Goal: Information Seeking & Learning: Learn about a topic

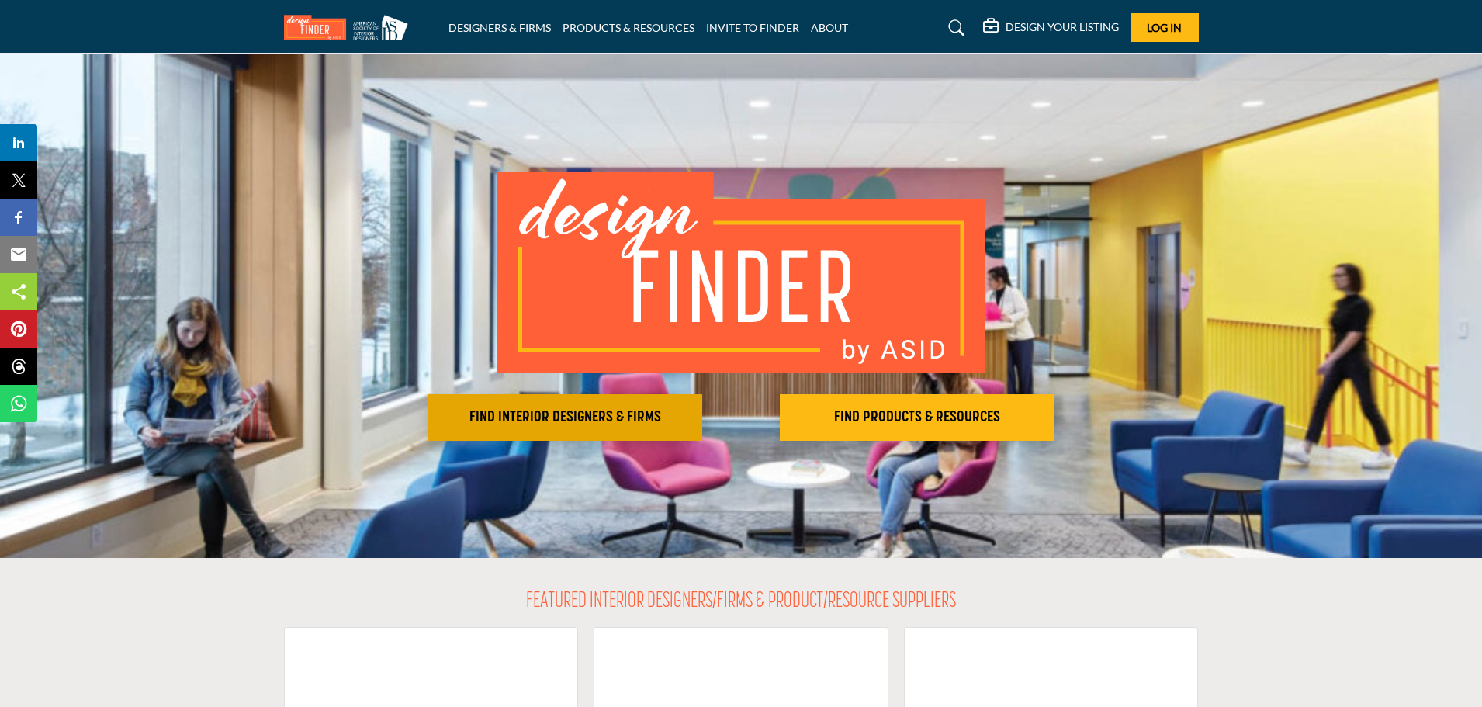
click at [589, 415] on h2 "FIND INTERIOR DESIGNERS & FIRMS" at bounding box center [564, 417] width 265 height 19
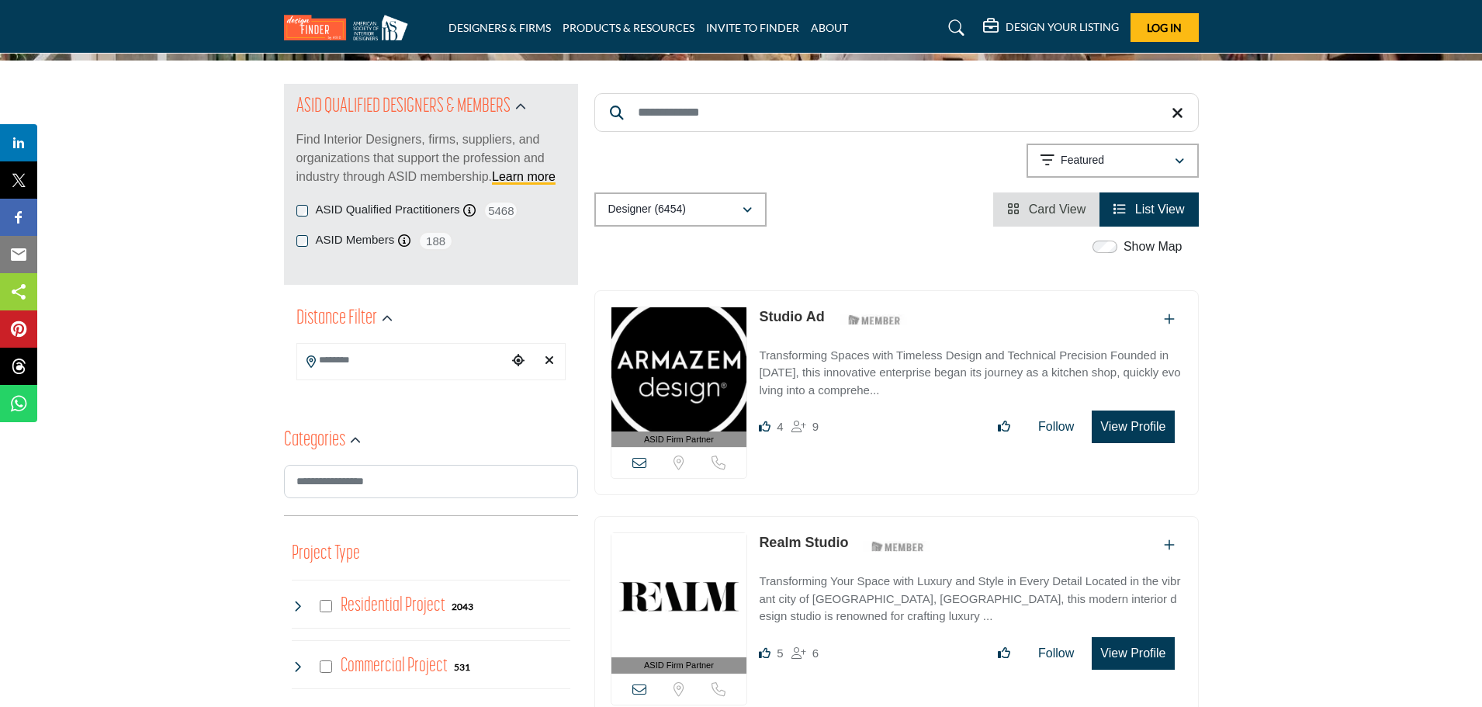
scroll to position [155, 0]
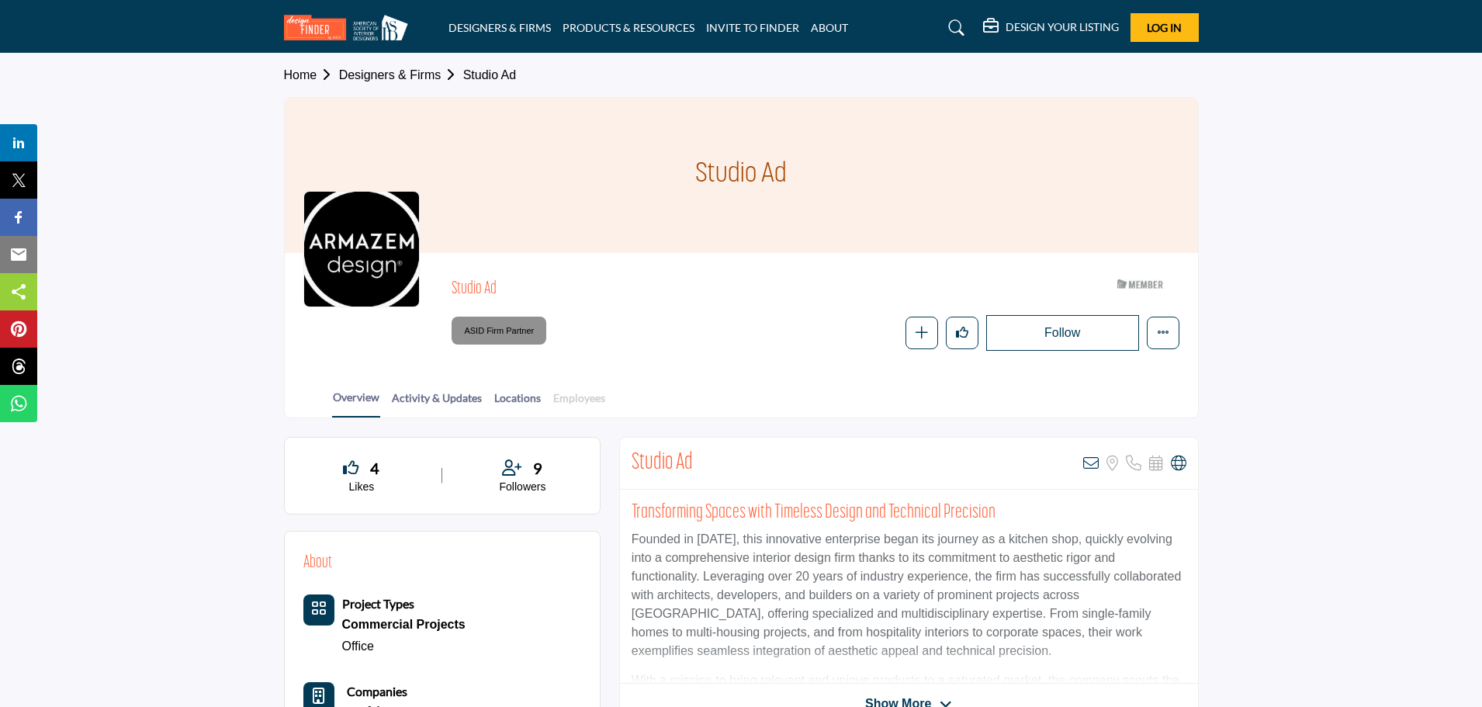
click at [580, 397] on link "Employees" at bounding box center [579, 402] width 54 height 27
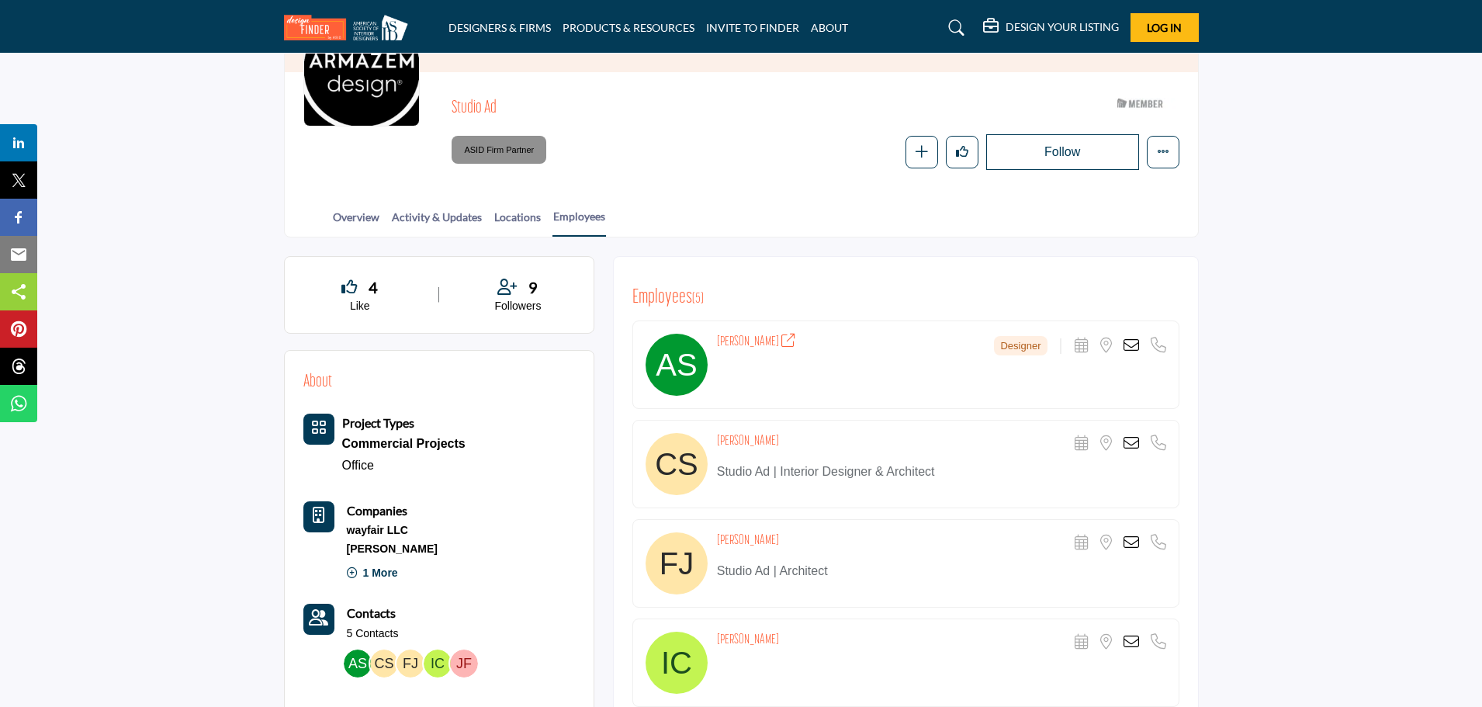
scroll to position [233, 0]
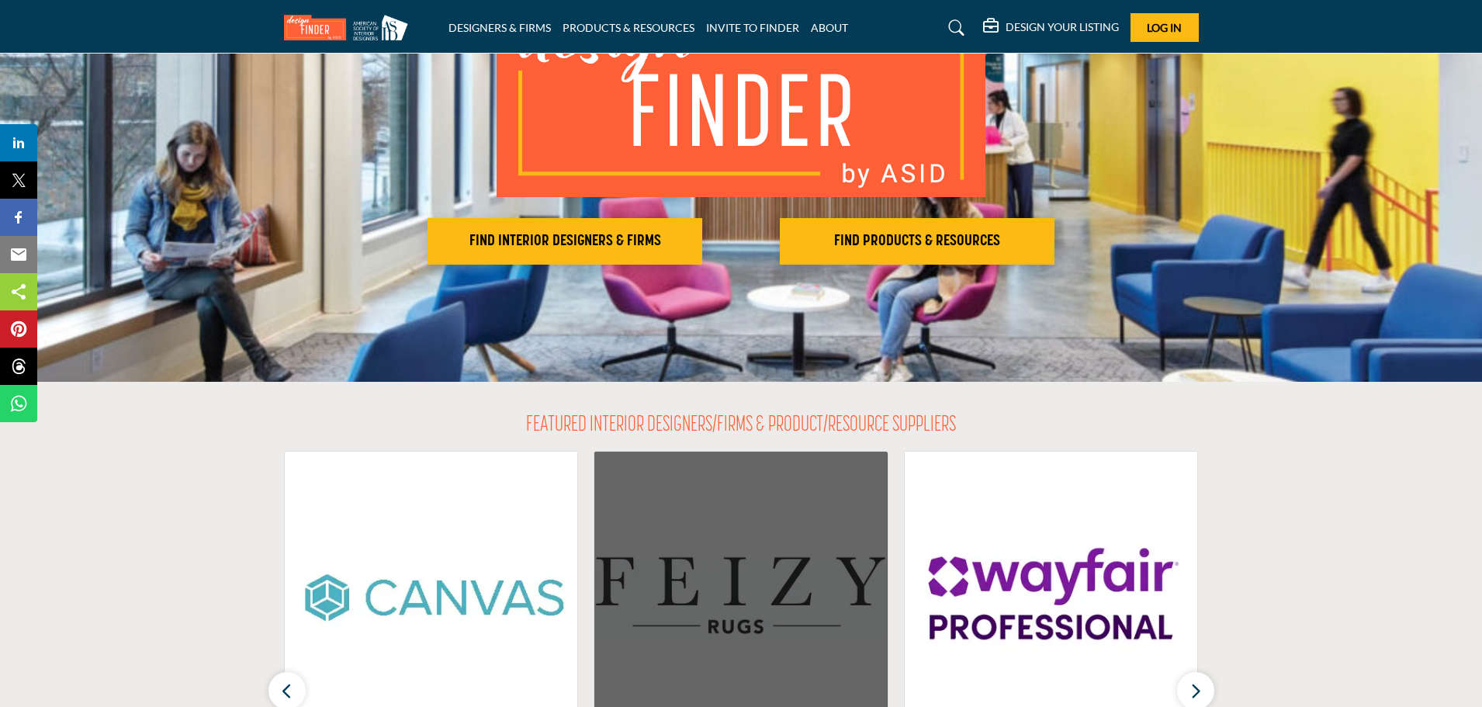
scroll to position [155, 0]
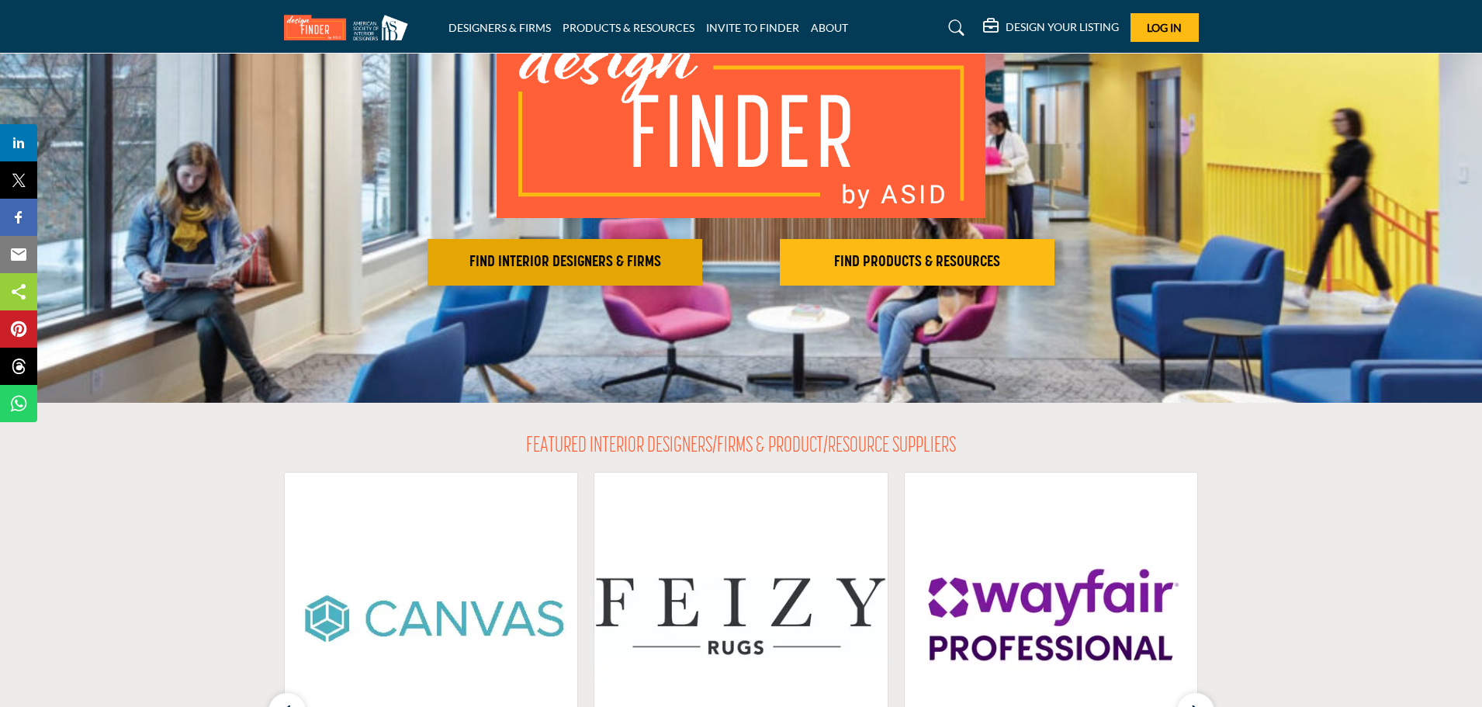
click at [603, 271] on h2 "FIND INTERIOR DESIGNERS & FIRMS" at bounding box center [564, 262] width 265 height 19
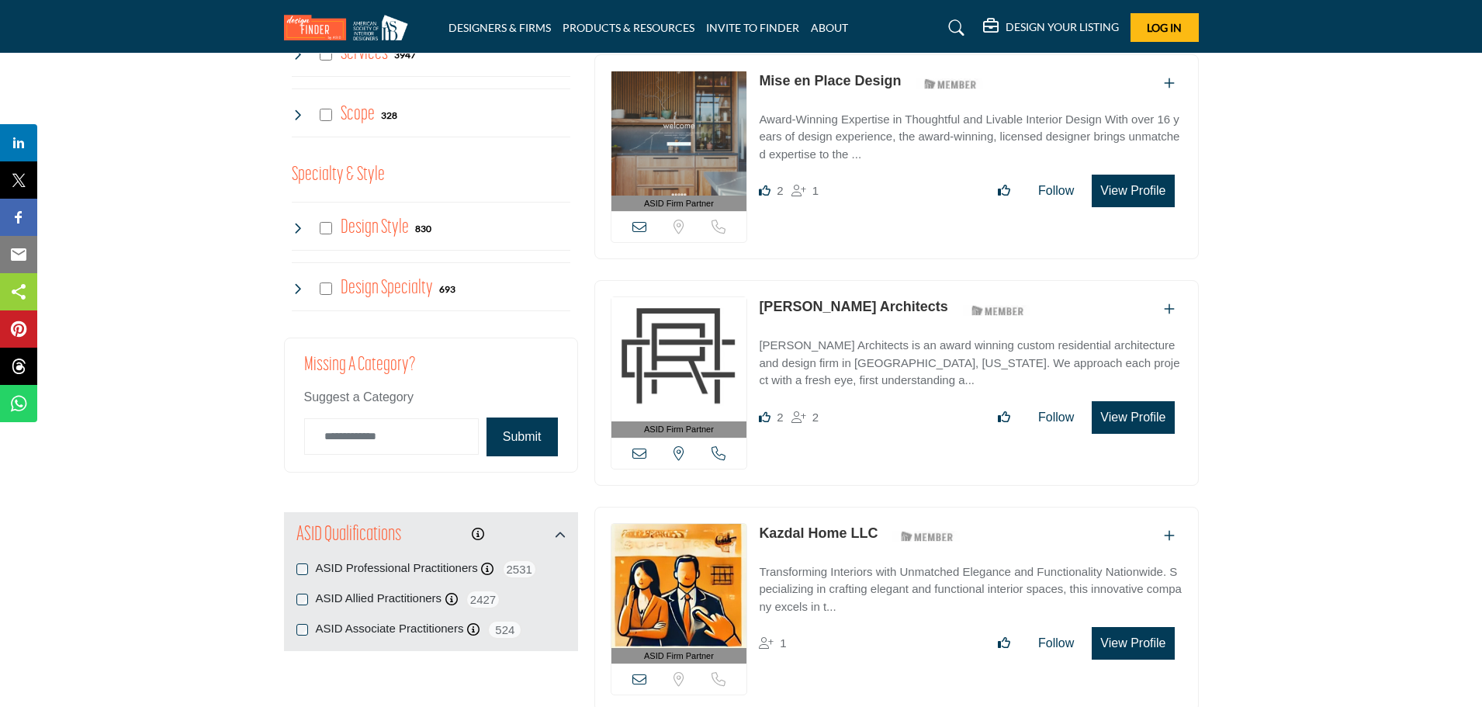
scroll to position [1319, 0]
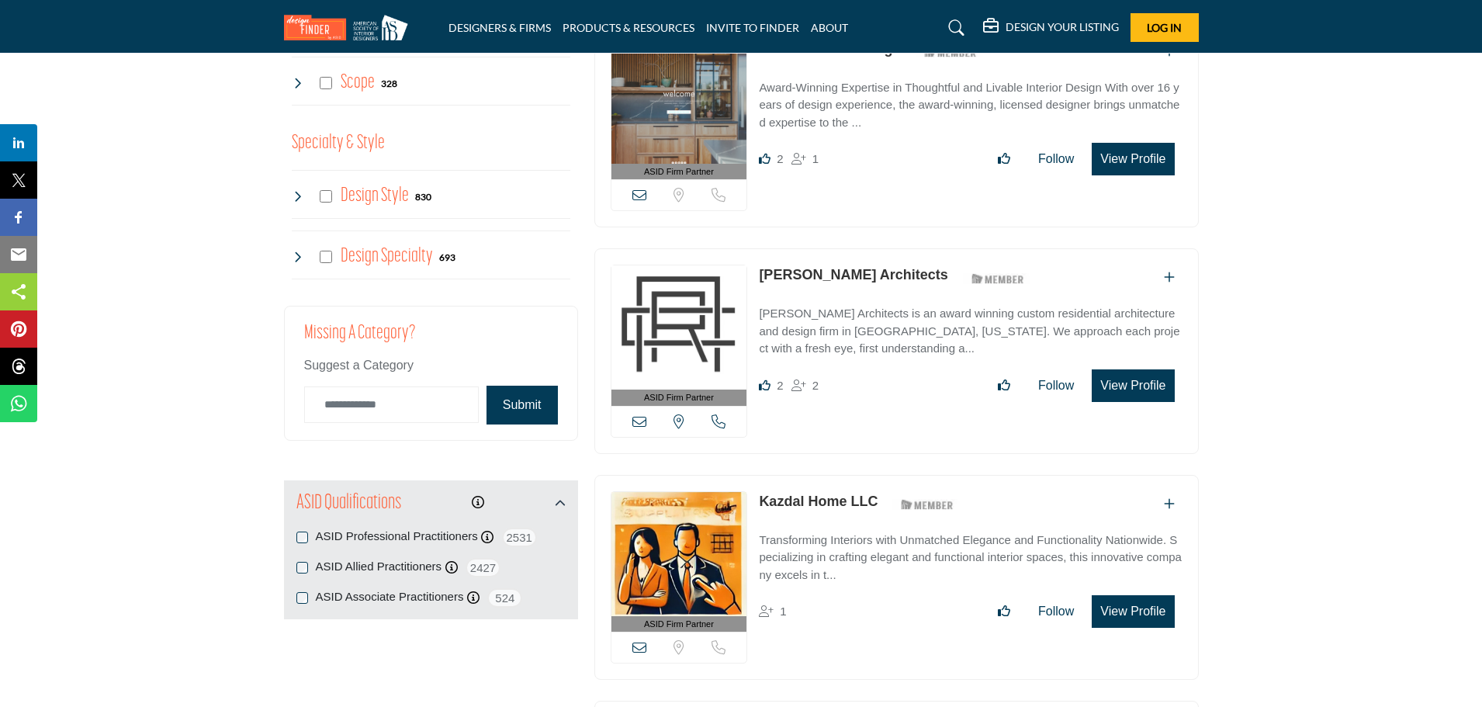
click at [708, 413] on div "View the location of this listing Call Number" at bounding box center [679, 421] width 136 height 31
click at [714, 417] on icon at bounding box center [718, 421] width 14 height 14
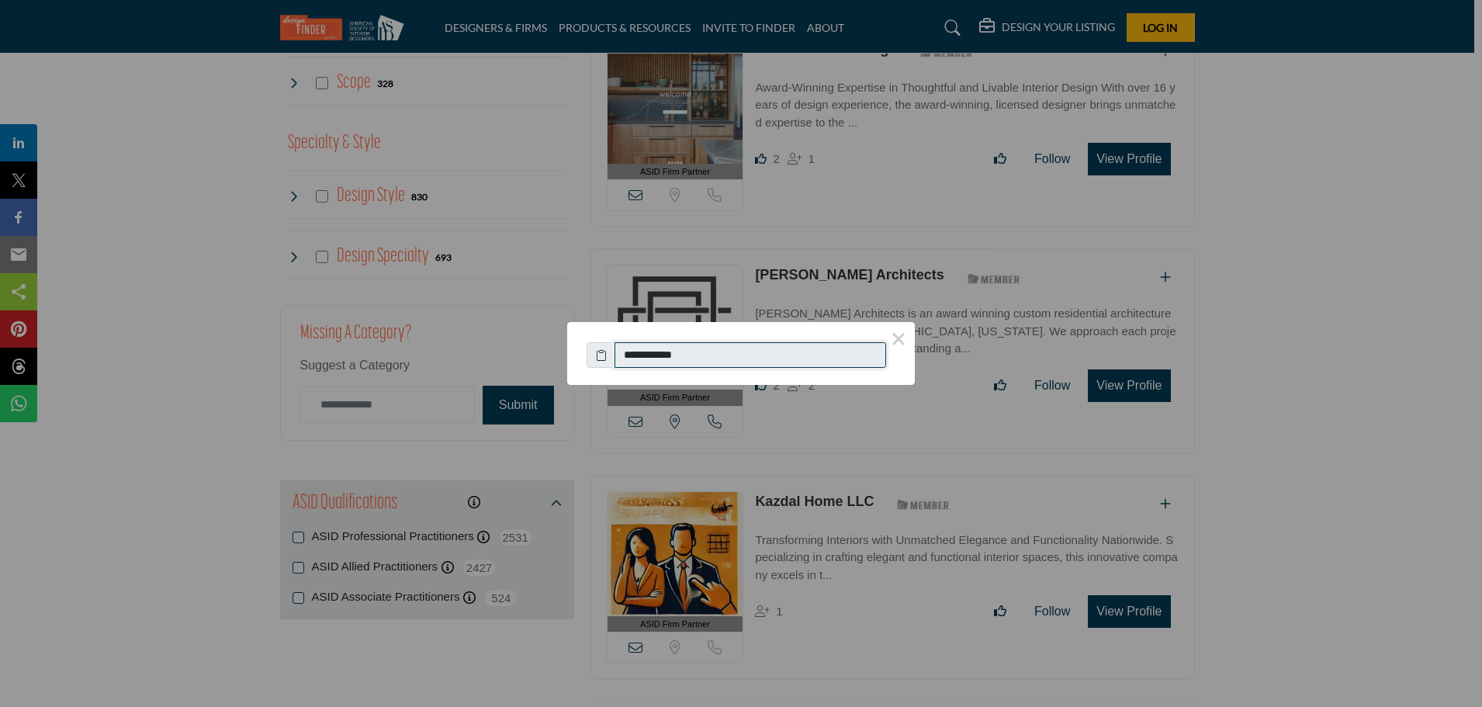
click at [678, 357] on input "**********" at bounding box center [749, 355] width 271 height 26
click at [677, 357] on input "**********" at bounding box center [749, 355] width 271 height 26
click at [1285, 344] on div "**********" at bounding box center [741, 353] width 1482 height 707
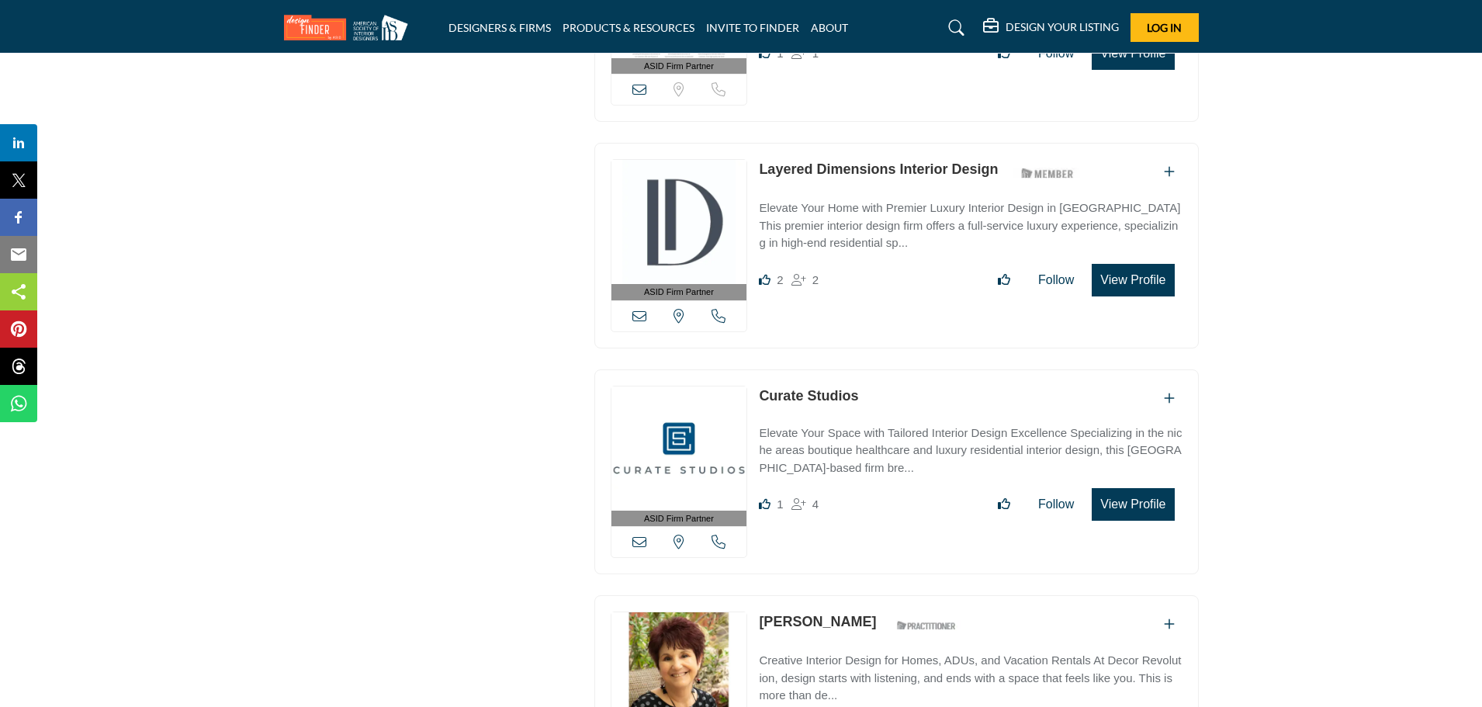
scroll to position [2327, 0]
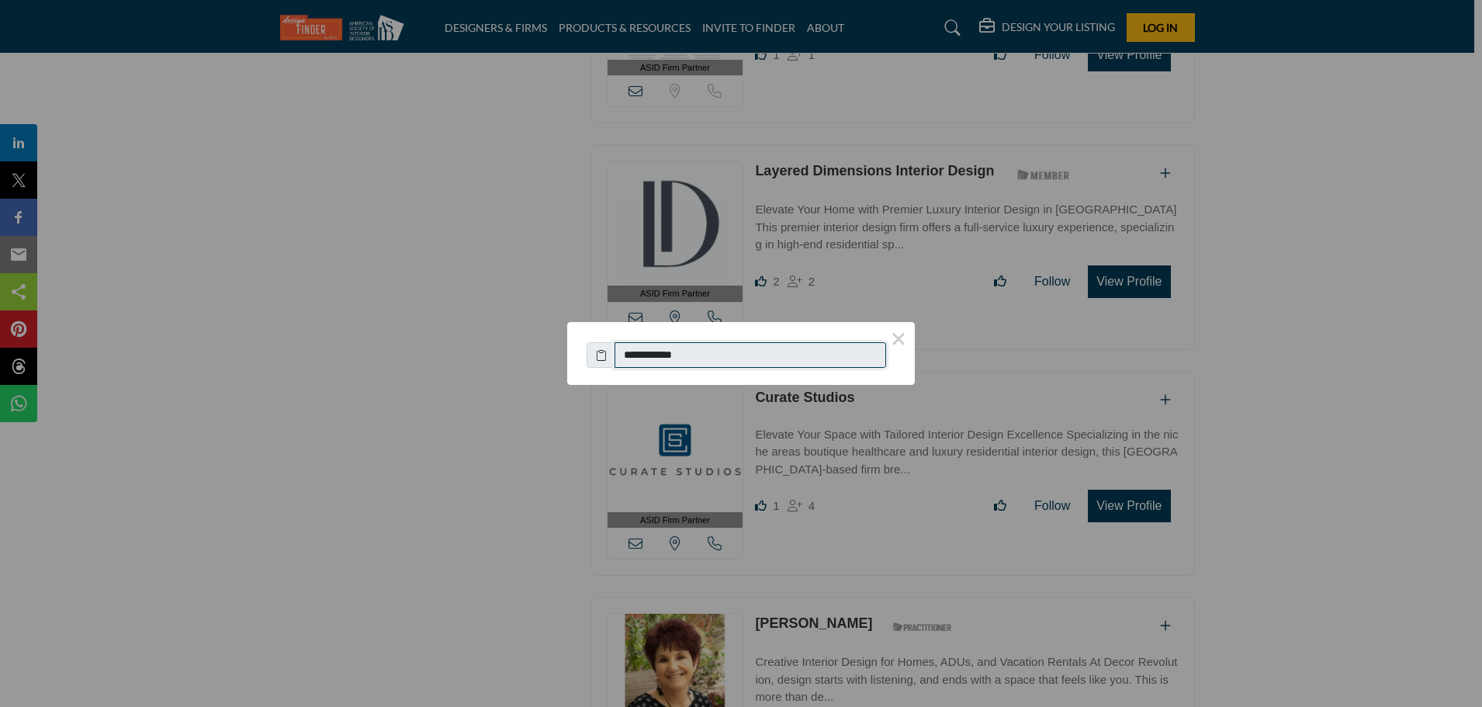
click at [668, 355] on input "**********" at bounding box center [749, 355] width 271 height 26
click at [669, 356] on input "**********" at bounding box center [749, 355] width 271 height 26
click at [465, 456] on div "**********" at bounding box center [741, 353] width 1482 height 707
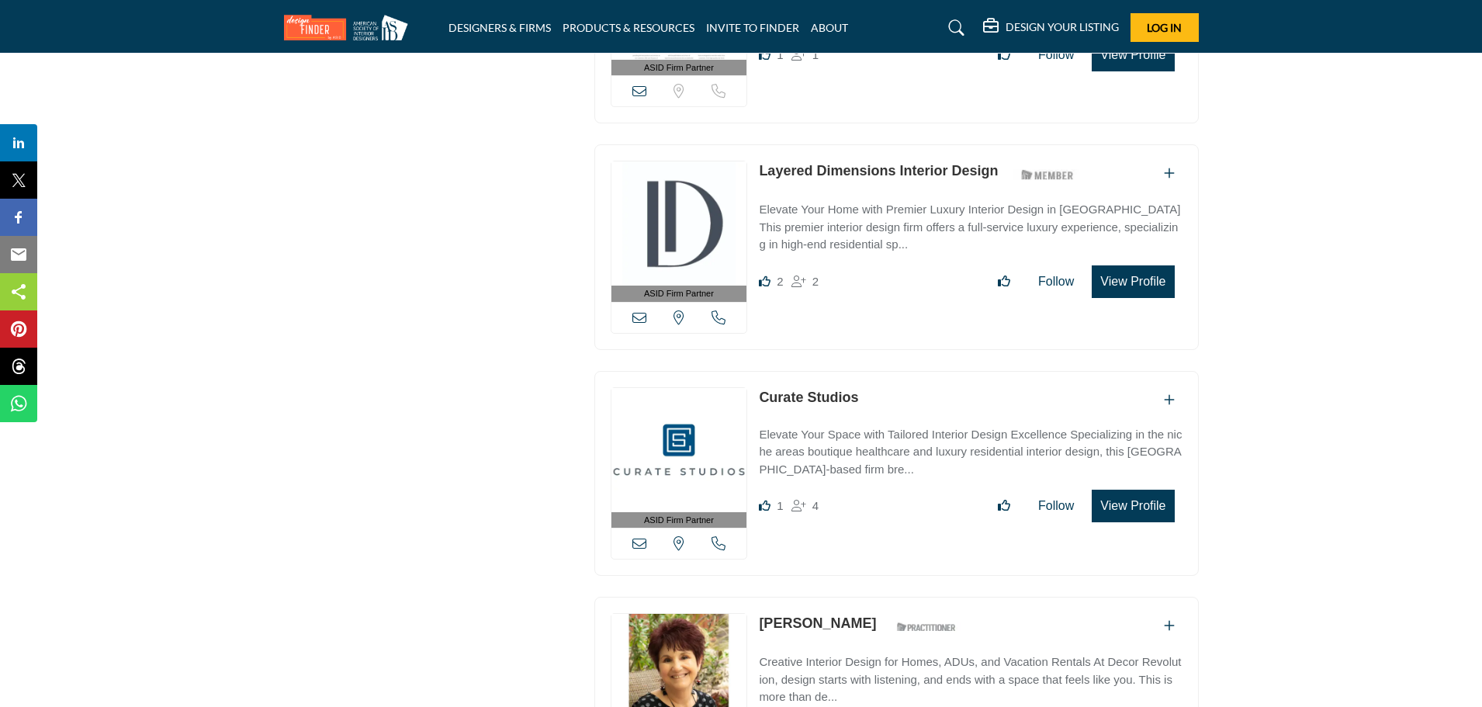
click at [791, 504] on div "4" at bounding box center [804, 505] width 27 height 19
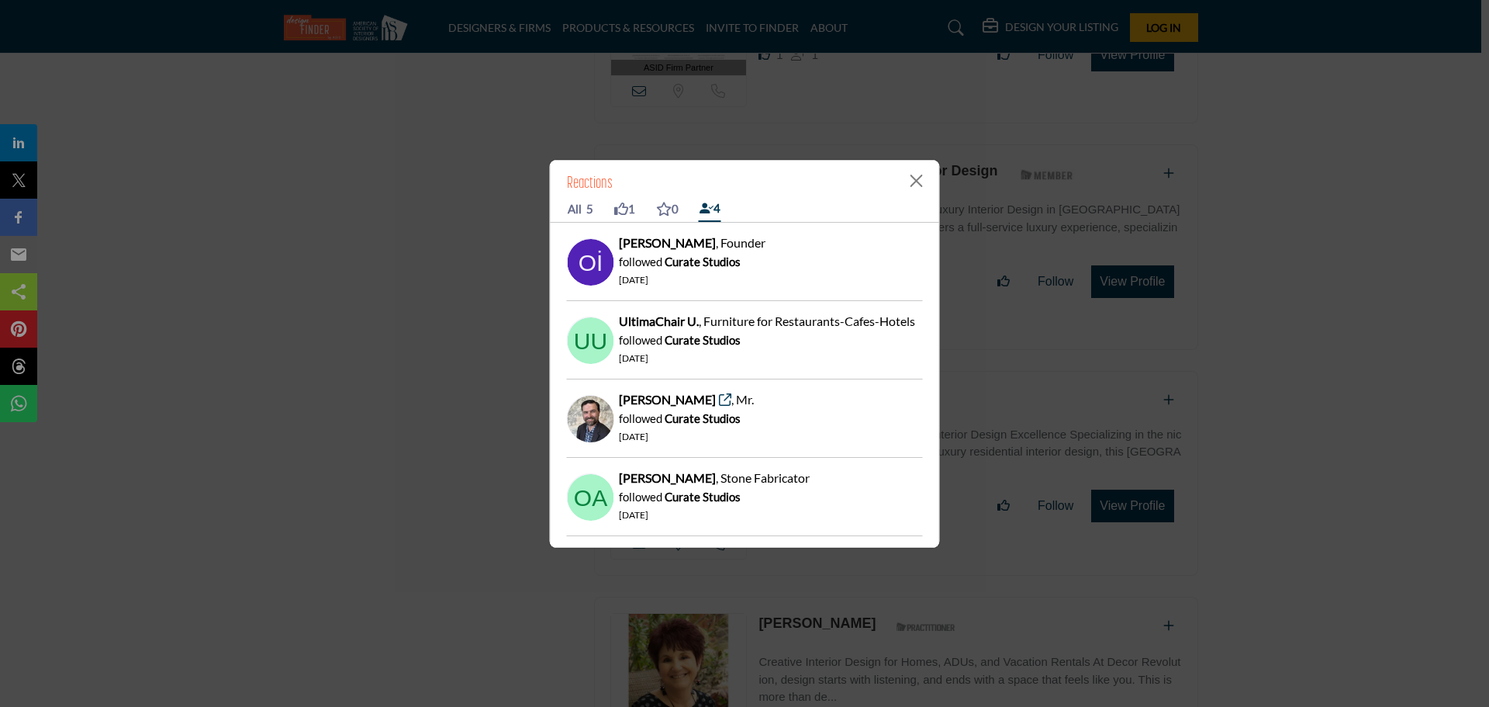
click at [467, 445] on div "Reactions All 5 1 0 4 Oğuzhan İ. , Founder followed Curate Studios 209 days ago…" at bounding box center [744, 353] width 1489 height 707
click at [918, 178] on button "Close" at bounding box center [916, 180] width 23 height 23
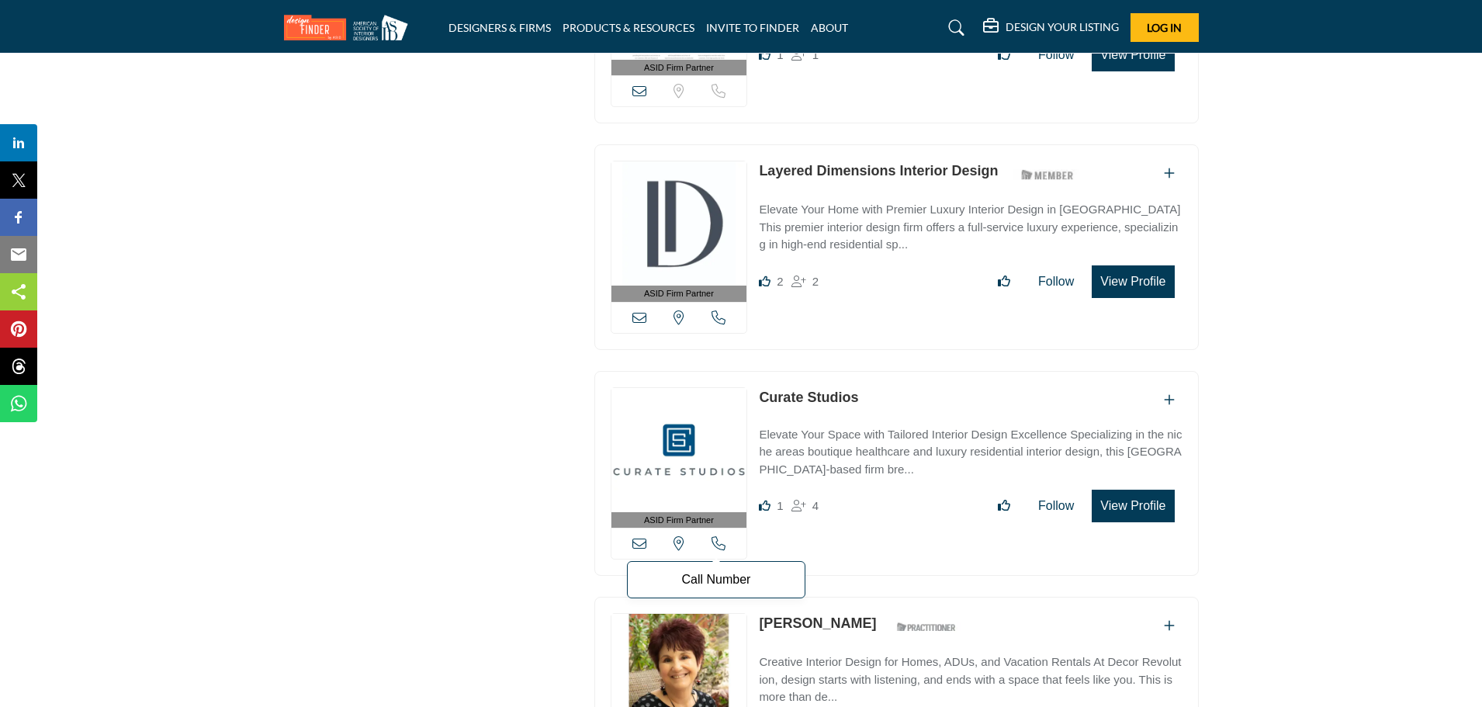
click at [720, 536] on icon at bounding box center [718, 543] width 14 height 14
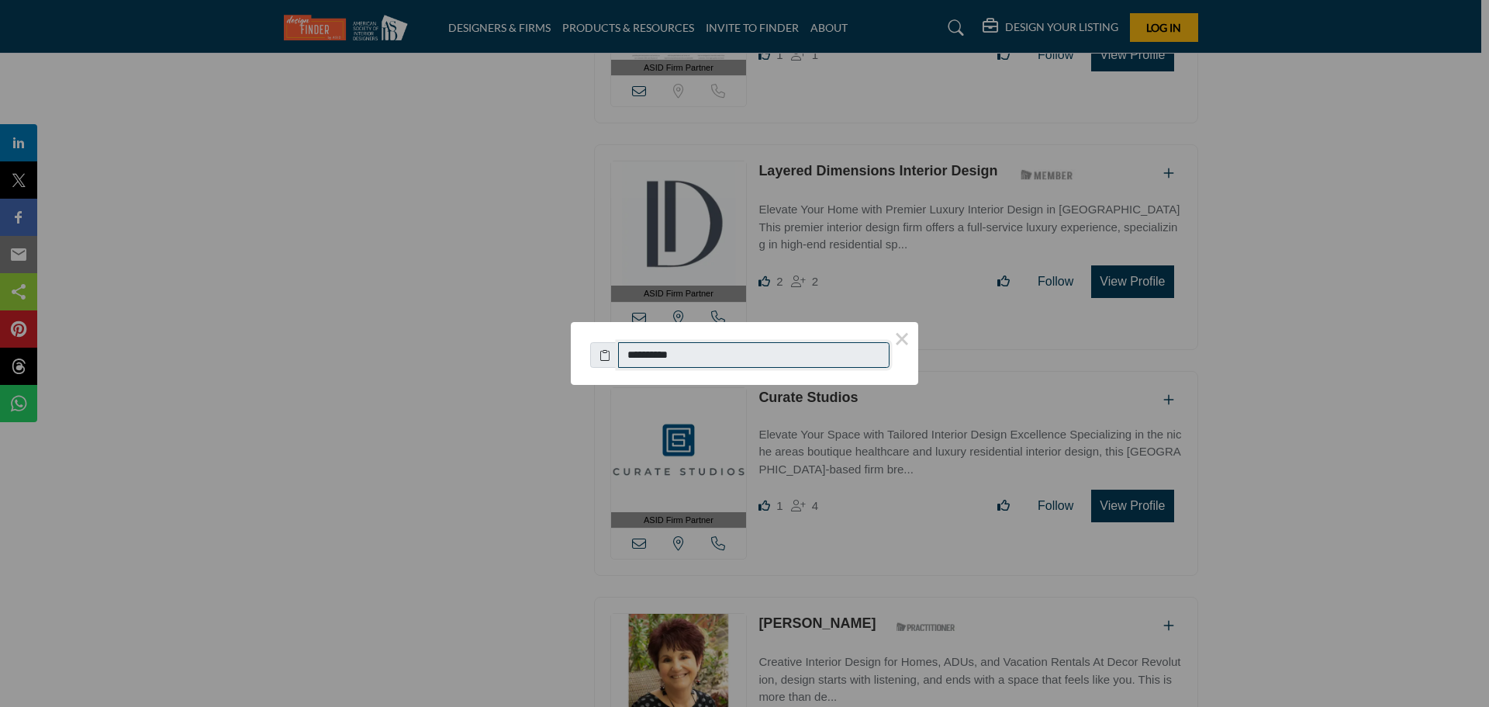
click at [692, 353] on input "**********" at bounding box center [753, 355] width 271 height 26
click at [692, 352] on input "**********" at bounding box center [753, 355] width 271 height 26
click at [310, 484] on div "**********" at bounding box center [744, 353] width 1489 height 707
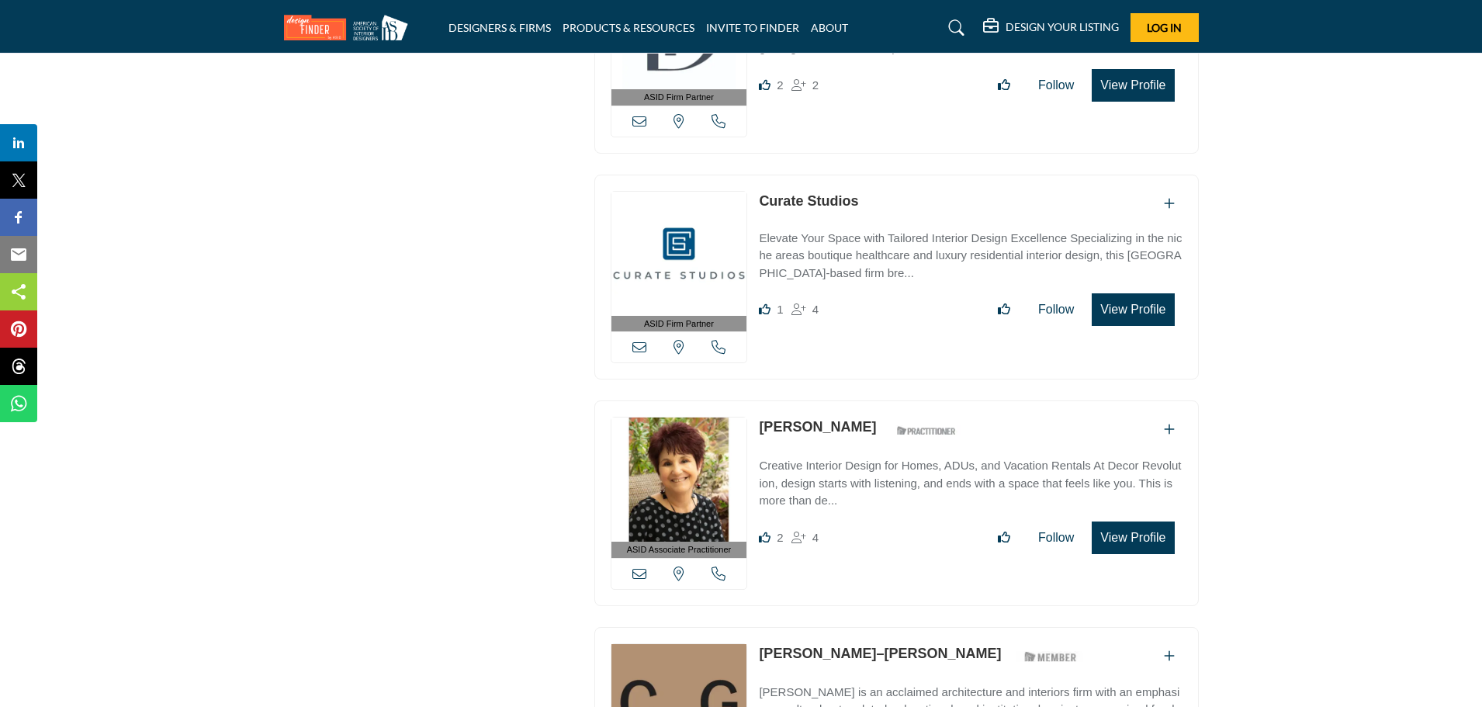
scroll to position [2637, 0]
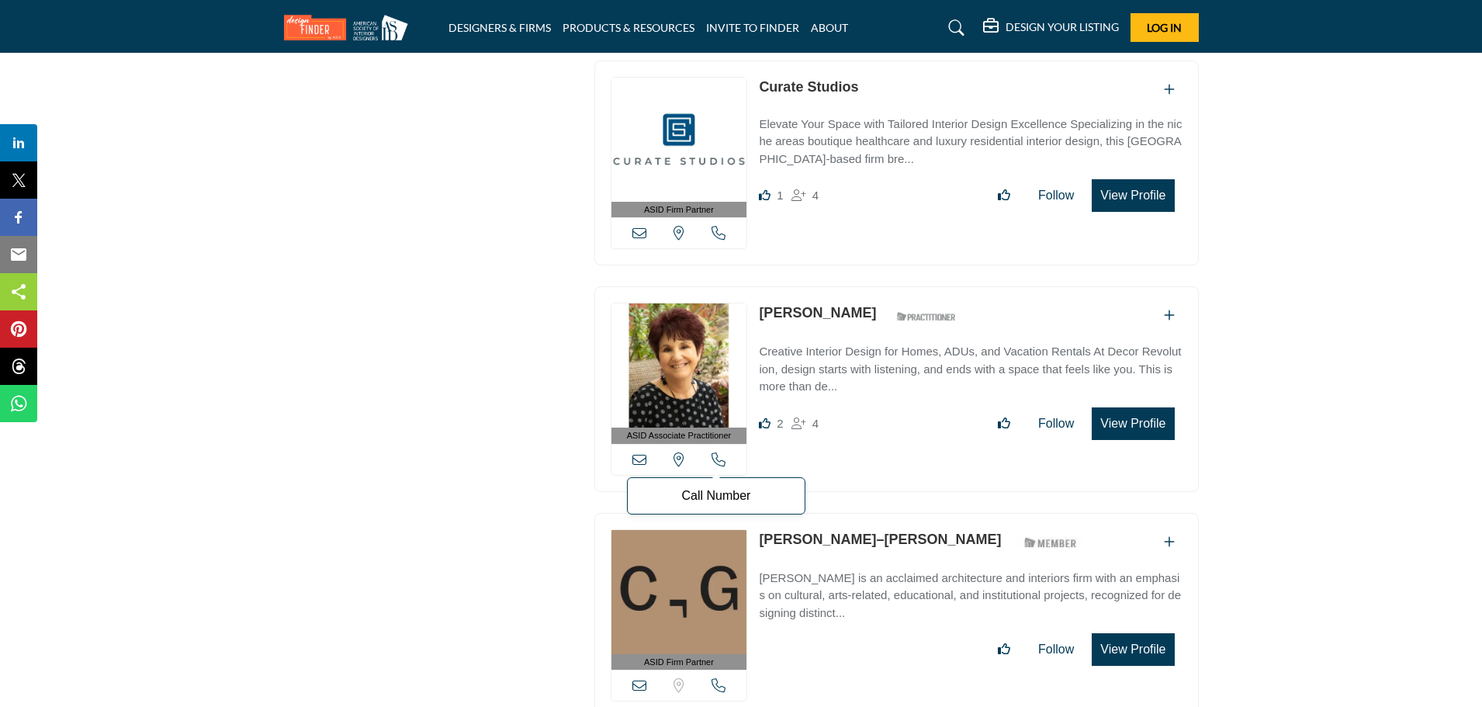
click at [718, 452] on icon at bounding box center [718, 459] width 14 height 14
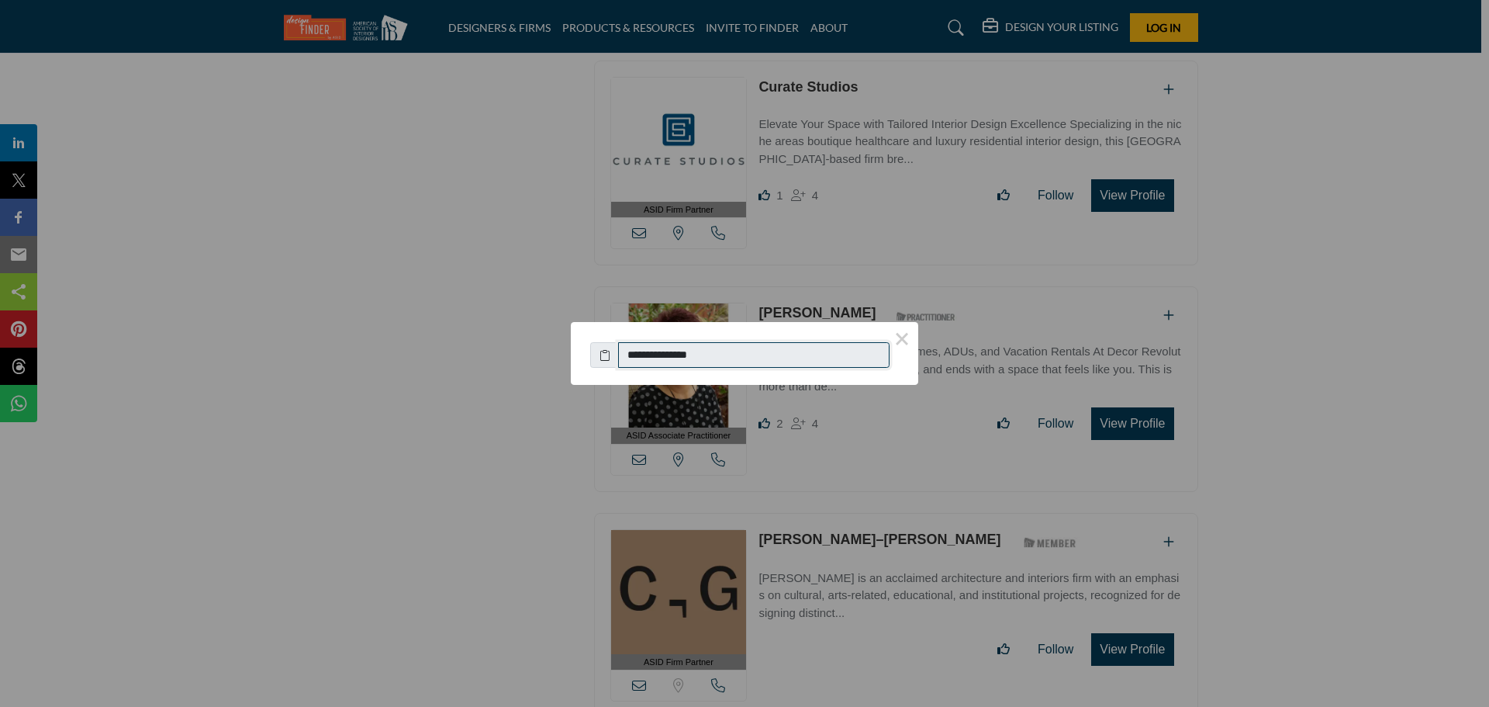
click at [714, 358] on input "**********" at bounding box center [753, 355] width 271 height 26
click at [413, 506] on div "**********" at bounding box center [744, 353] width 1489 height 707
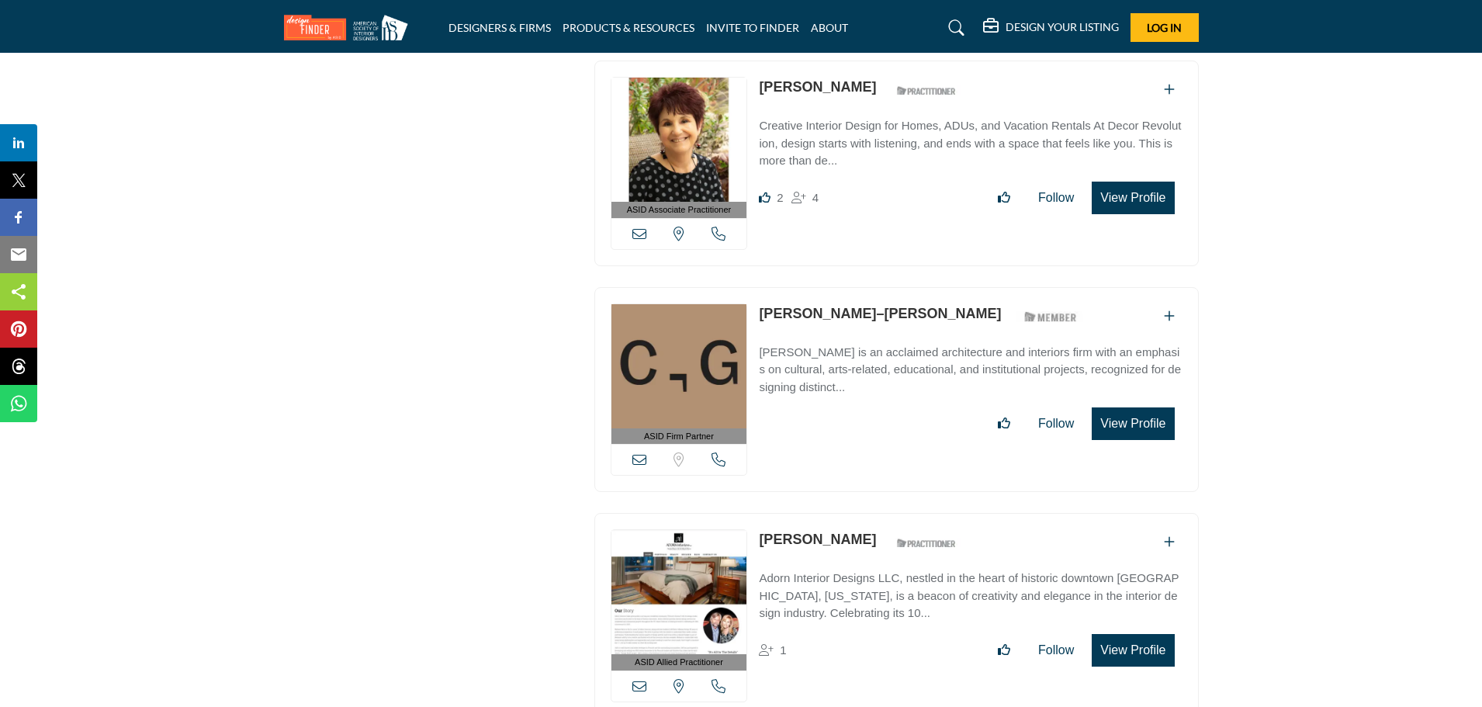
scroll to position [2870, 0]
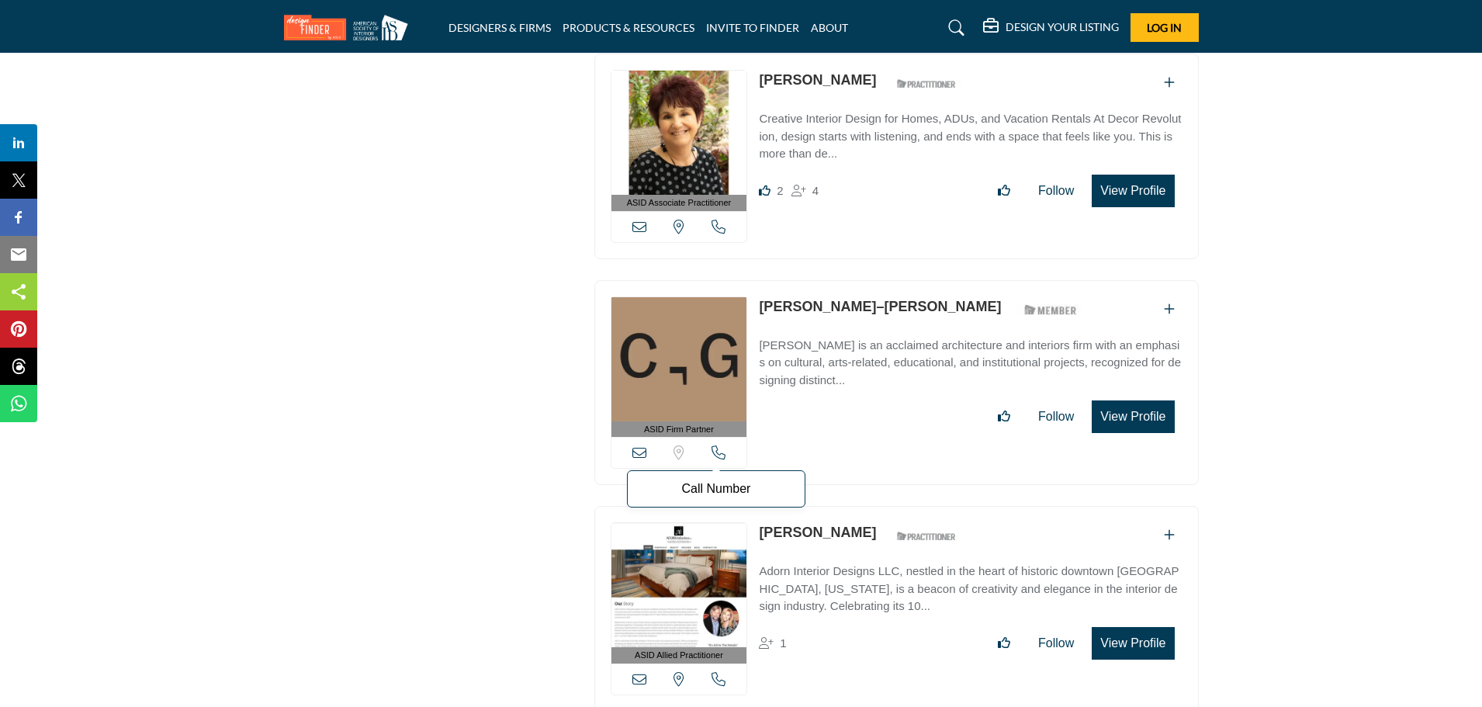
click at [716, 450] on icon at bounding box center [718, 452] width 14 height 14
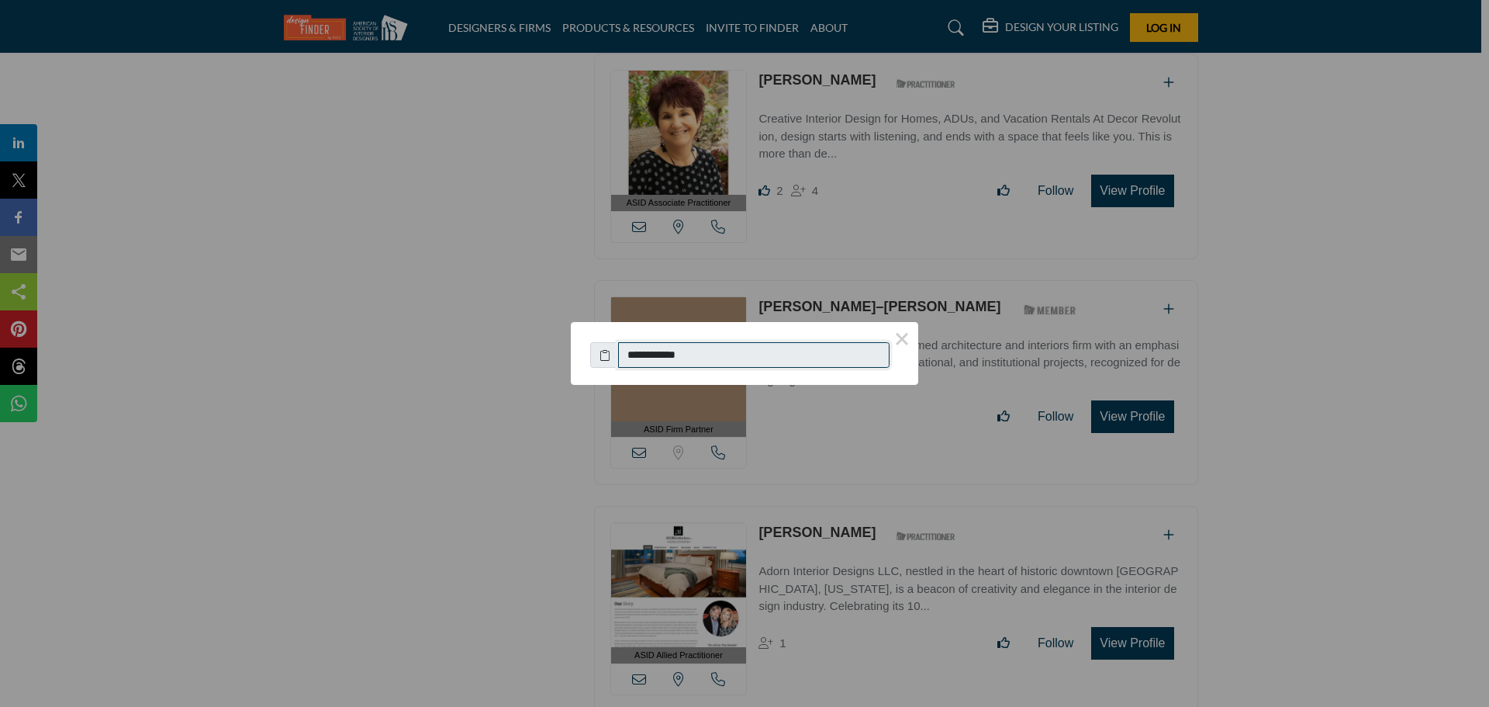
click at [677, 347] on input "**********" at bounding box center [753, 355] width 271 height 26
click at [244, 531] on div "**********" at bounding box center [744, 353] width 1489 height 707
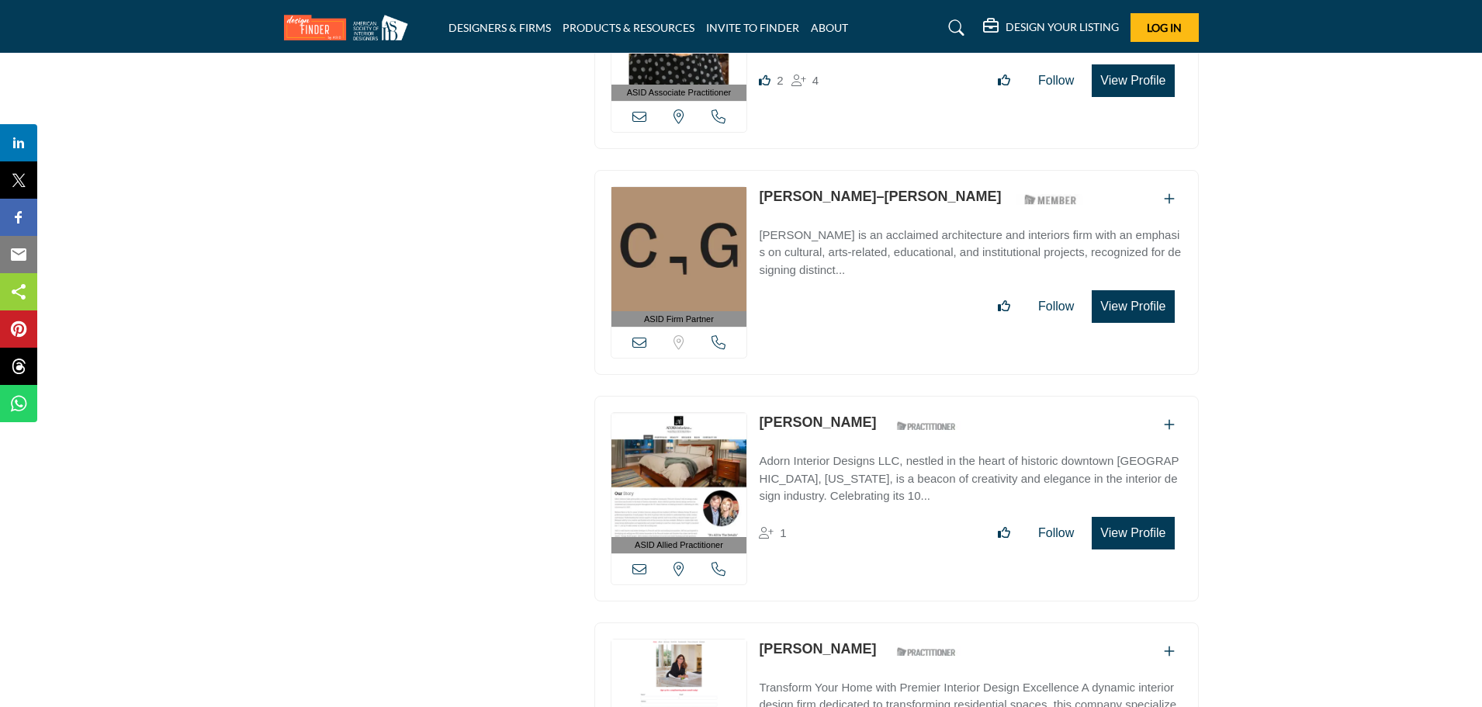
scroll to position [3025, 0]
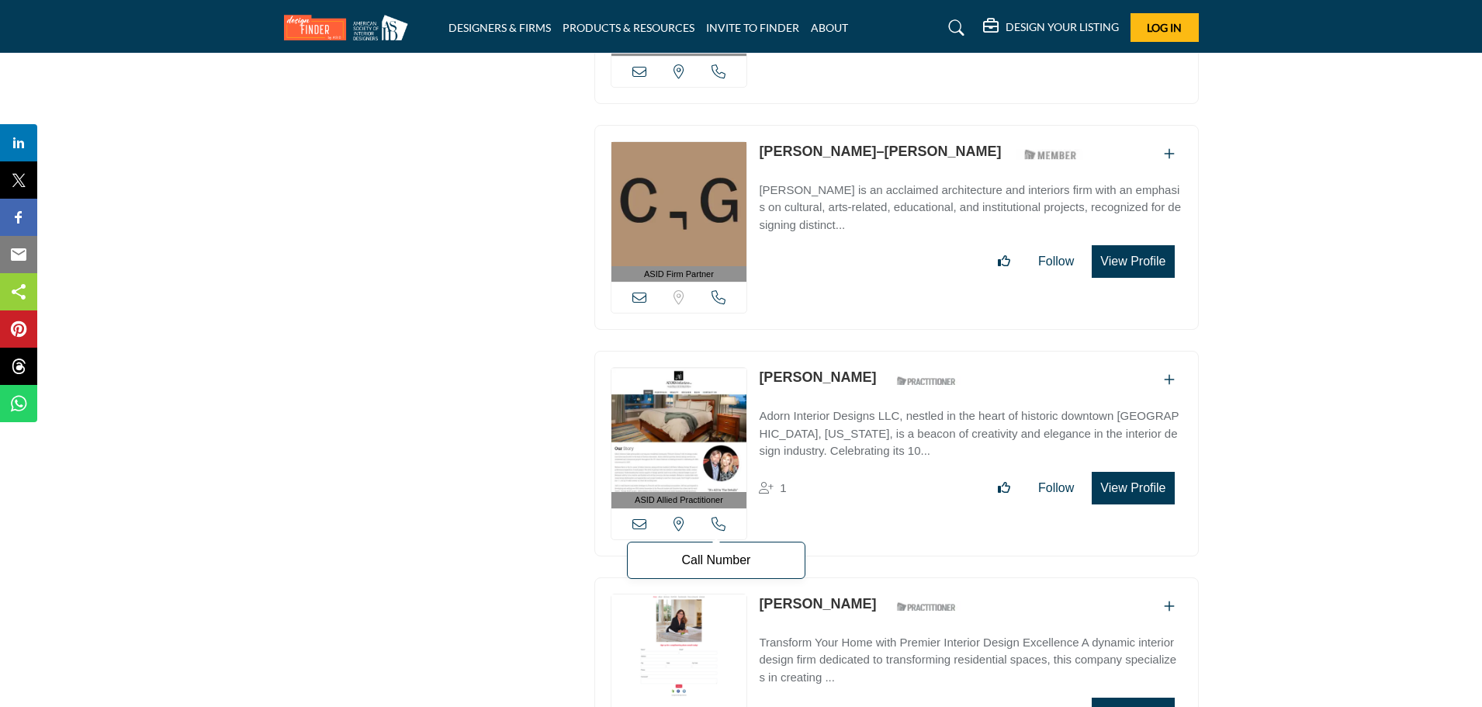
click at [714, 517] on icon at bounding box center [718, 524] width 14 height 14
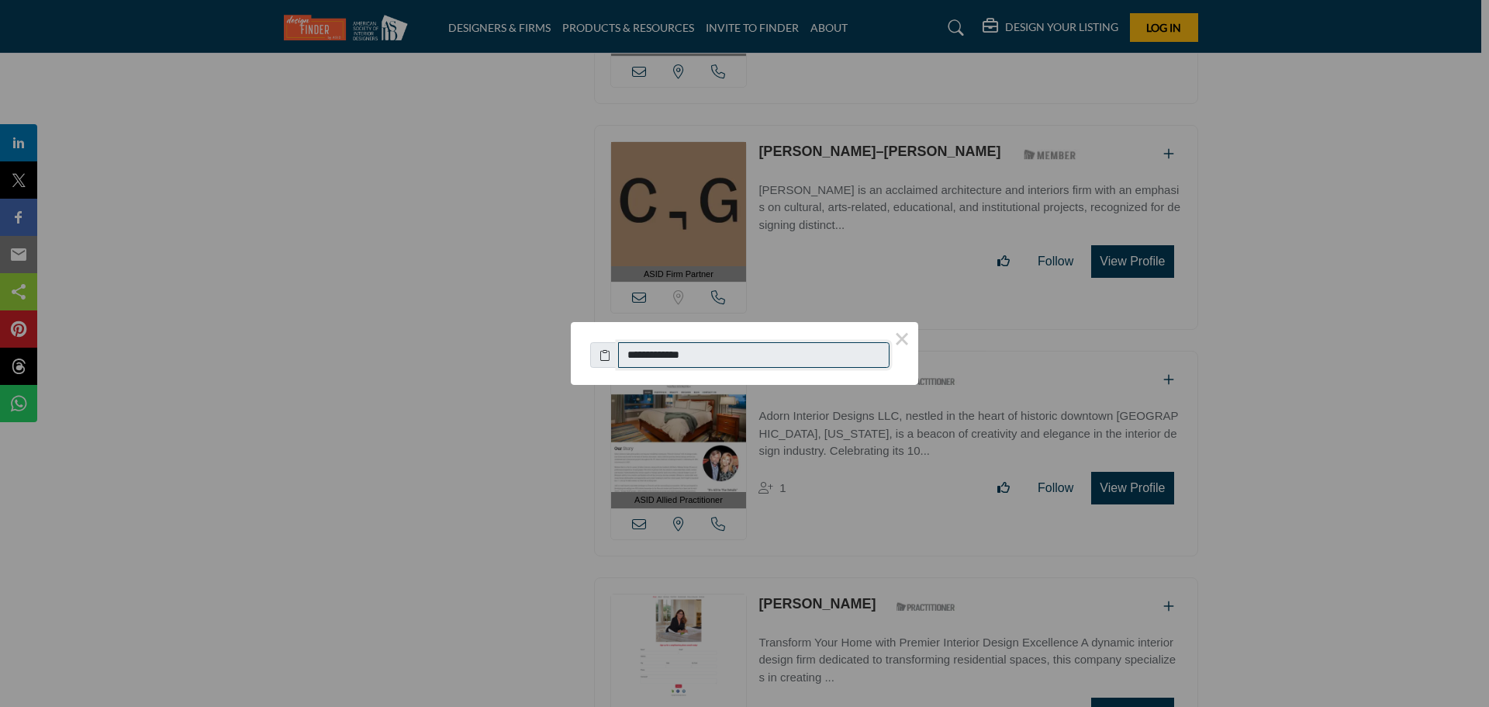
click at [669, 349] on input "**********" at bounding box center [753, 355] width 271 height 26
click at [669, 348] on input "**********" at bounding box center [753, 355] width 271 height 26
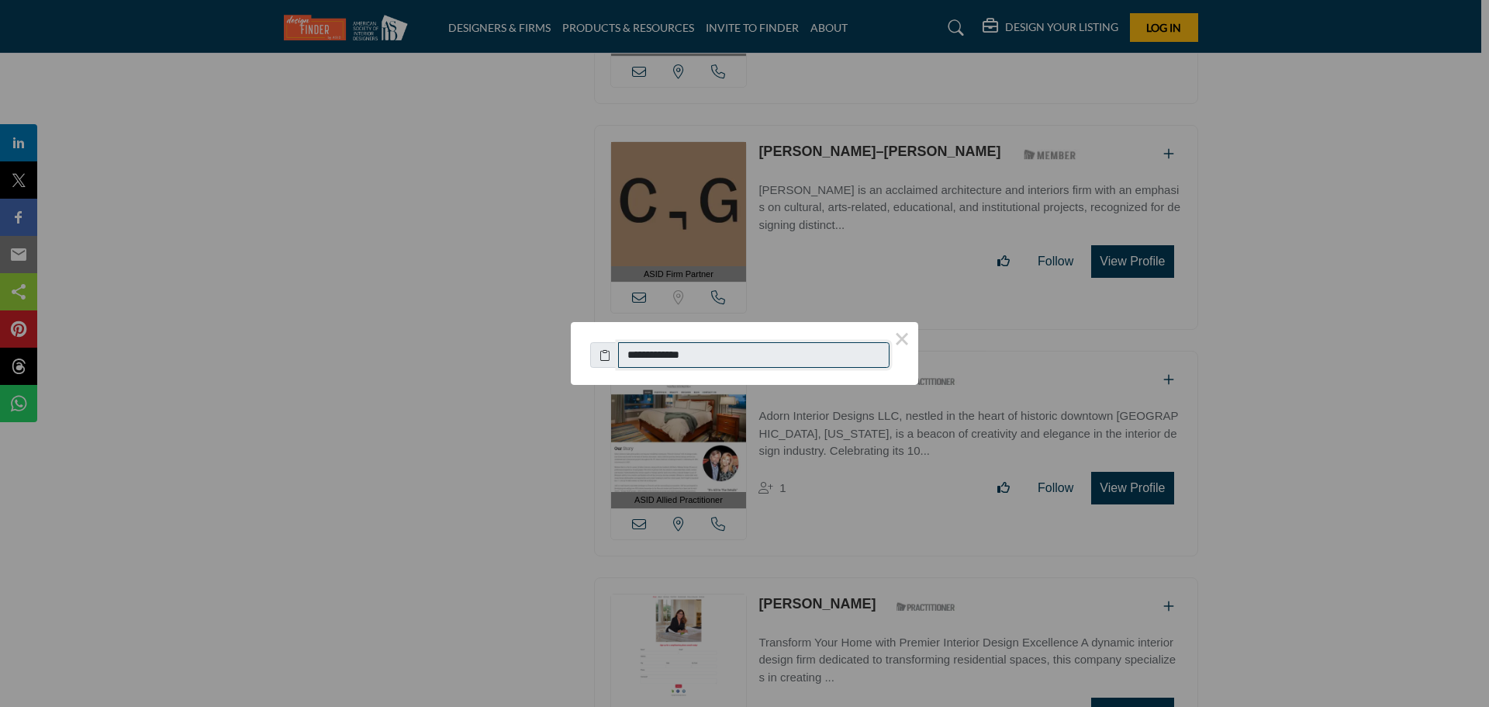
click at [473, 338] on div "**********" at bounding box center [744, 353] width 1489 height 707
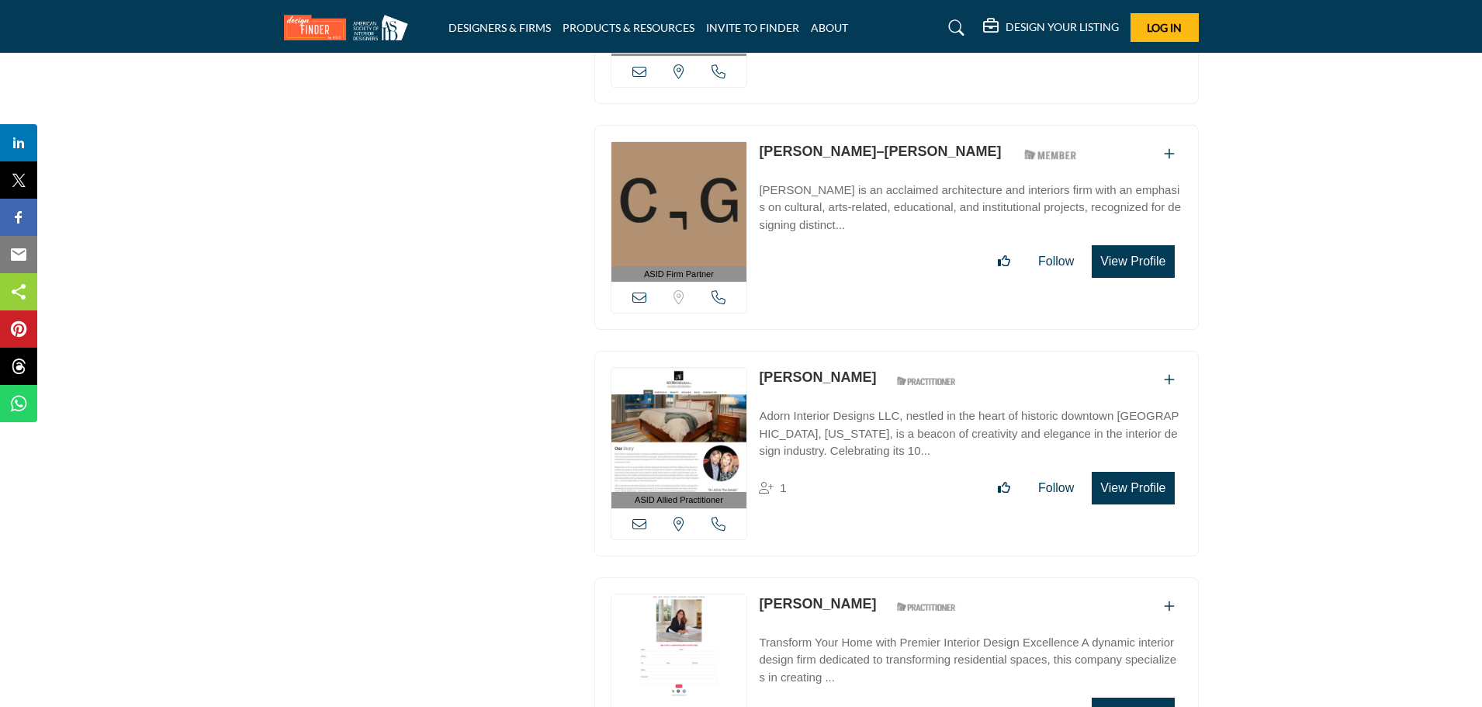
click at [638, 517] on icon at bounding box center [639, 524] width 14 height 14
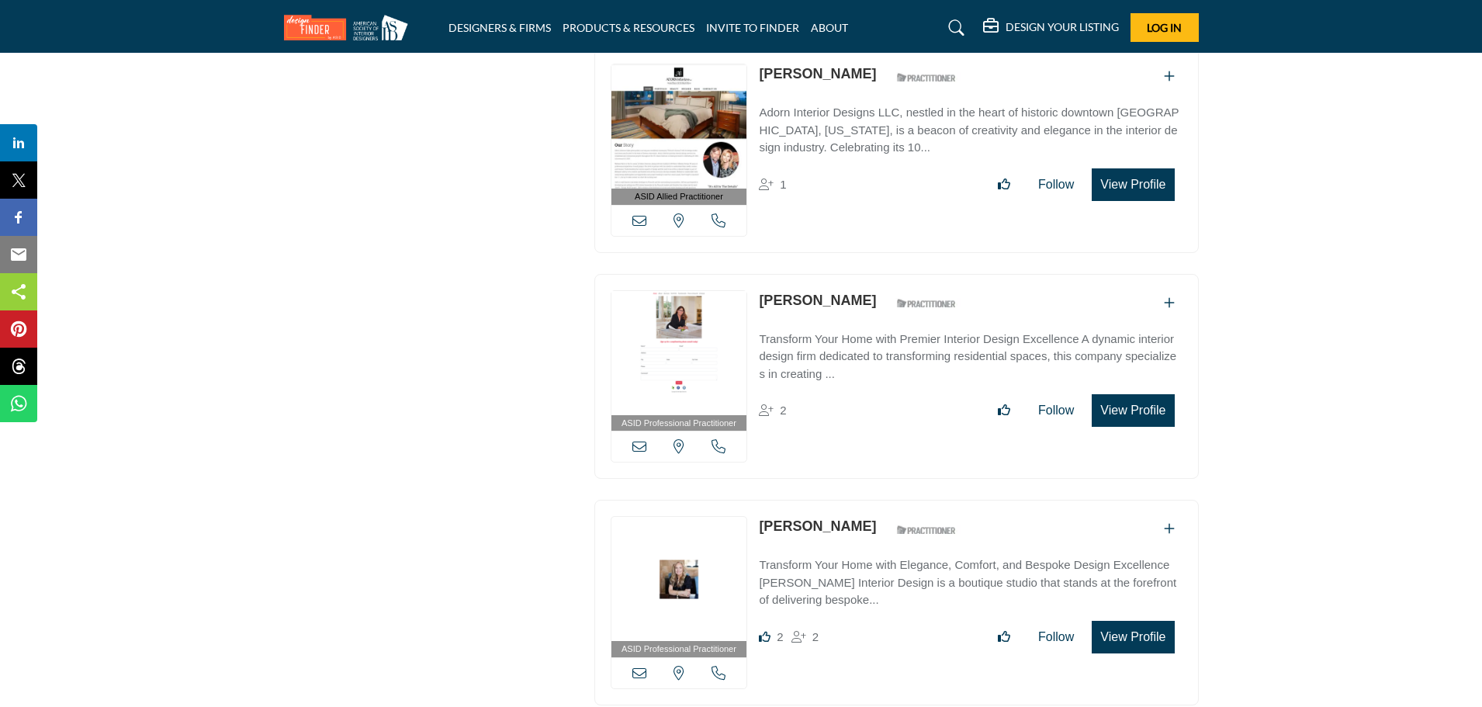
scroll to position [3335, 0]
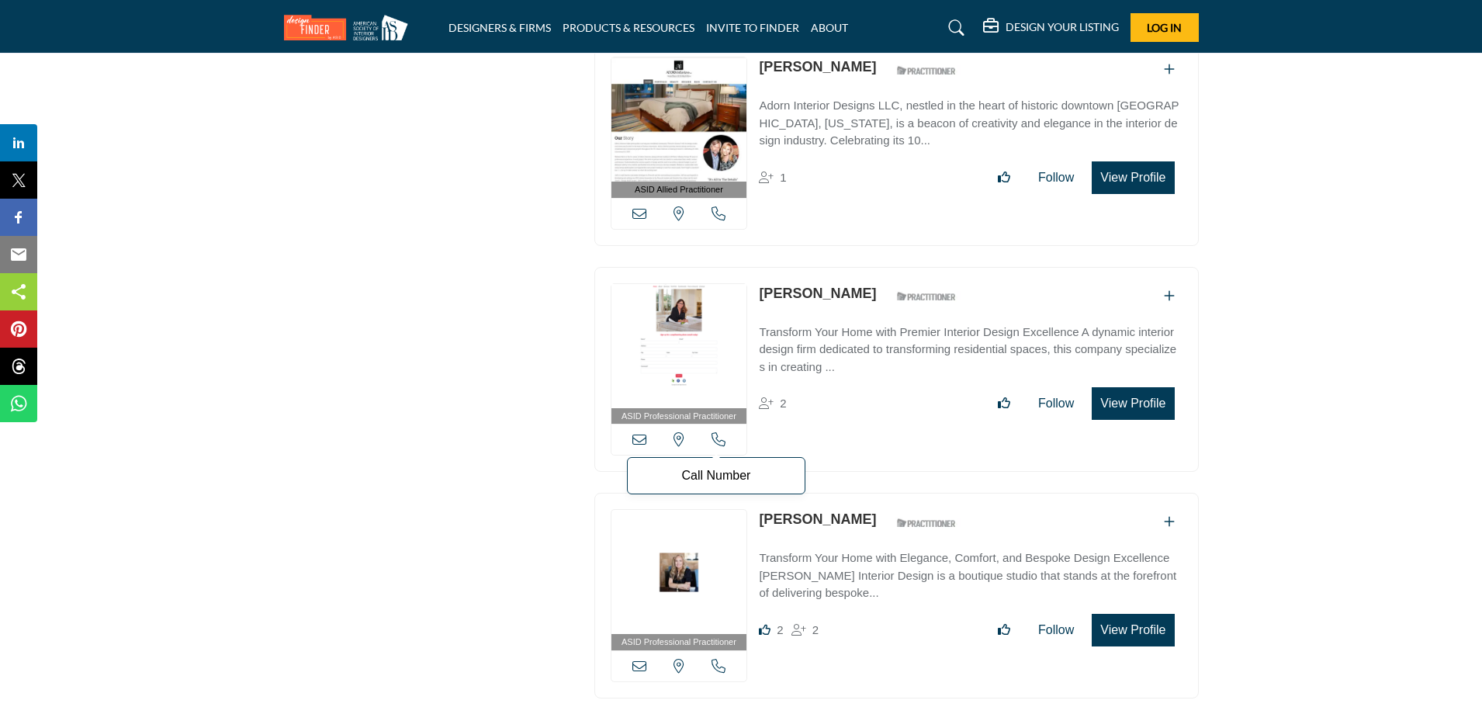
click at [721, 434] on icon at bounding box center [718, 439] width 14 height 14
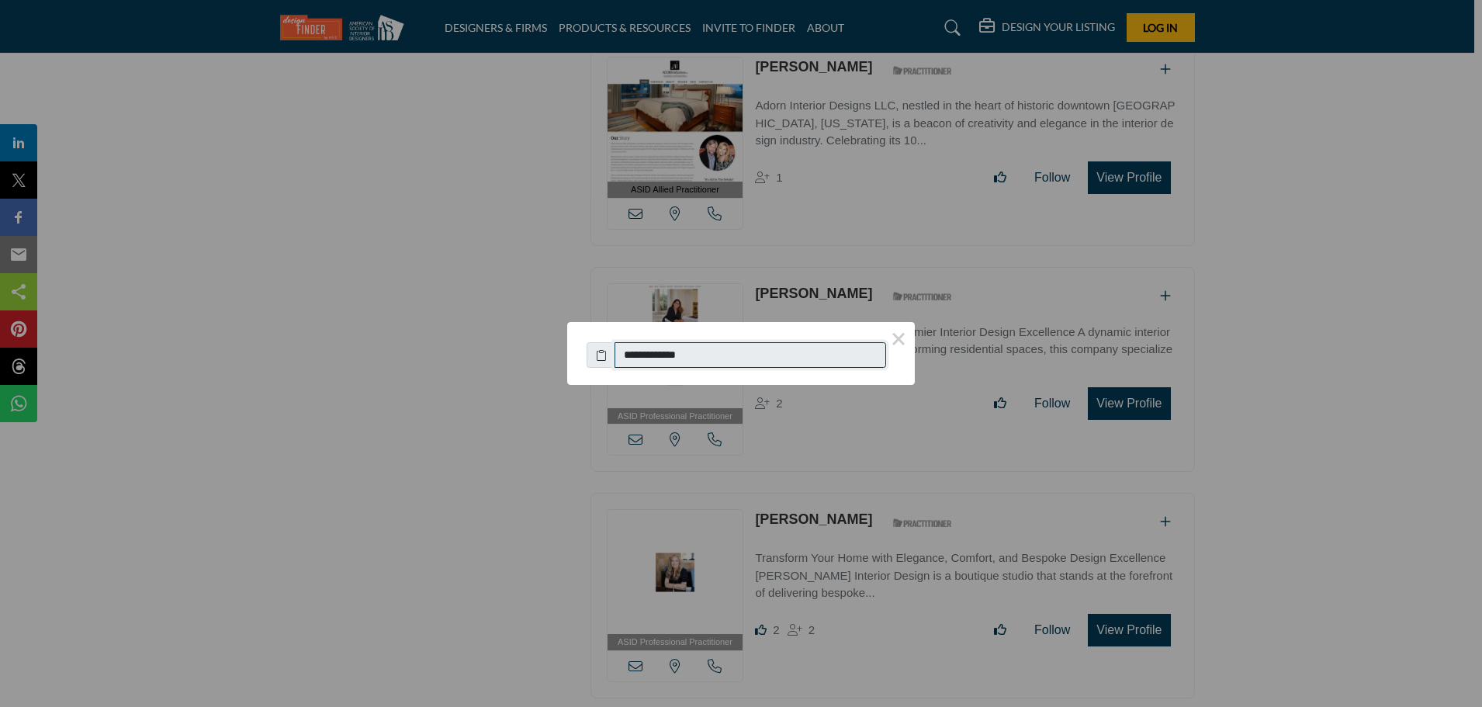
click at [688, 351] on input "**********" at bounding box center [749, 355] width 271 height 26
click at [468, 437] on div "**********" at bounding box center [741, 353] width 1482 height 707
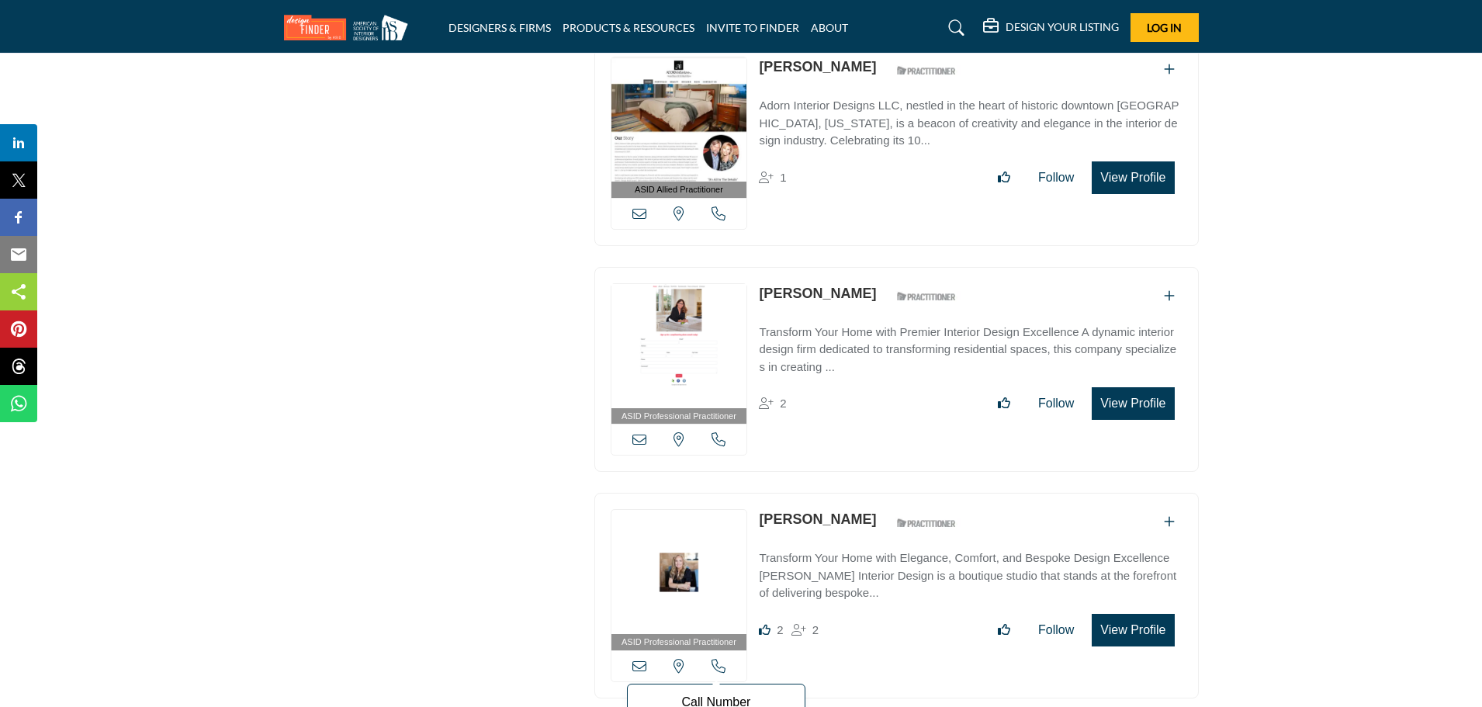
click at [714, 659] on icon at bounding box center [718, 666] width 14 height 14
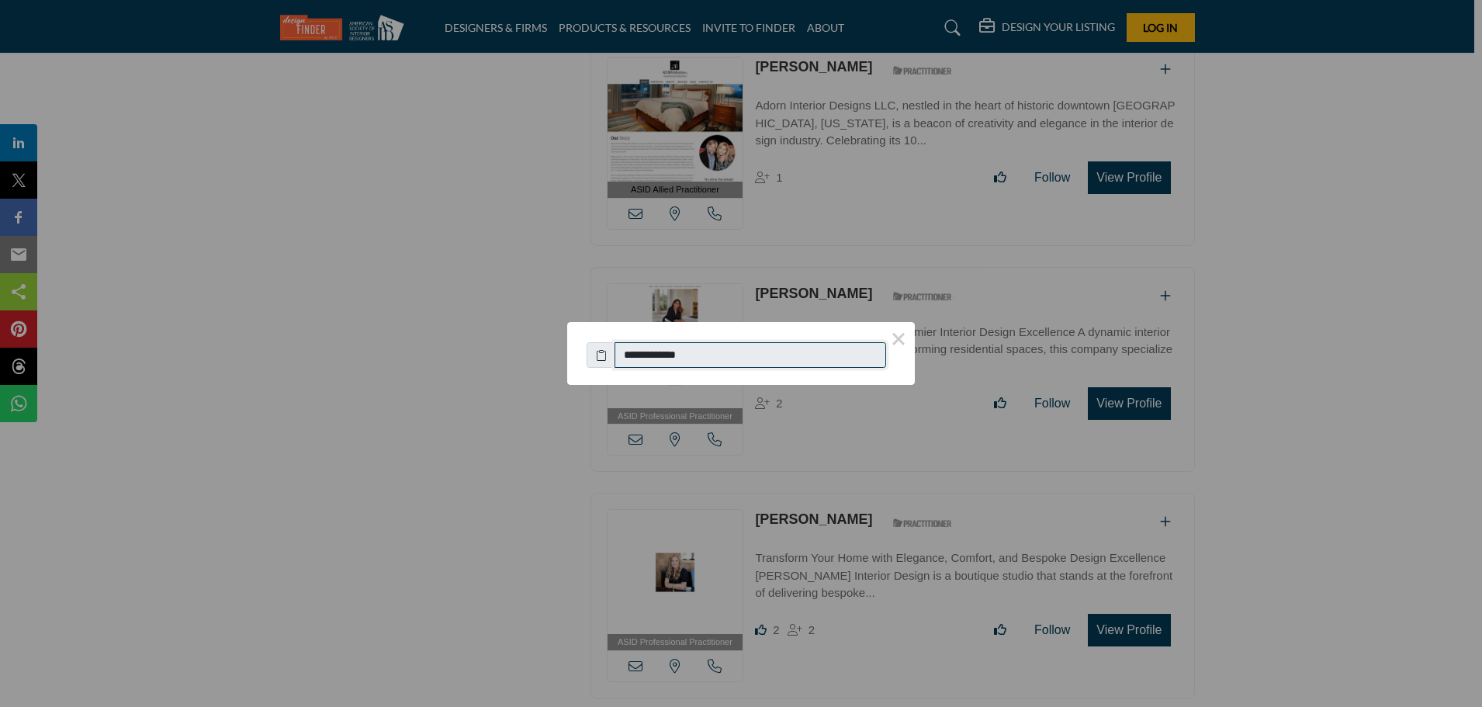
click at [672, 366] on input "**********" at bounding box center [749, 355] width 271 height 26
click at [672, 365] on input "**********" at bounding box center [749, 355] width 271 height 26
click at [487, 283] on div "**********" at bounding box center [741, 353] width 1482 height 707
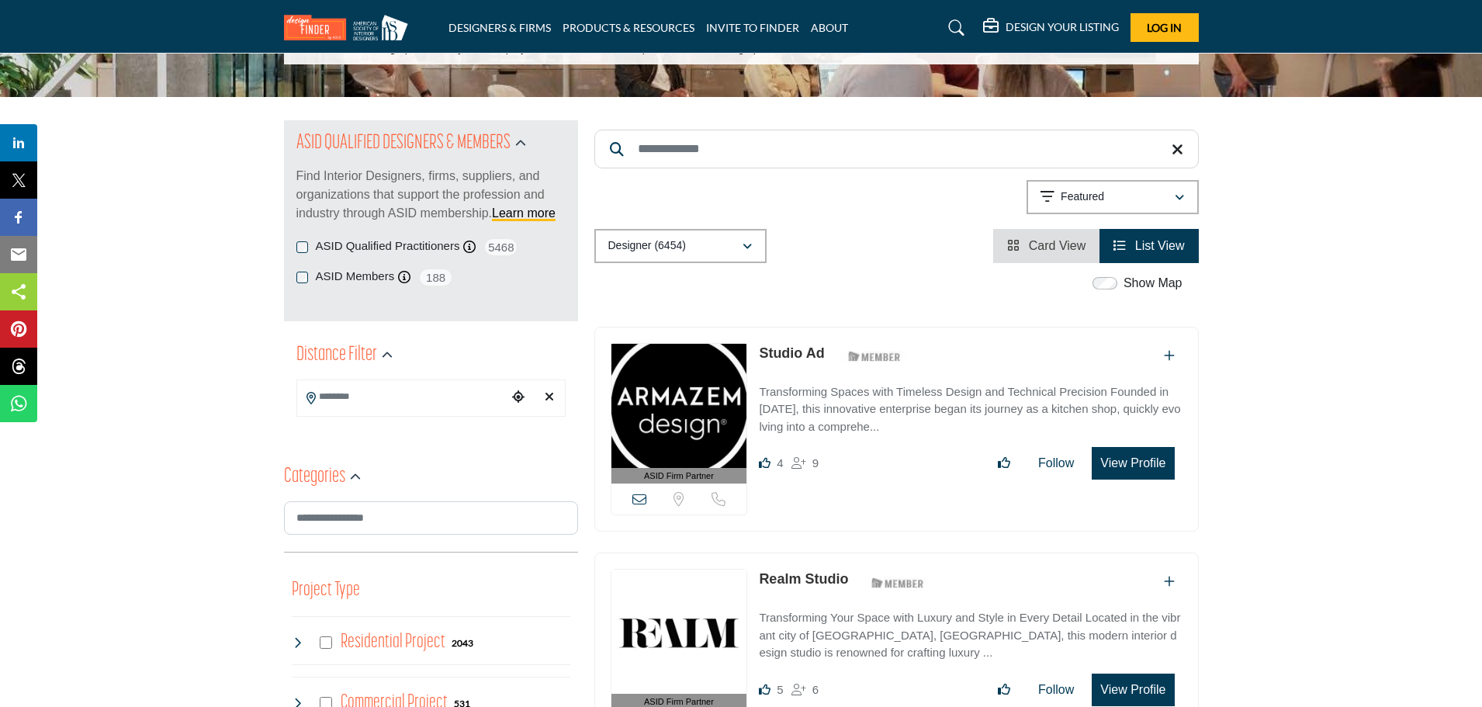
scroll to position [310, 0]
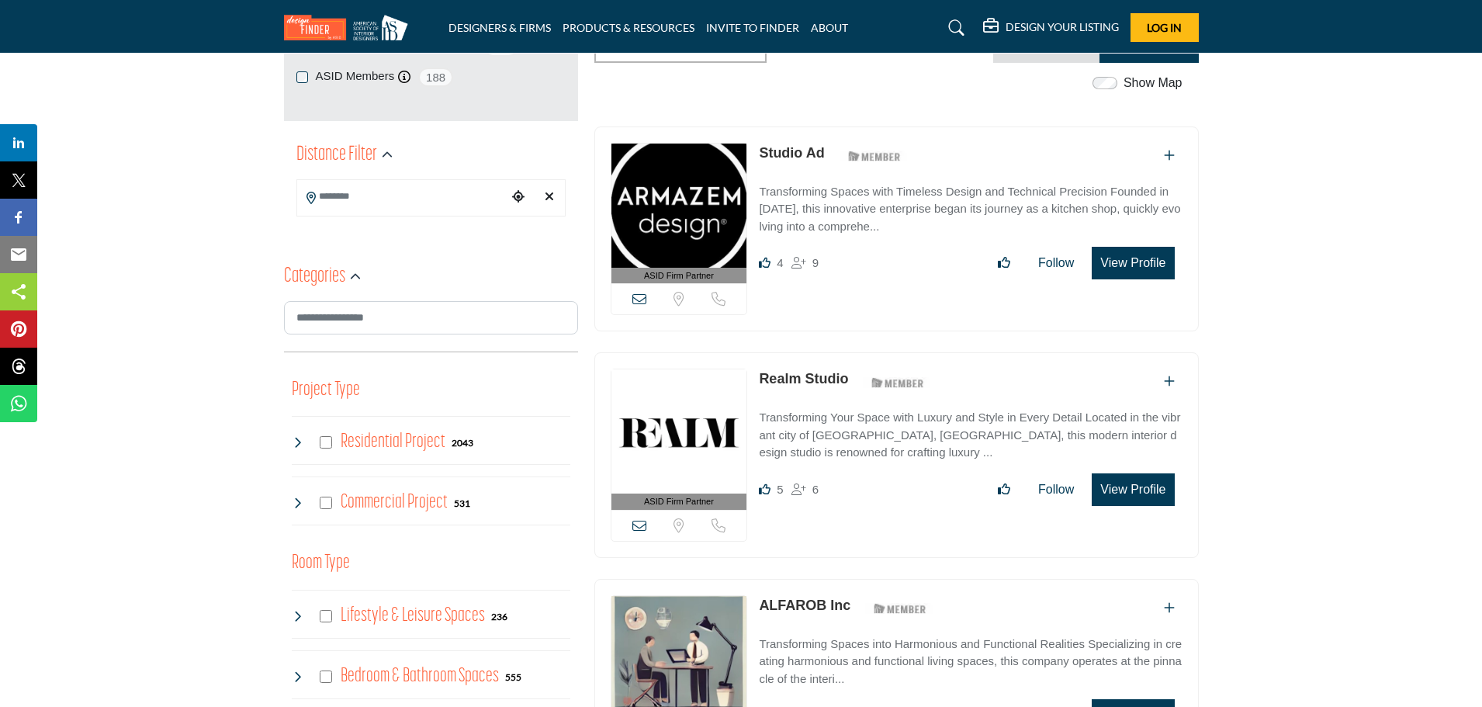
click at [815, 383] on link "Realm Studio" at bounding box center [803, 379] width 89 height 16
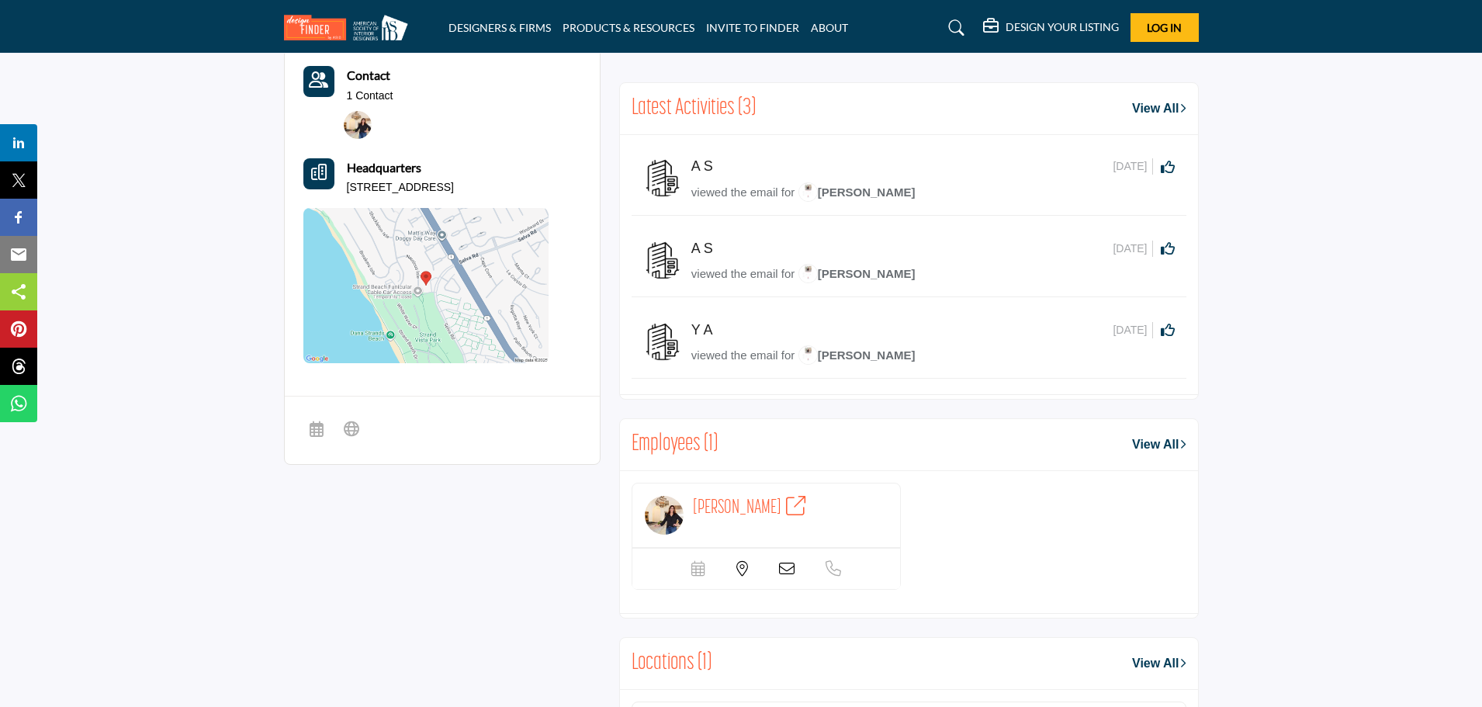
scroll to position [931, 0]
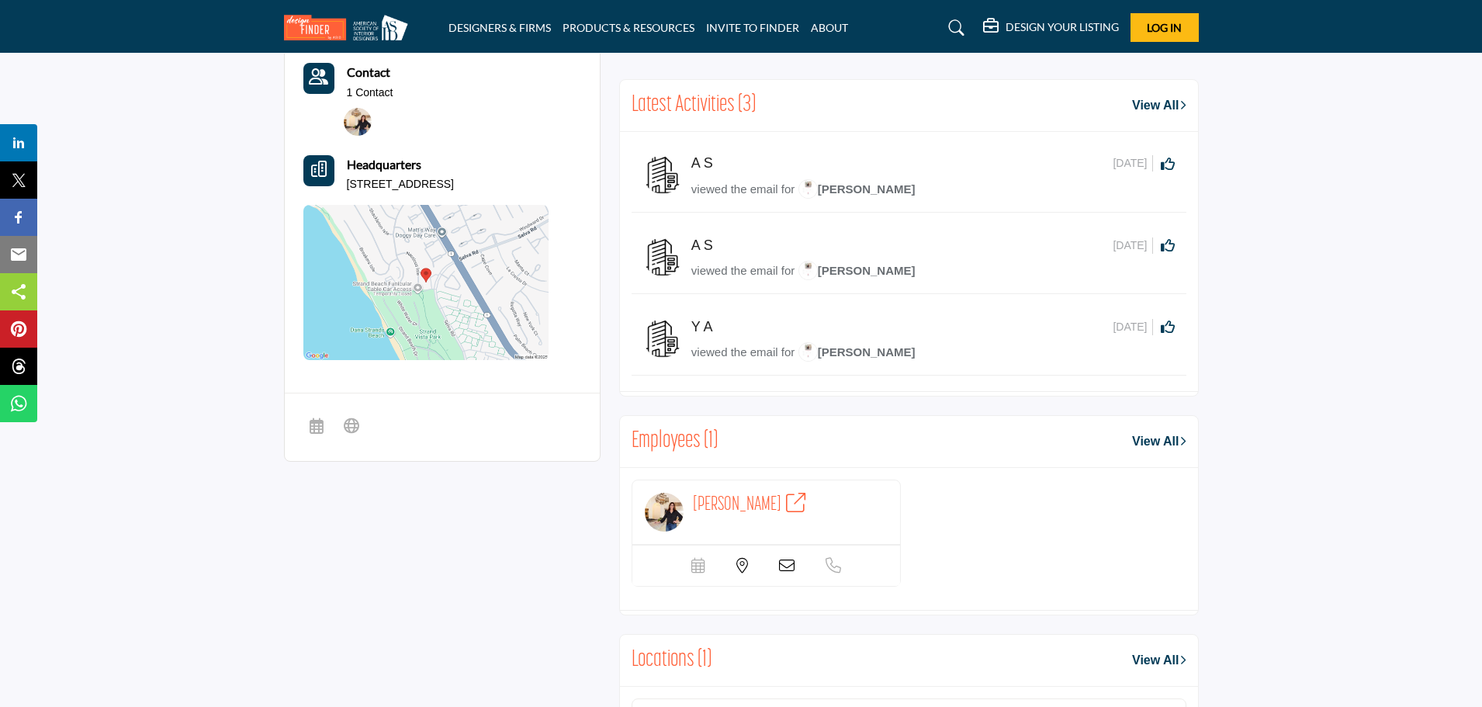
click at [745, 502] on span "Valarie Mina" at bounding box center [737, 504] width 88 height 19
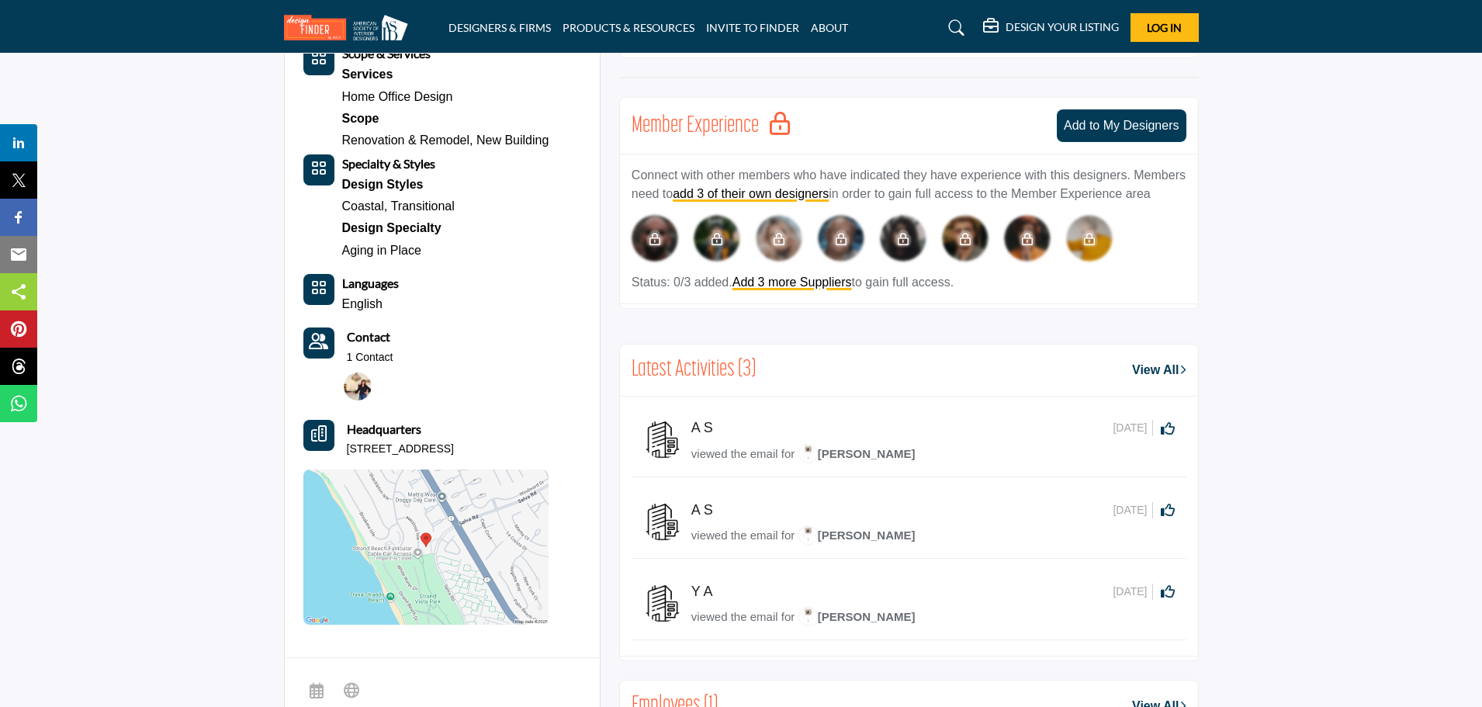
scroll to position [680, 0]
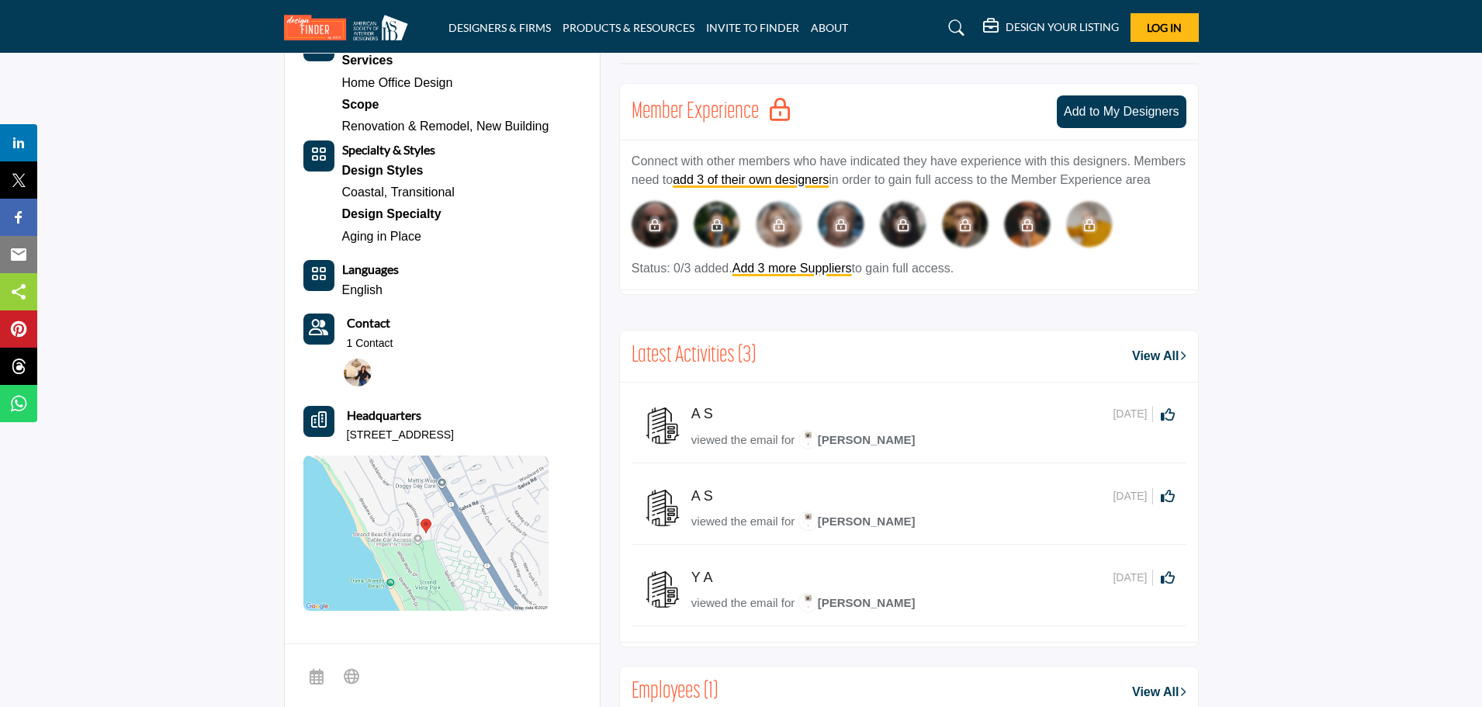
click at [357, 373] on img at bounding box center [358, 372] width 28 height 28
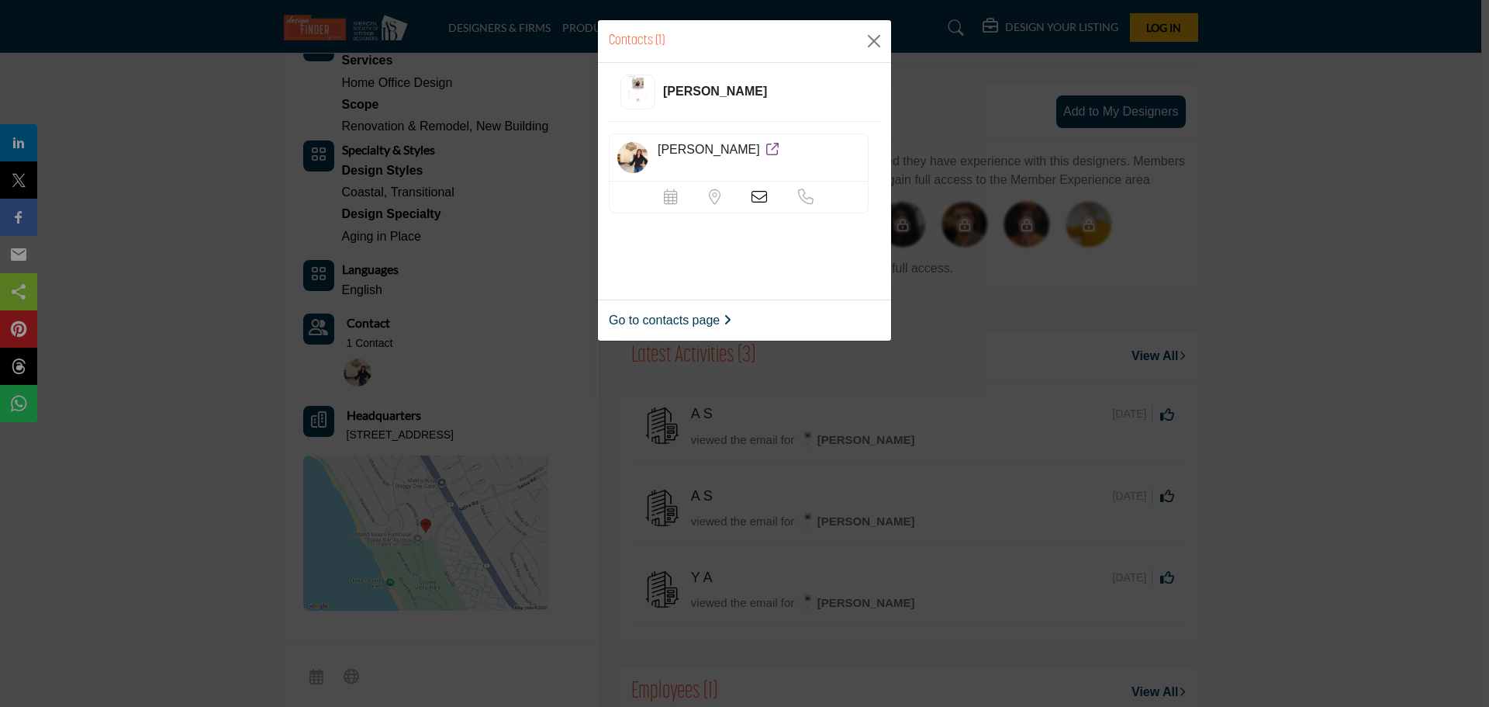
click at [630, 159] on img at bounding box center [632, 157] width 31 height 31
click at [874, 49] on button "Close" at bounding box center [874, 40] width 23 height 23
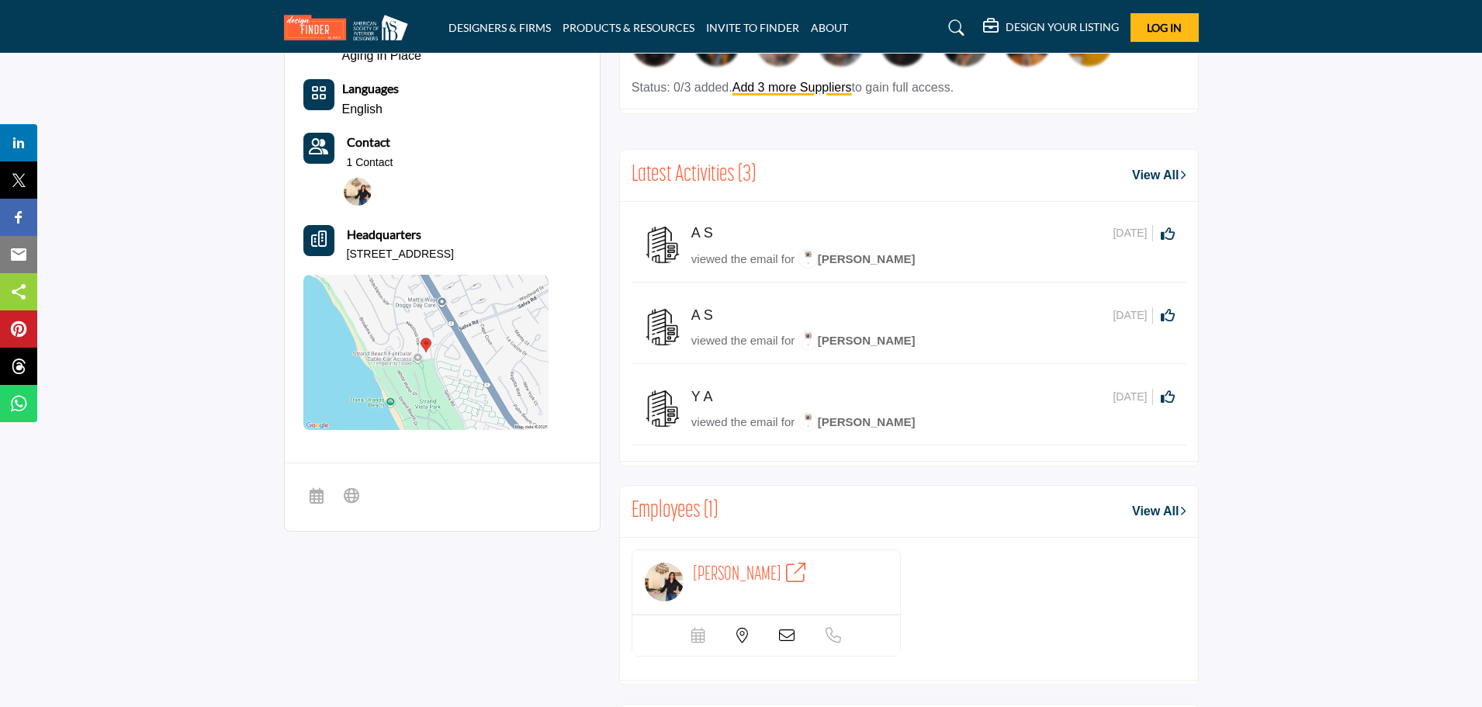
scroll to position [913, 0]
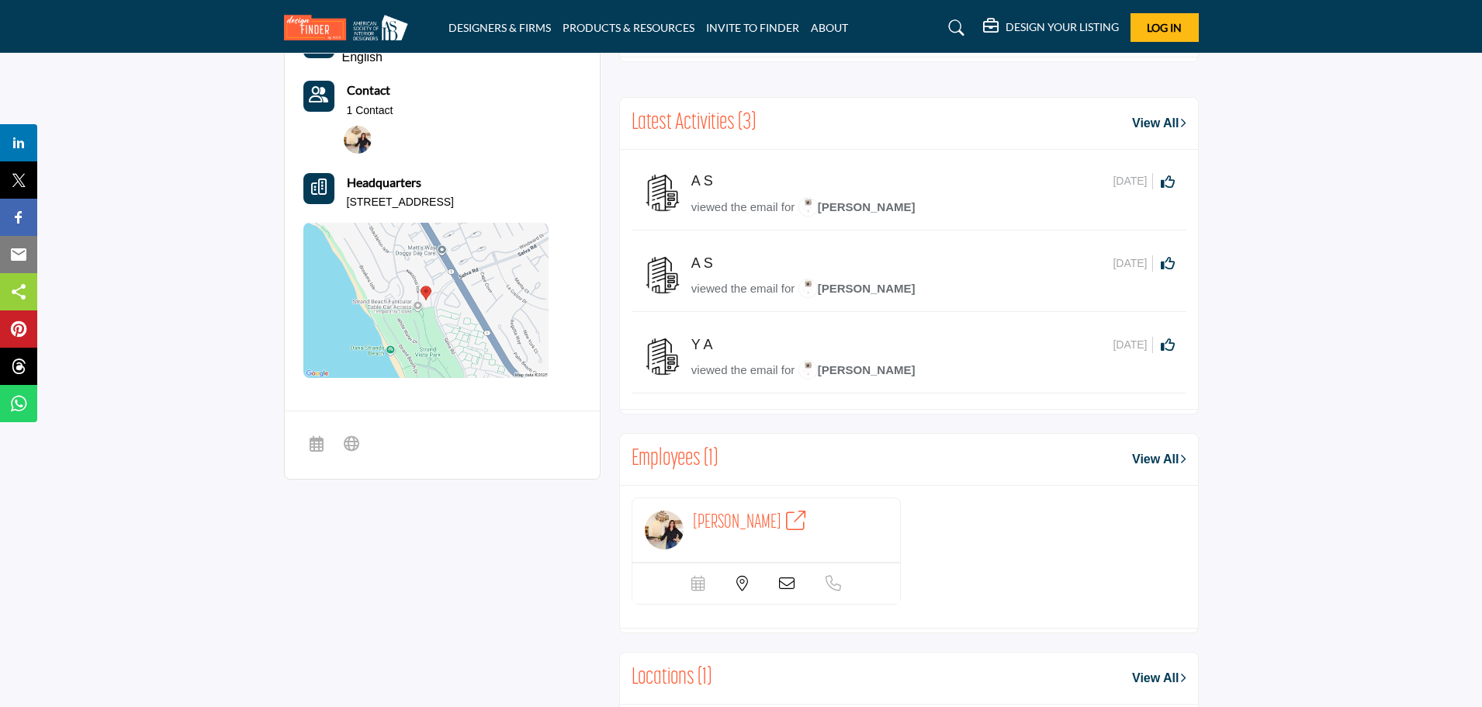
click at [862, 208] on span "Valarie Mina" at bounding box center [856, 206] width 117 height 13
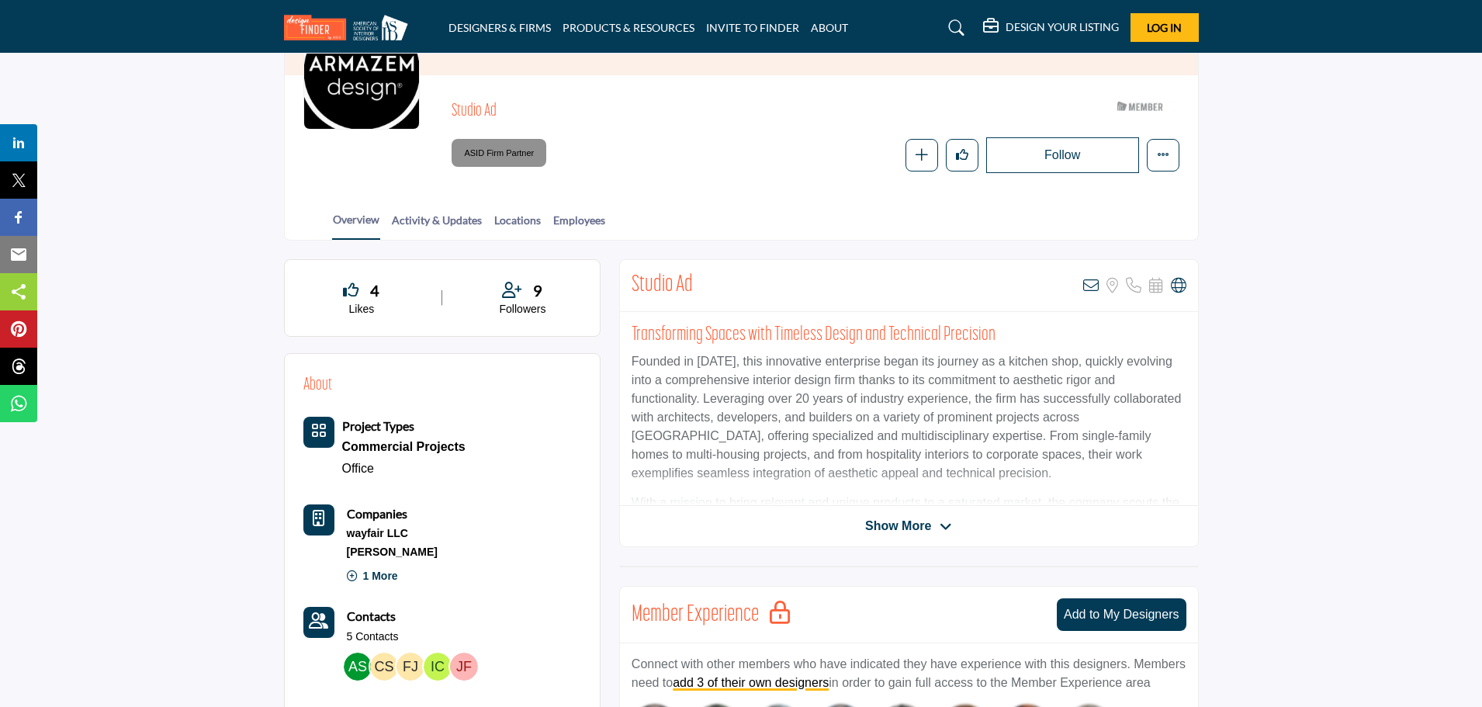
scroll to position [136, 0]
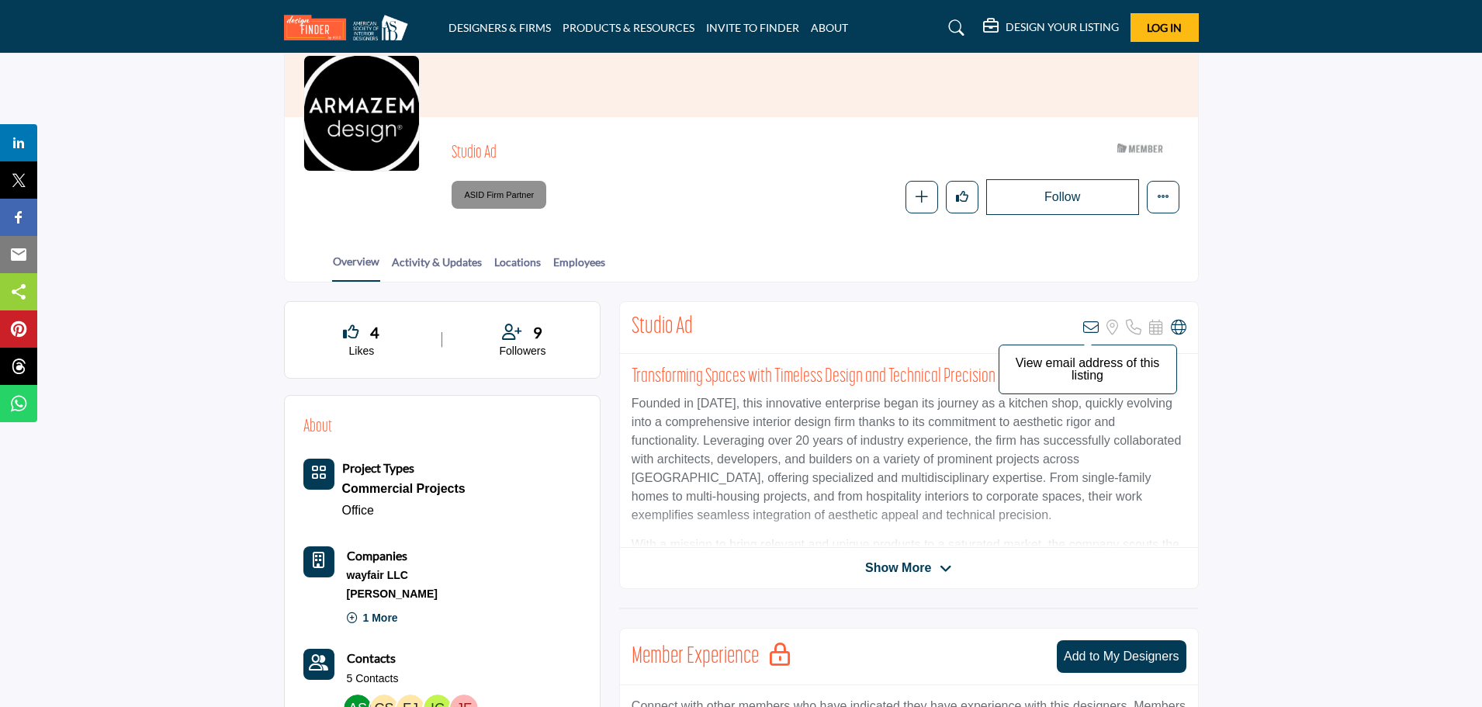
click at [1086, 330] on icon at bounding box center [1091, 328] width 16 height 16
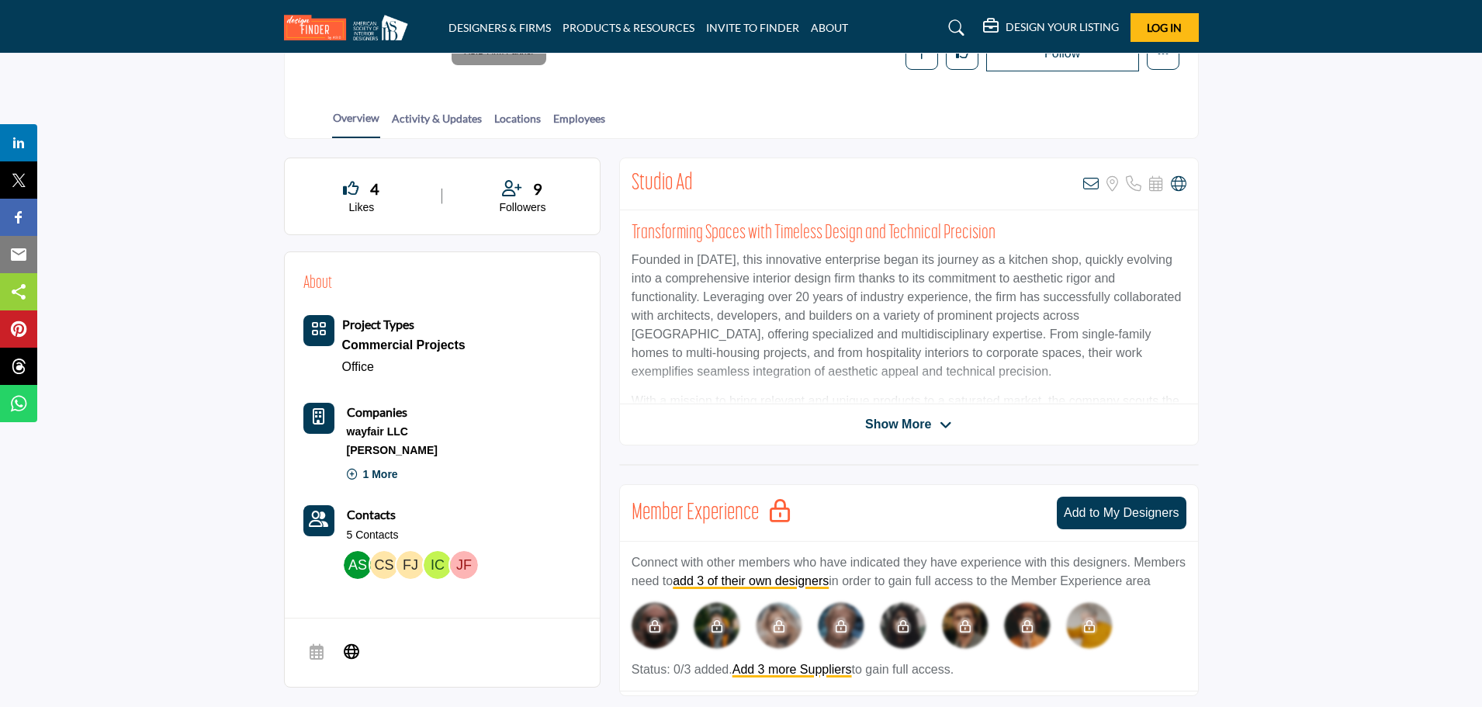
scroll to position [305, 0]
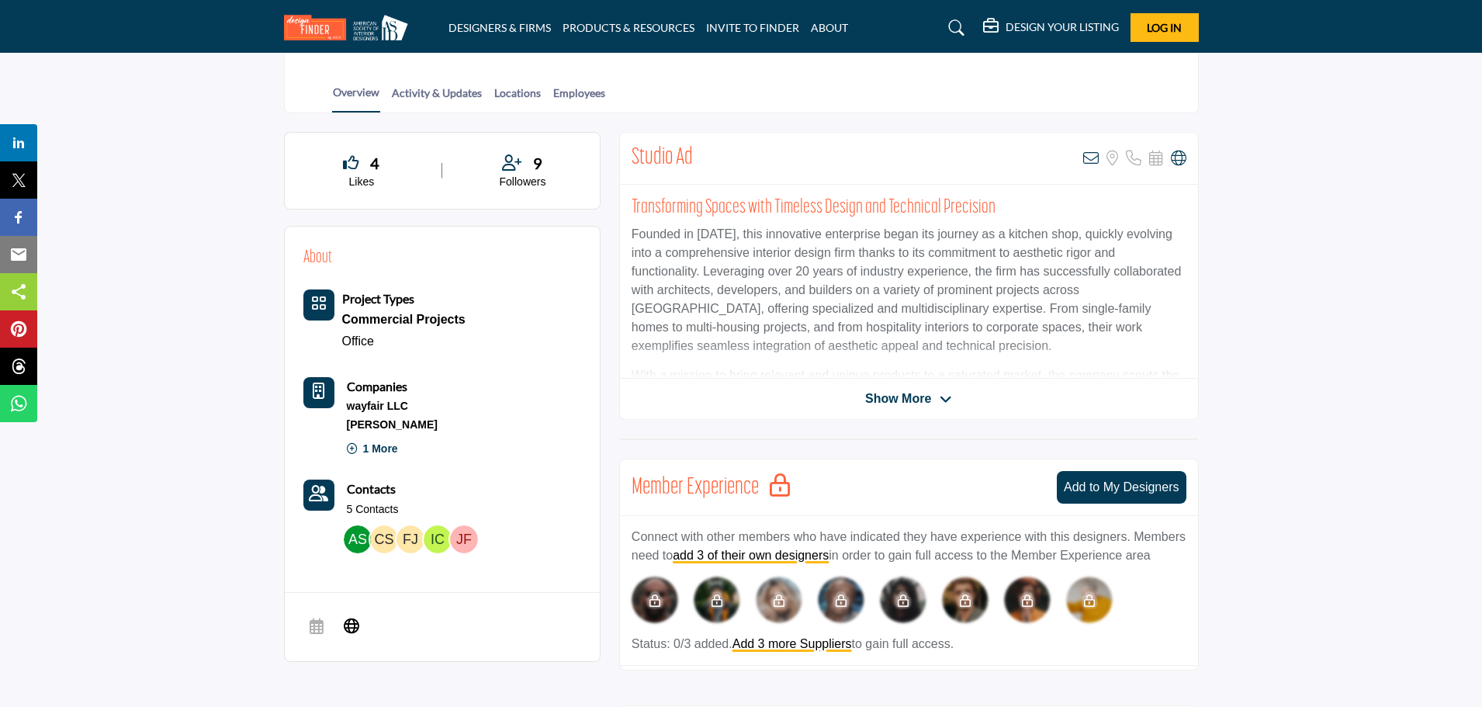
click at [385, 429] on p "[PERSON_NAME]" at bounding box center [392, 425] width 91 height 16
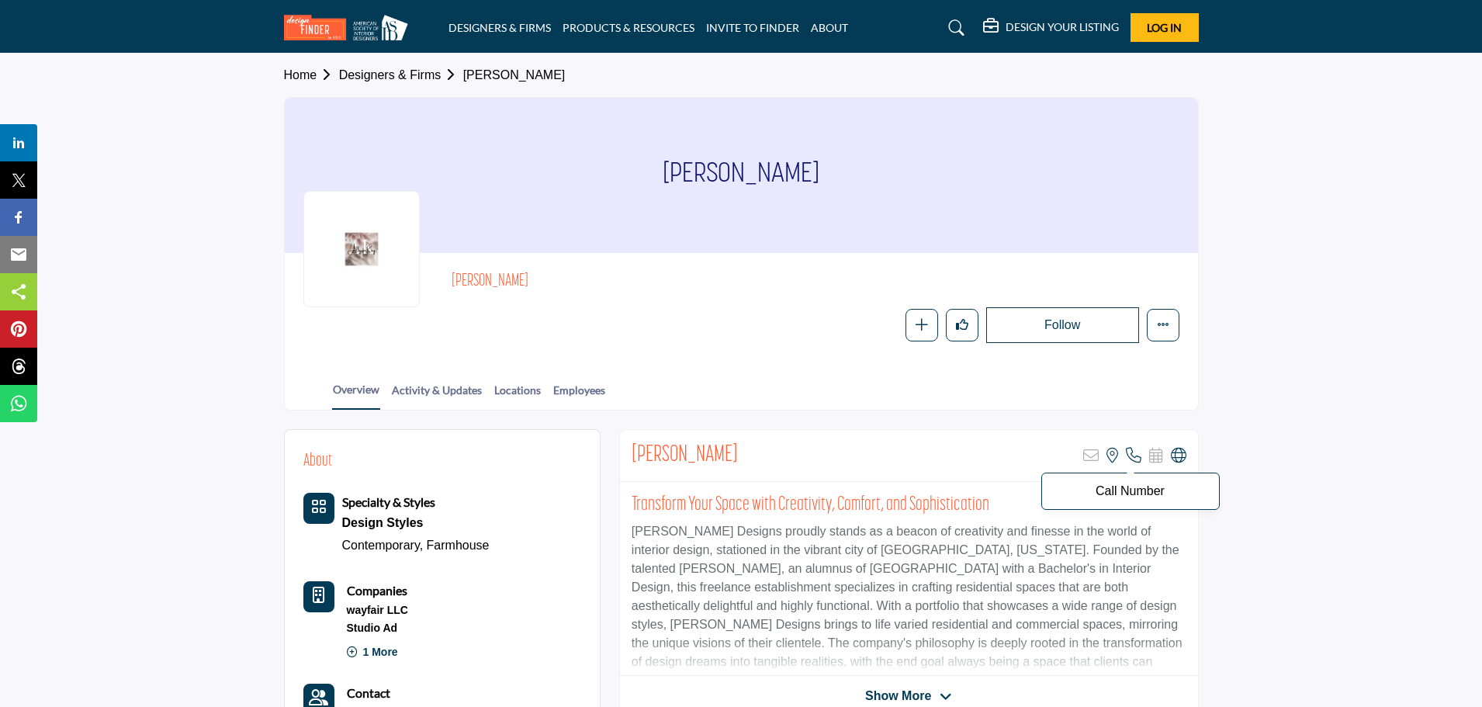
click at [1131, 462] on icon at bounding box center [1134, 456] width 16 height 16
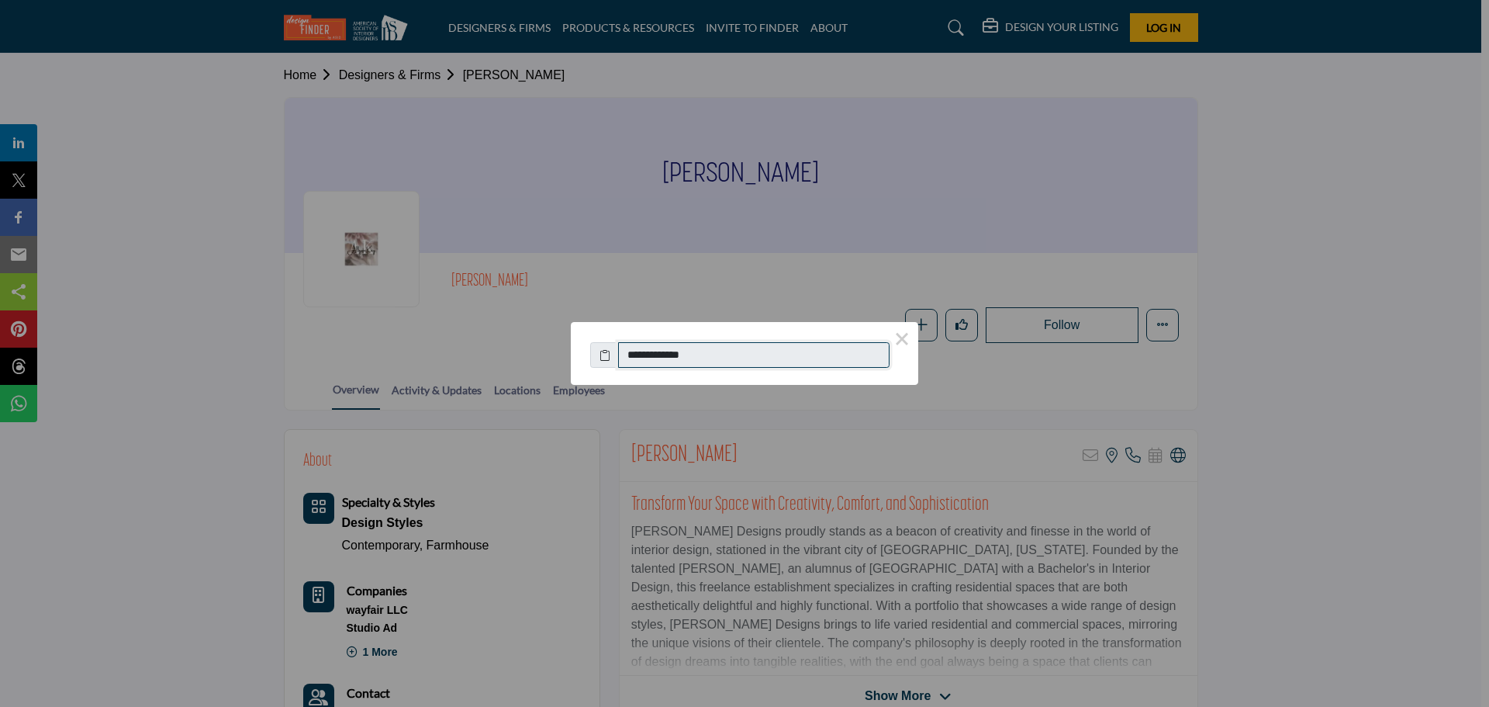
click at [713, 358] on input "**********" at bounding box center [753, 355] width 271 height 26
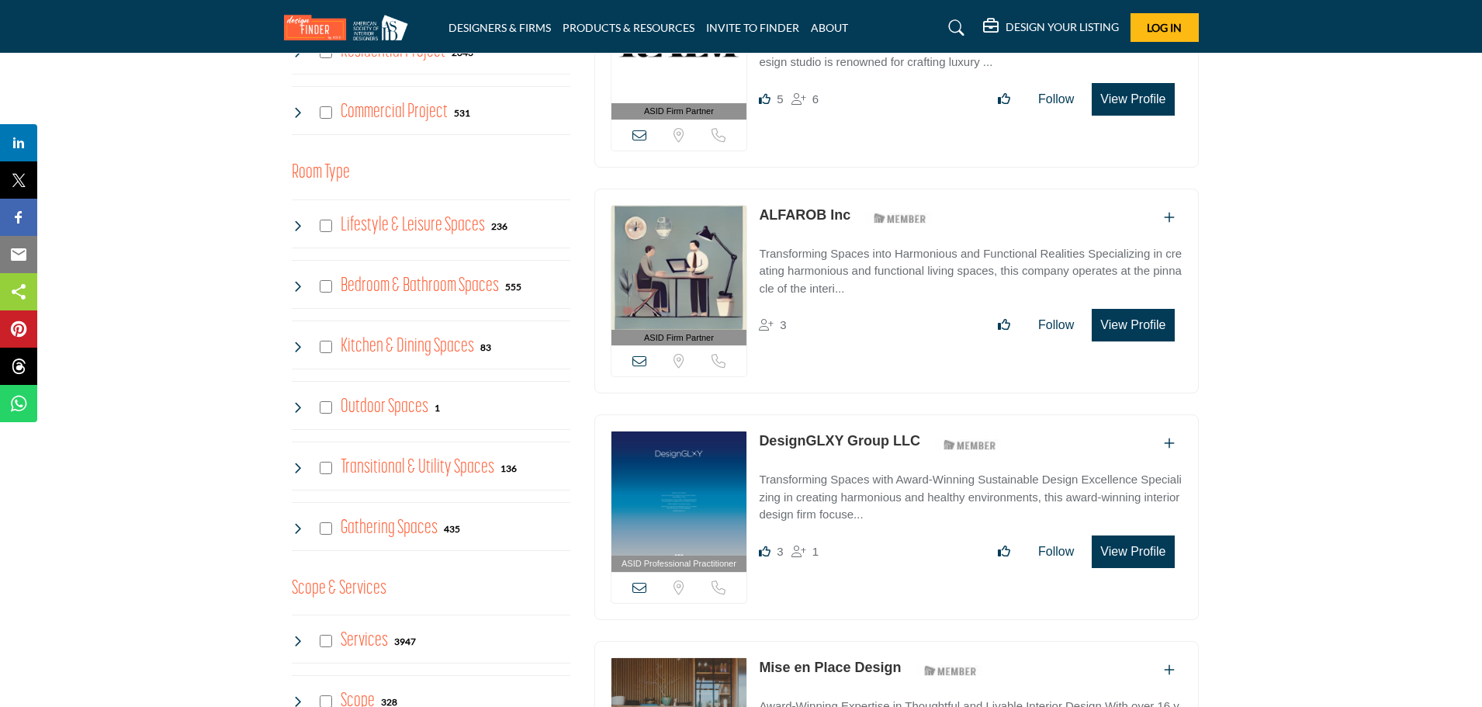
scroll to position [698, 0]
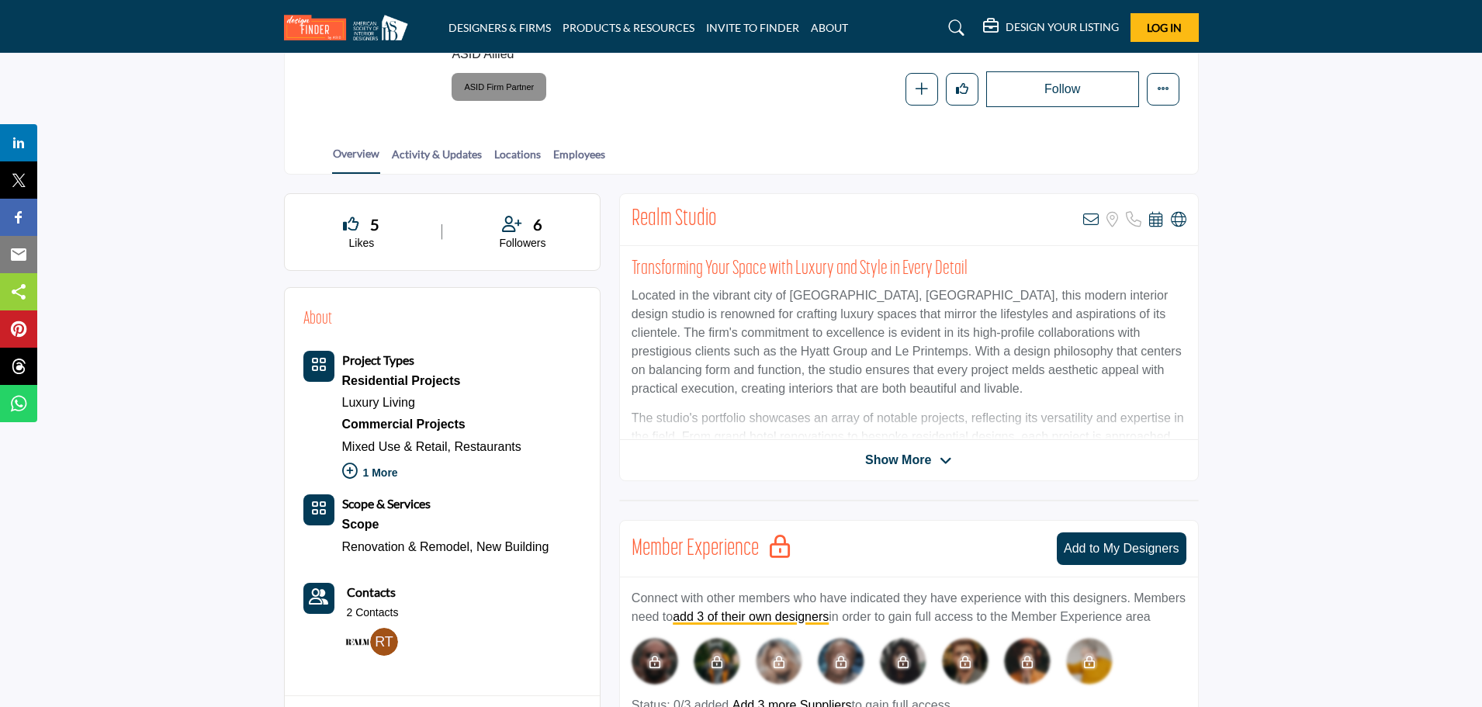
scroll to position [388, 0]
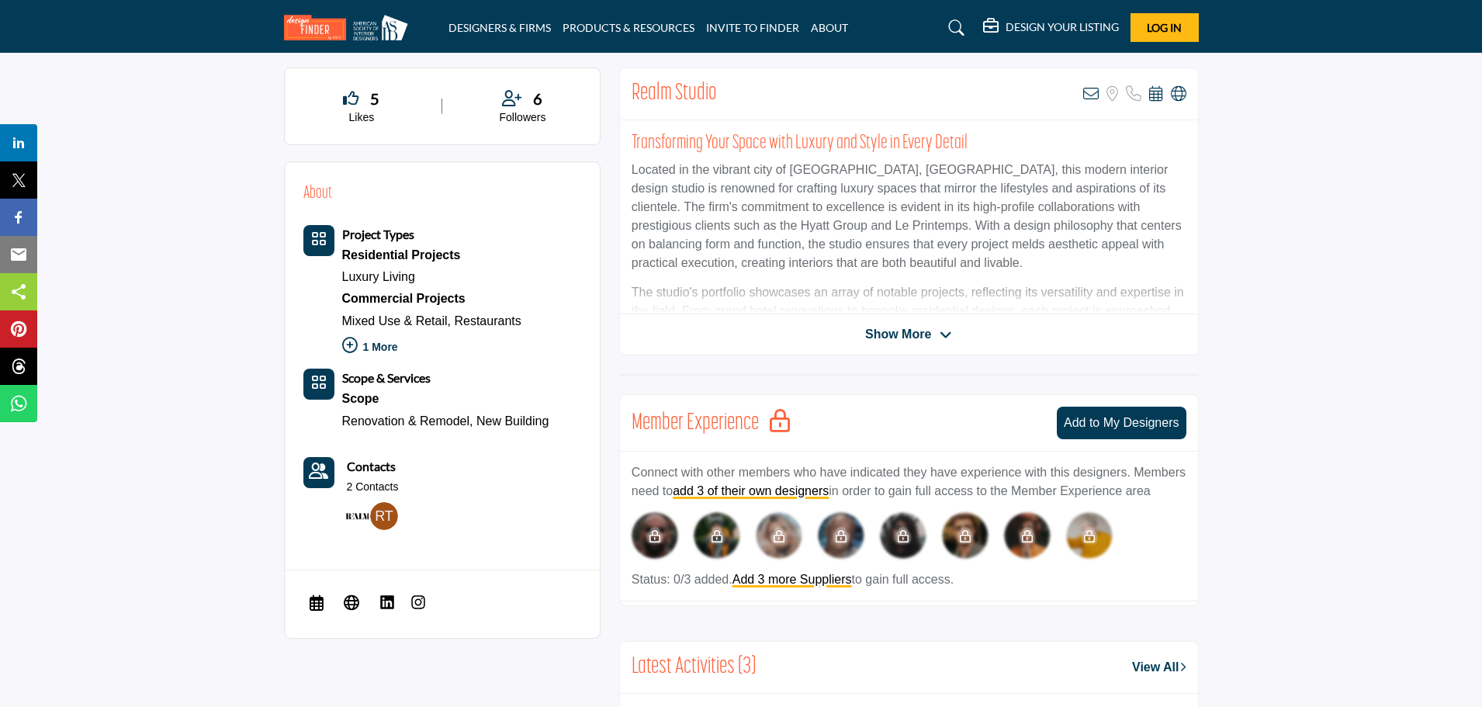
click at [358, 517] on img at bounding box center [358, 516] width 28 height 28
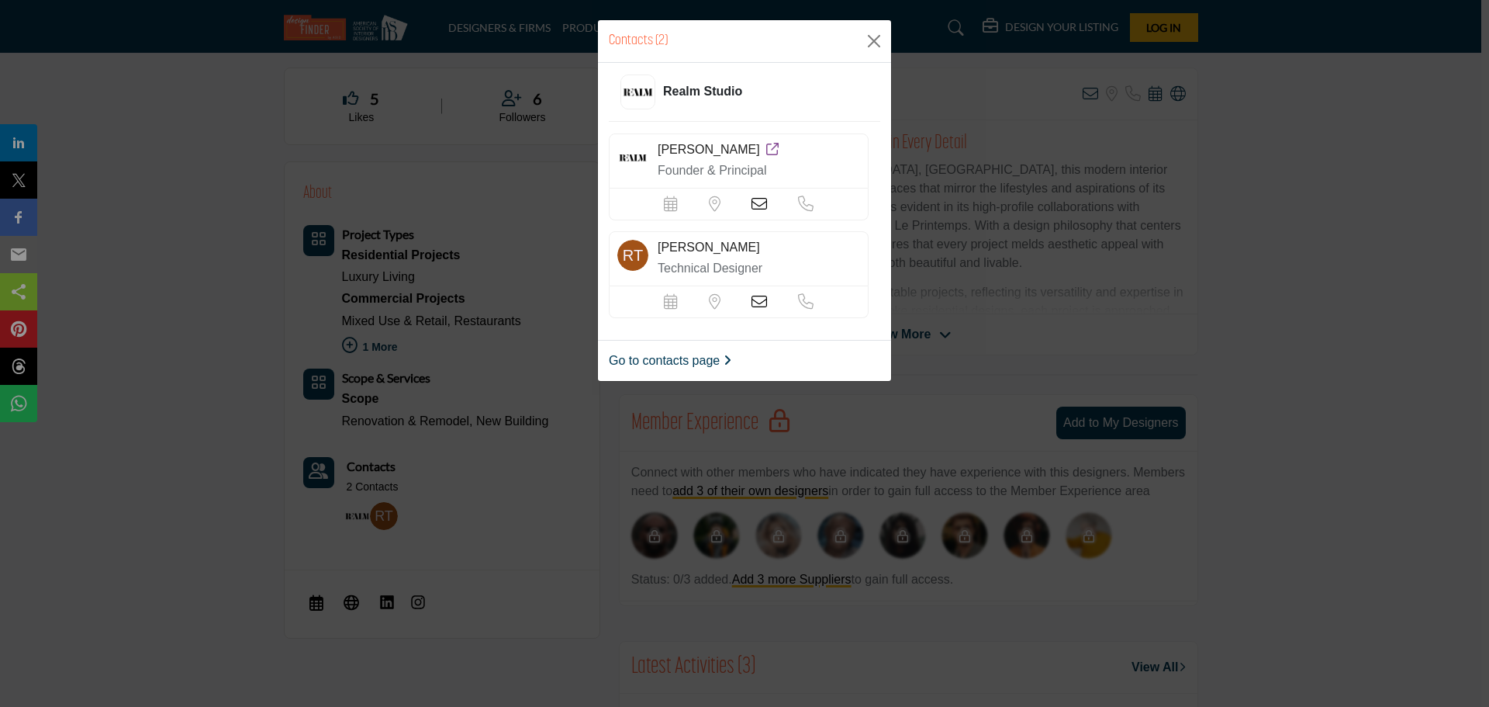
click at [531, 462] on div "Contacts (2) Realm Studio Maria Tsang Founder & Principal" at bounding box center [744, 353] width 1489 height 707
click at [882, 36] on button "Close" at bounding box center [874, 40] width 23 height 23
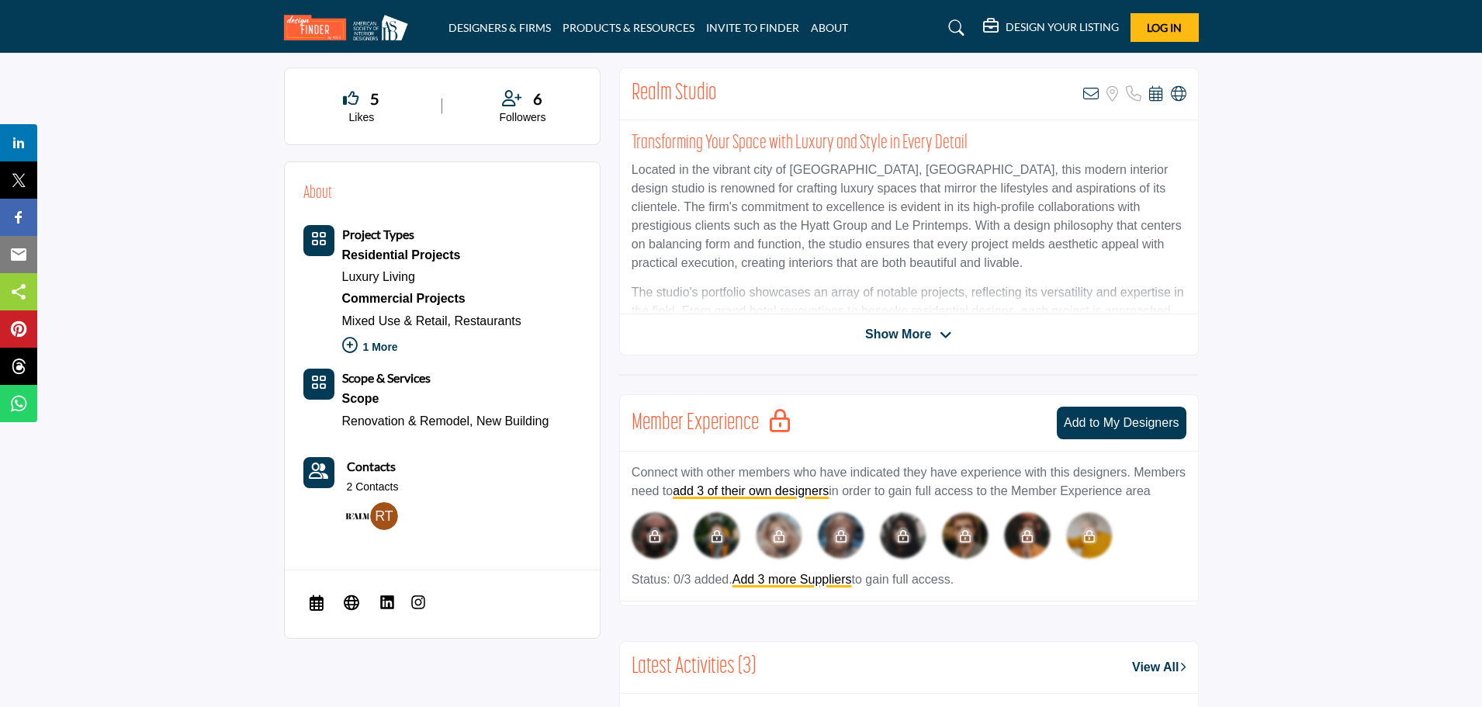
click at [390, 512] on img at bounding box center [384, 516] width 28 height 28
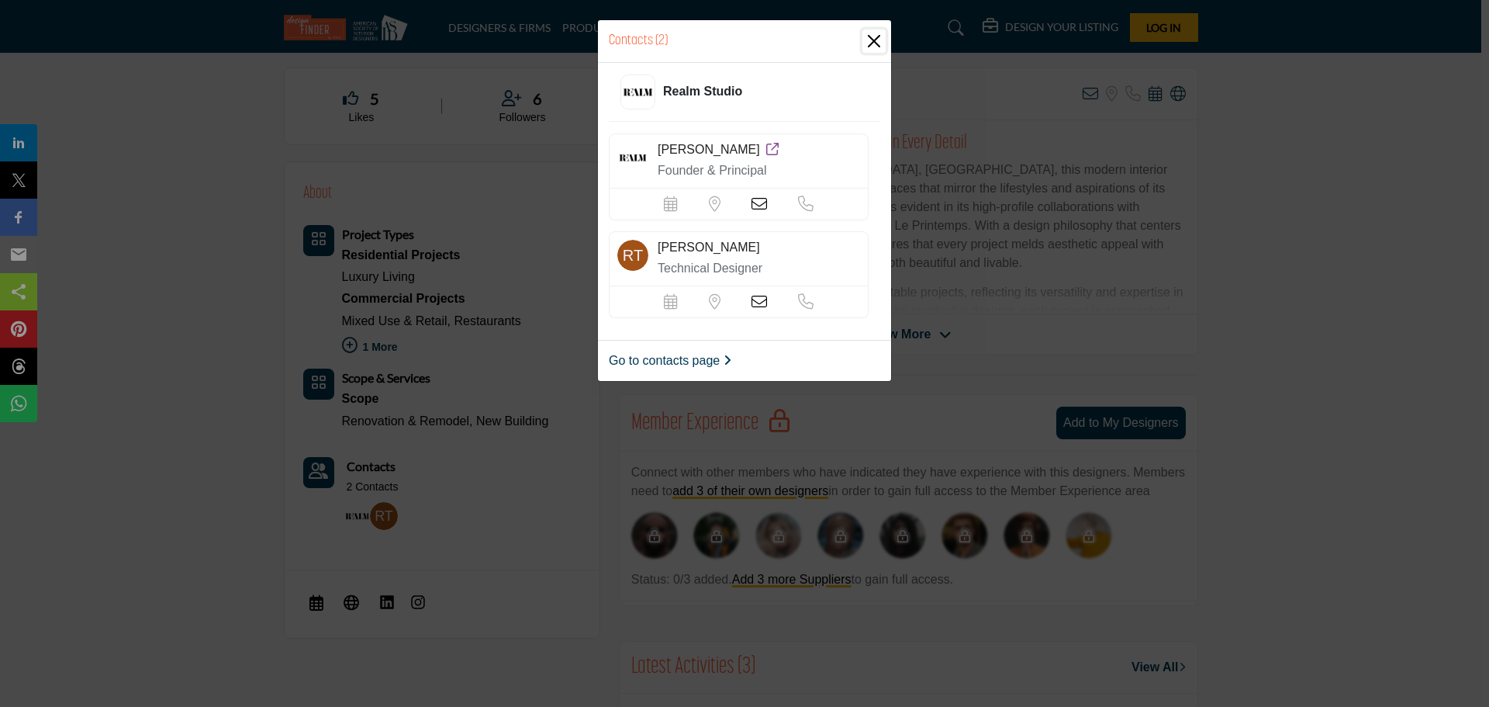
click at [873, 35] on button "Close" at bounding box center [874, 40] width 23 height 23
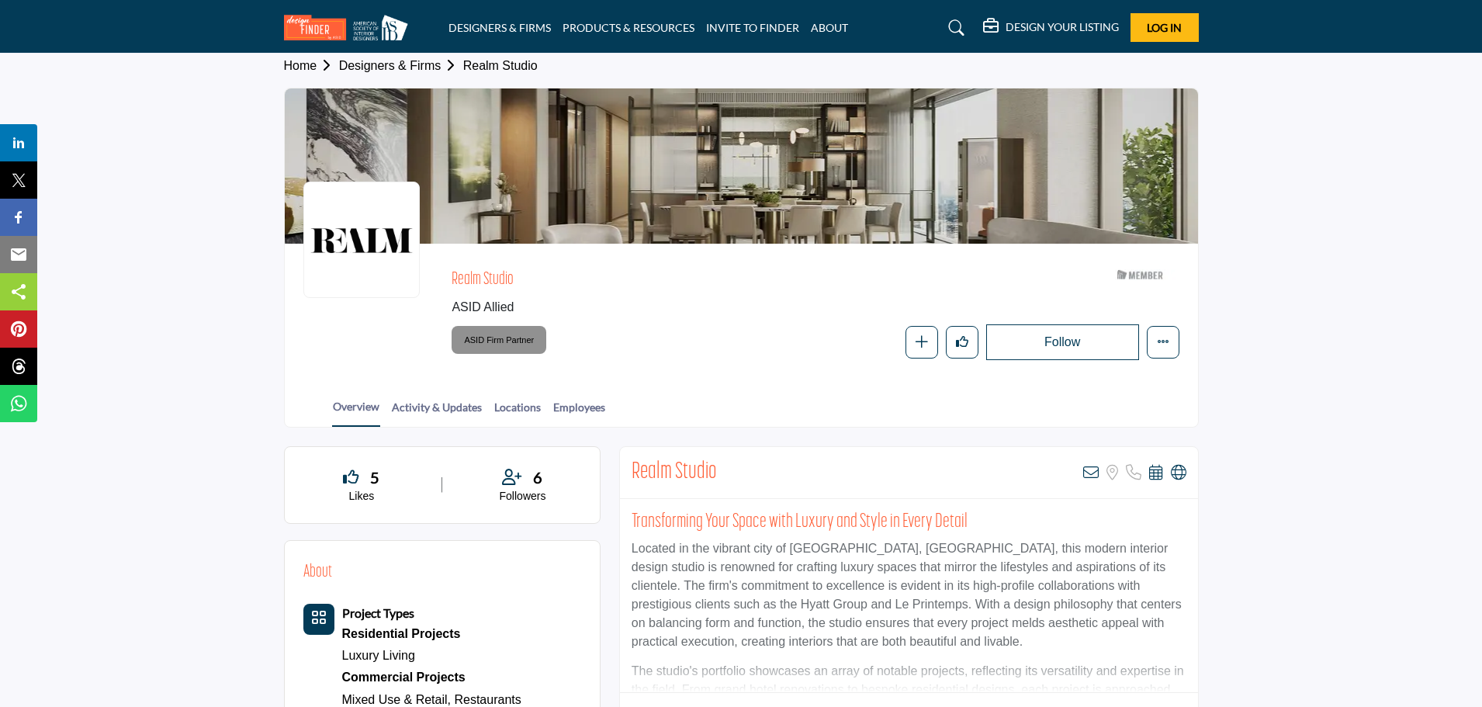
scroll to position [0, 0]
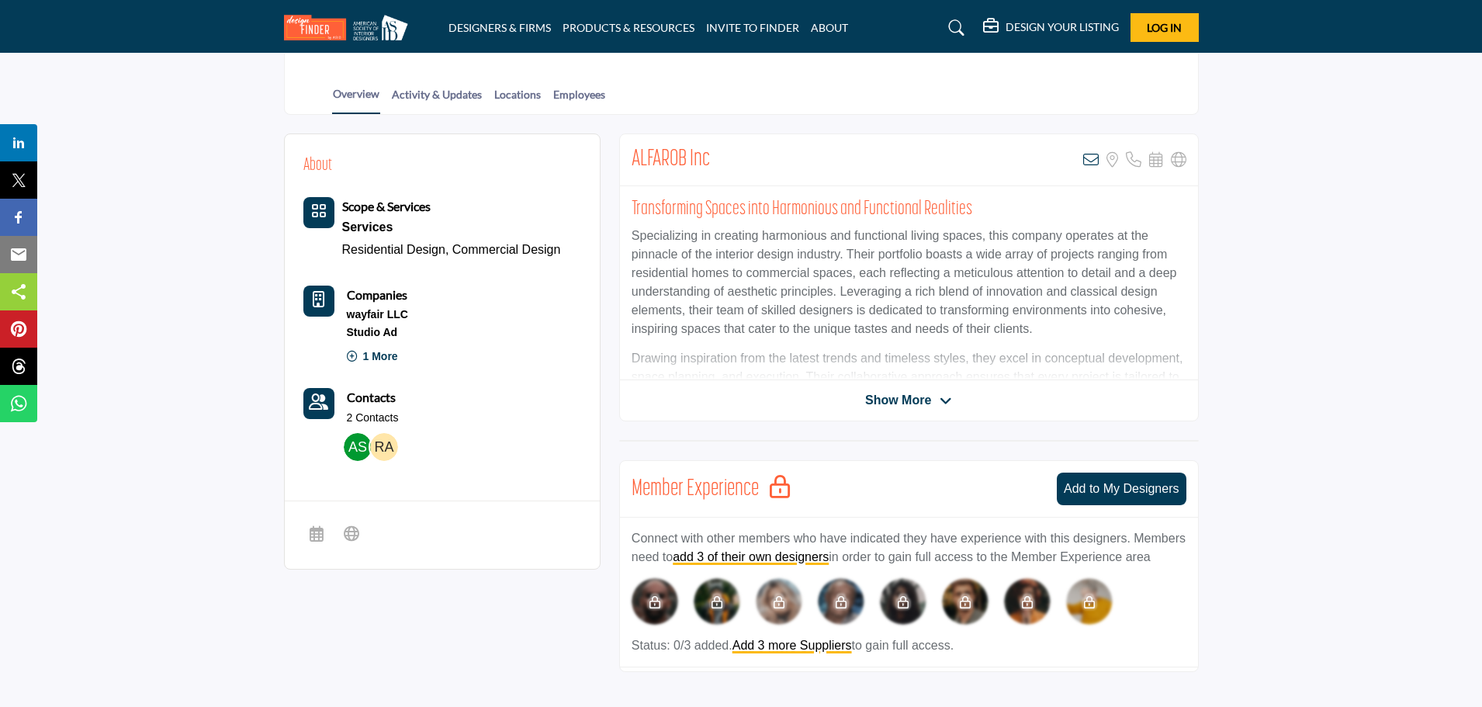
scroll to position [310, 0]
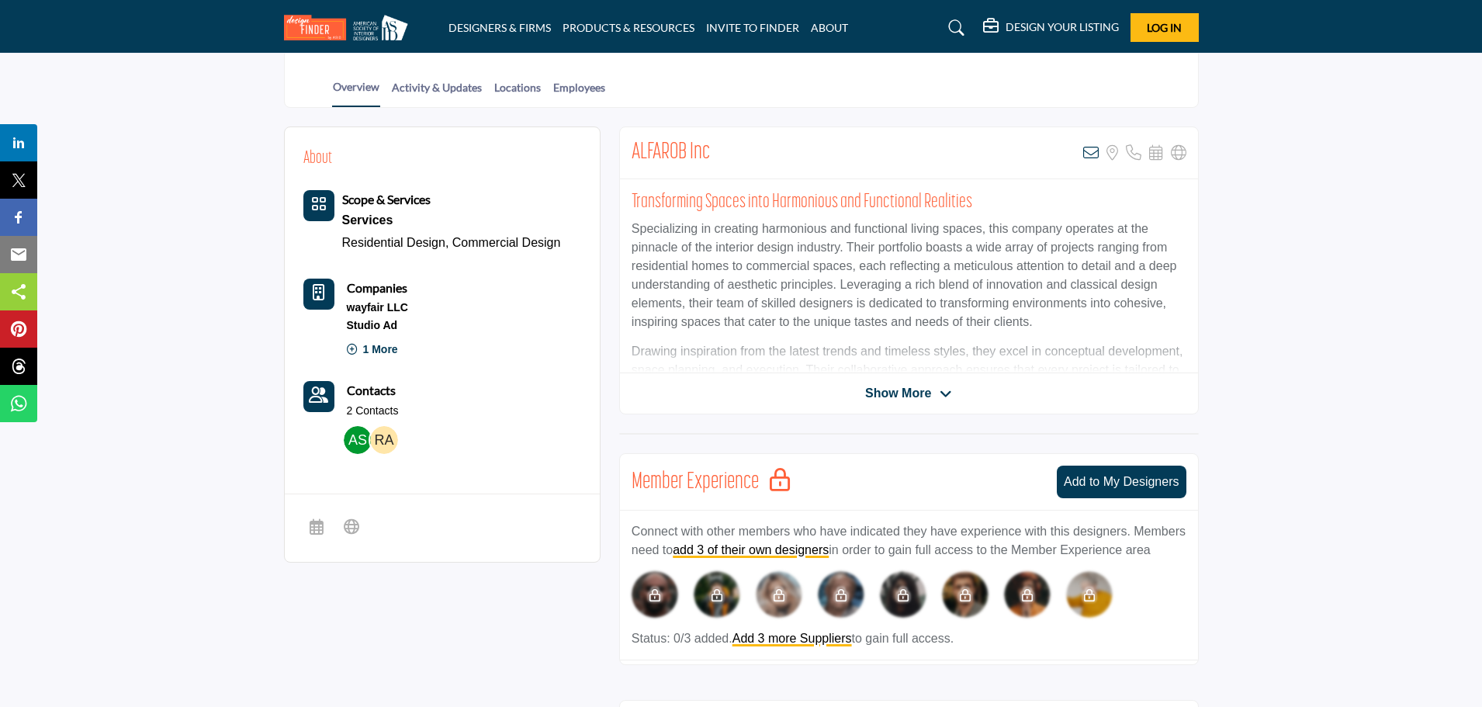
click at [354, 429] on img at bounding box center [358, 440] width 28 height 28
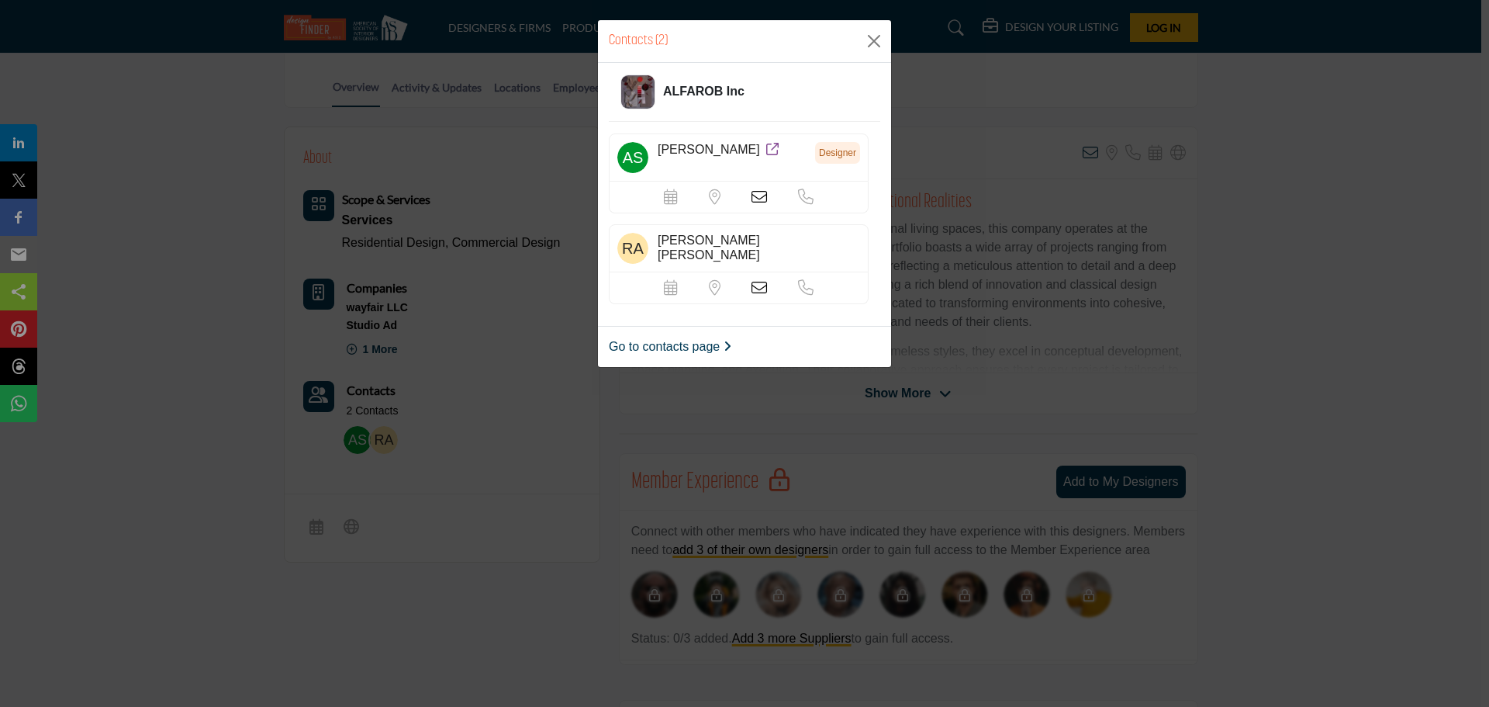
click at [507, 415] on div "Contacts (2) ALFAROB Inc ahmed sam Designer Robson Araujo" at bounding box center [744, 353] width 1489 height 707
click at [379, 437] on div "Contacts (2) ALFAROB Inc ahmed sam Designer Robson Araujo" at bounding box center [744, 353] width 1489 height 707
click at [870, 39] on button "Close" at bounding box center [874, 40] width 23 height 23
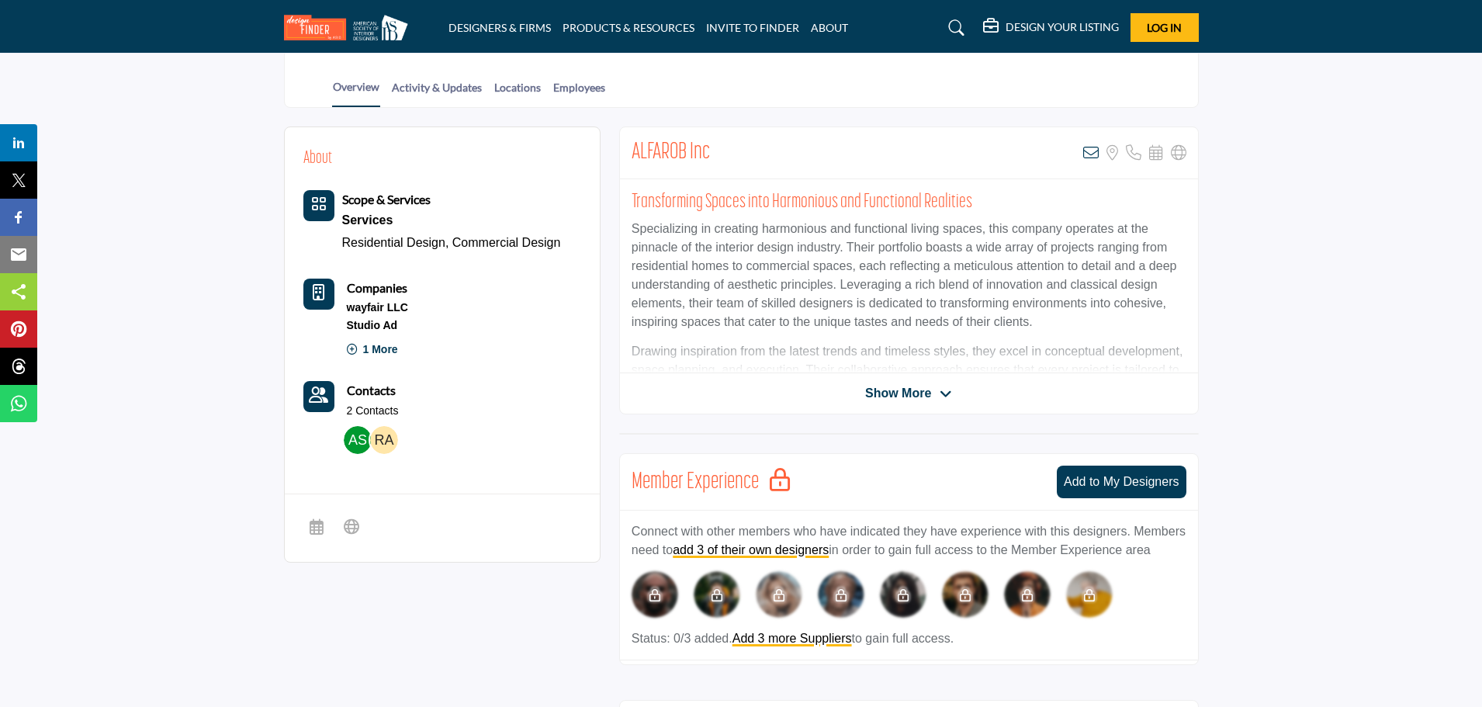
click at [379, 441] on img at bounding box center [384, 440] width 28 height 28
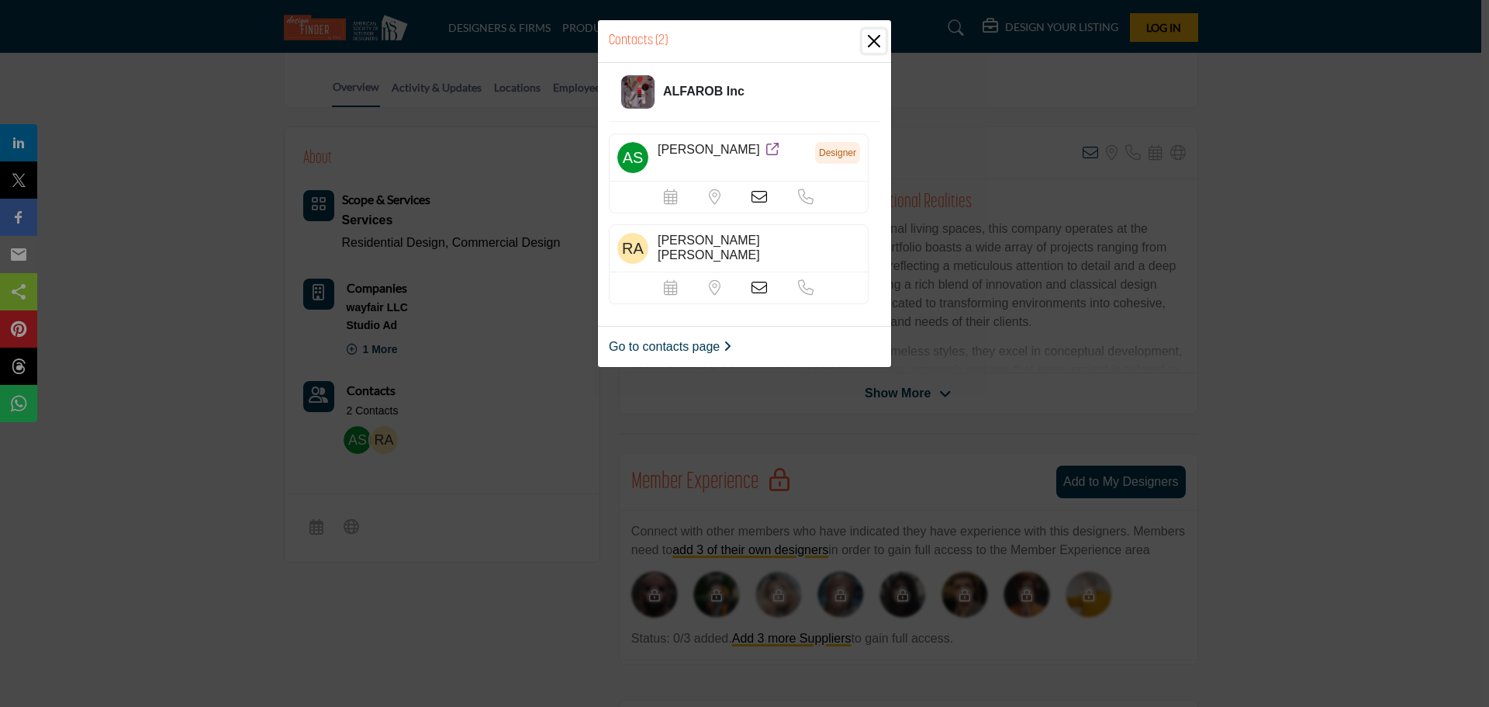
click at [870, 40] on button "Close" at bounding box center [874, 40] width 23 height 23
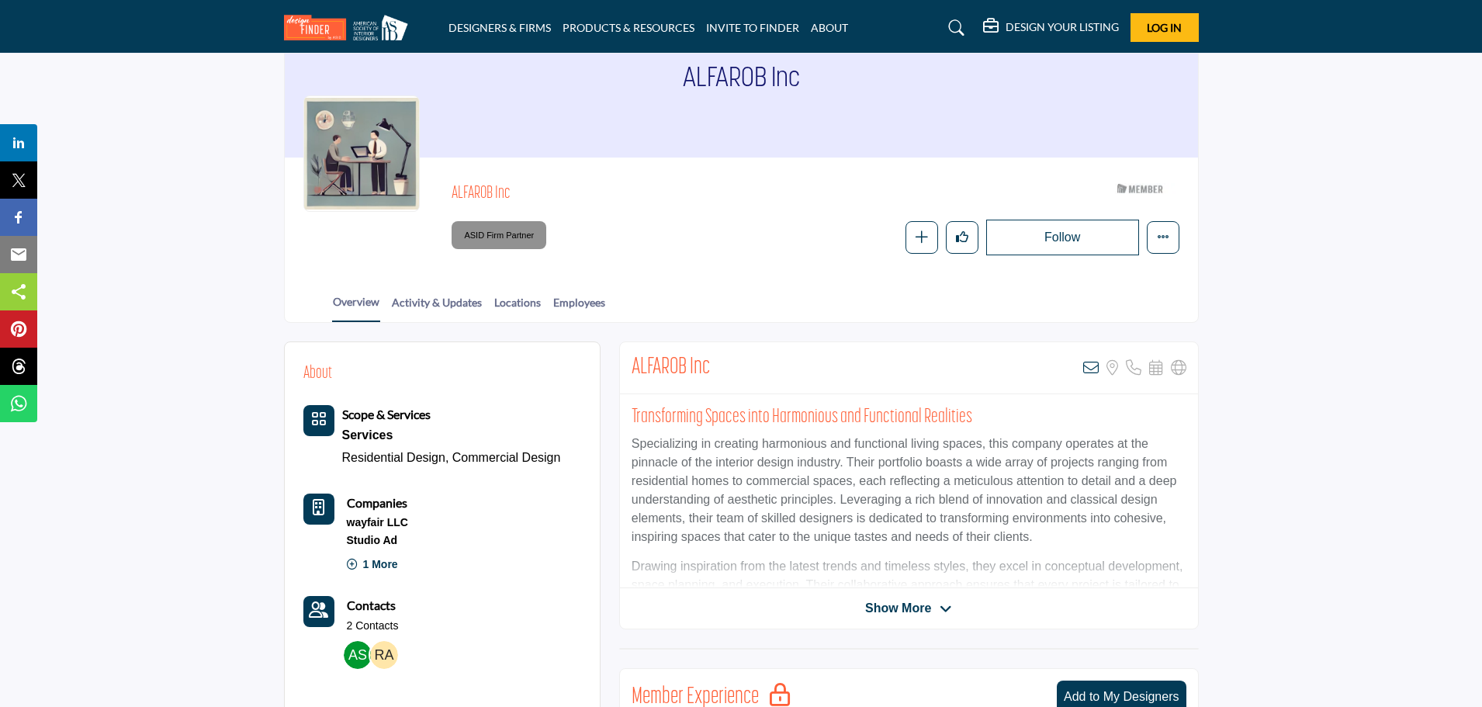
scroll to position [0, 0]
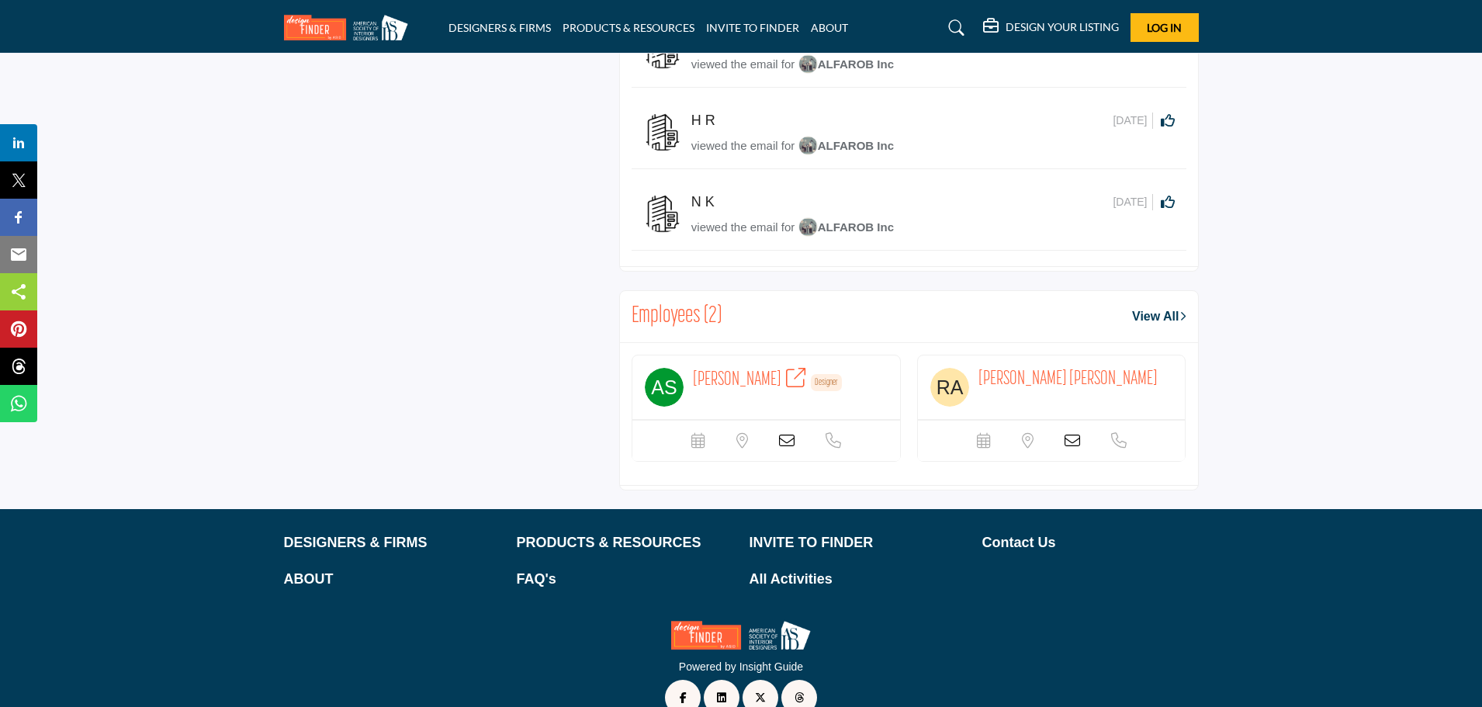
scroll to position [1085, 0]
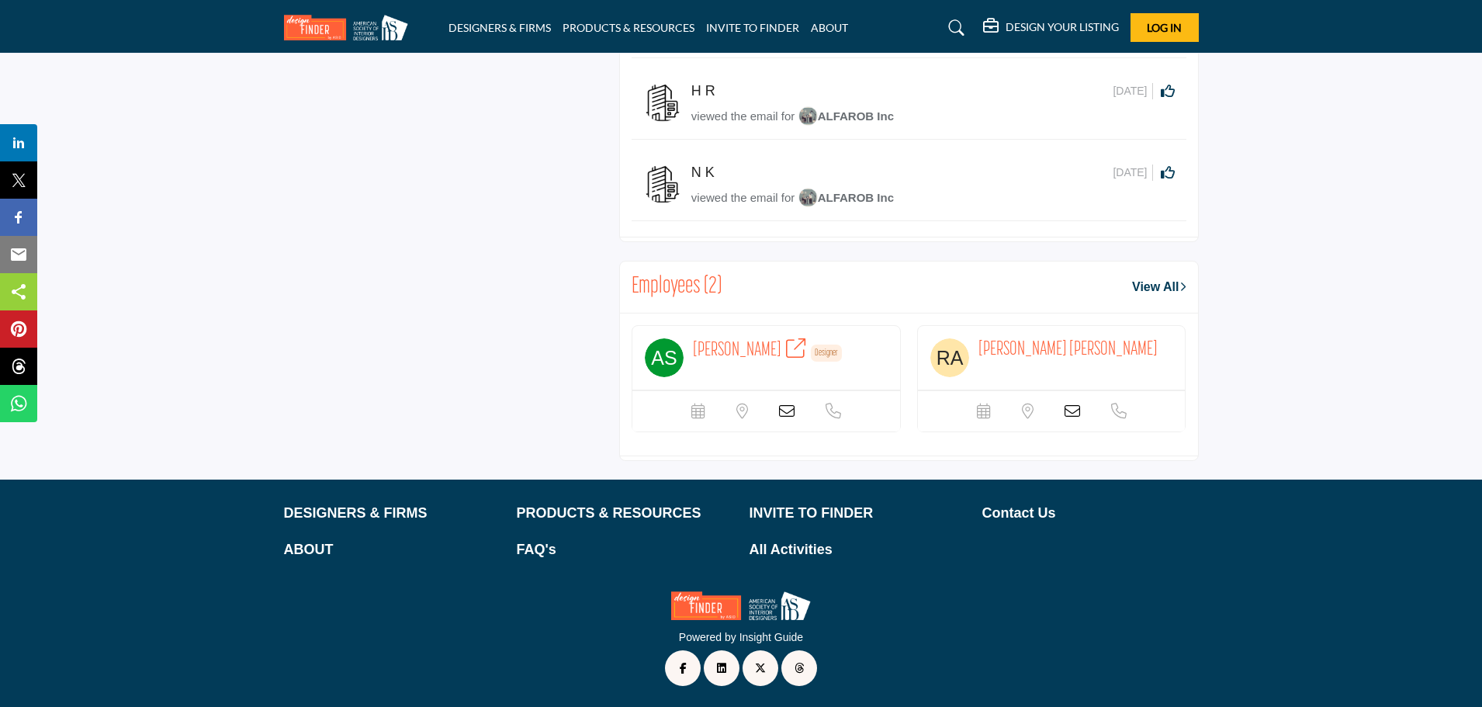
click at [730, 342] on span "ahmed sam" at bounding box center [737, 350] width 88 height 19
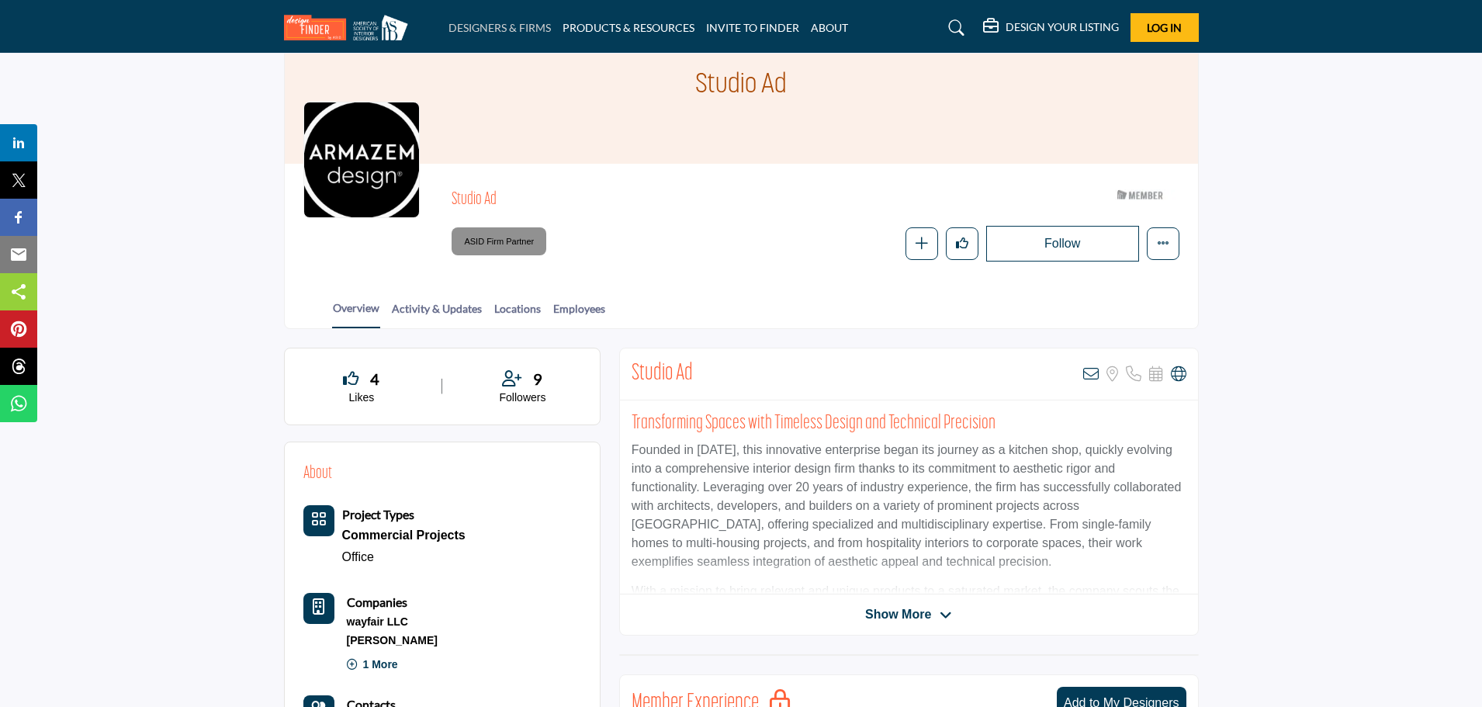
scroll to position [78, 0]
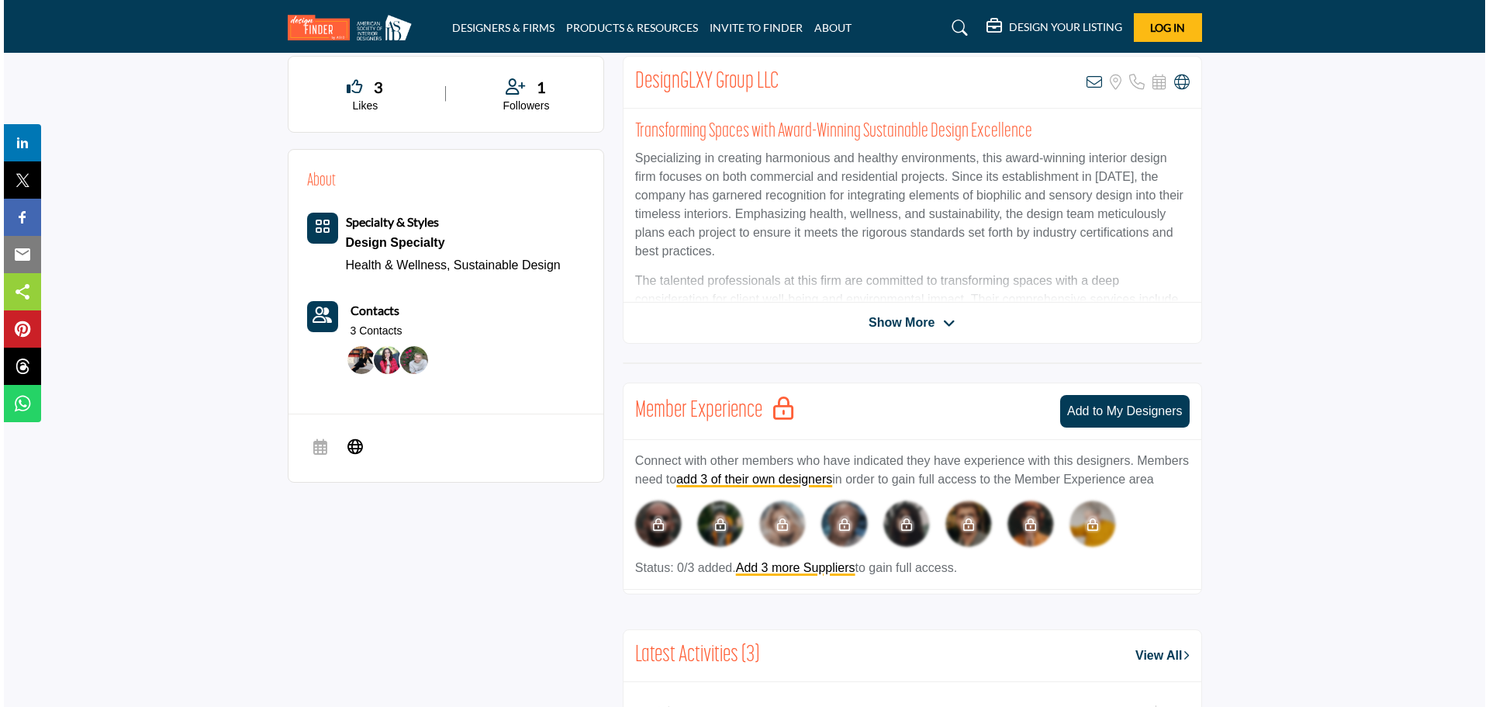
scroll to position [388, 0]
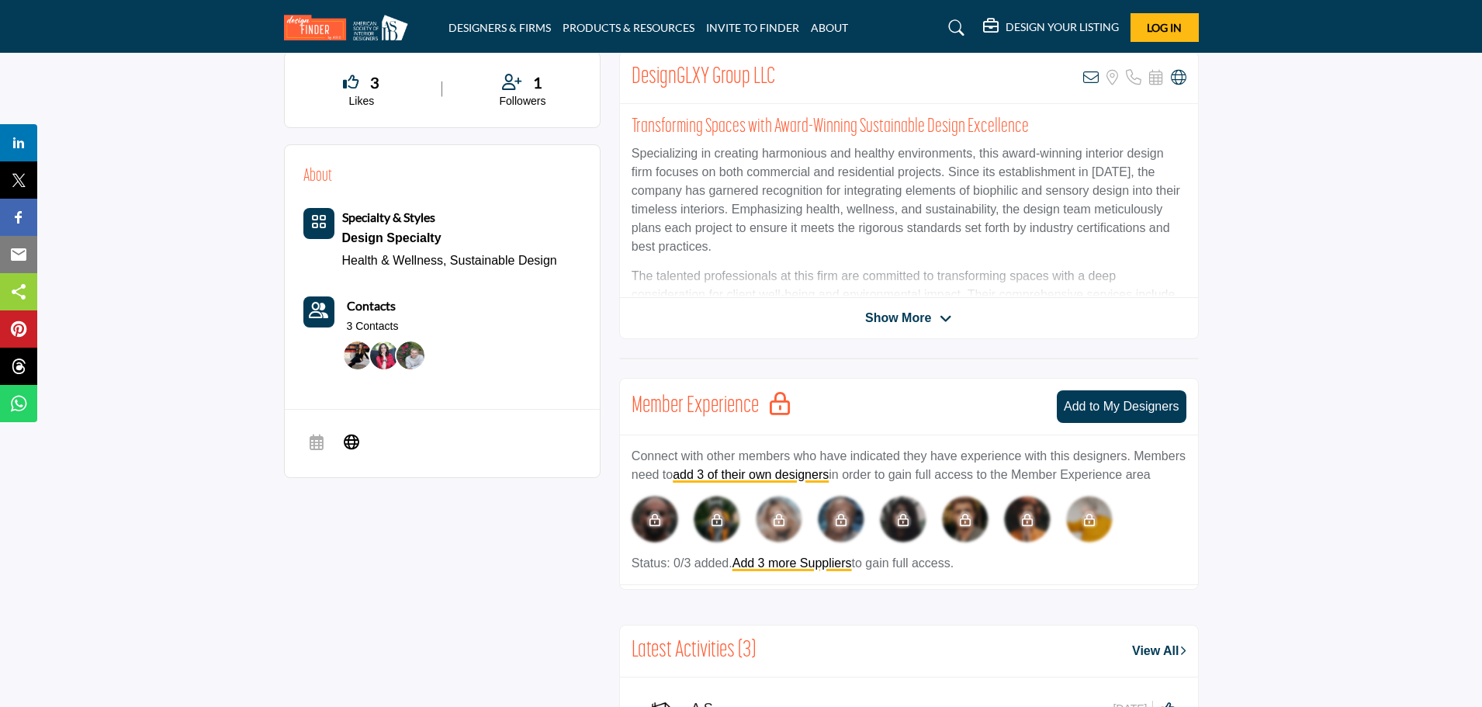
click at [403, 356] on img at bounding box center [410, 355] width 28 height 28
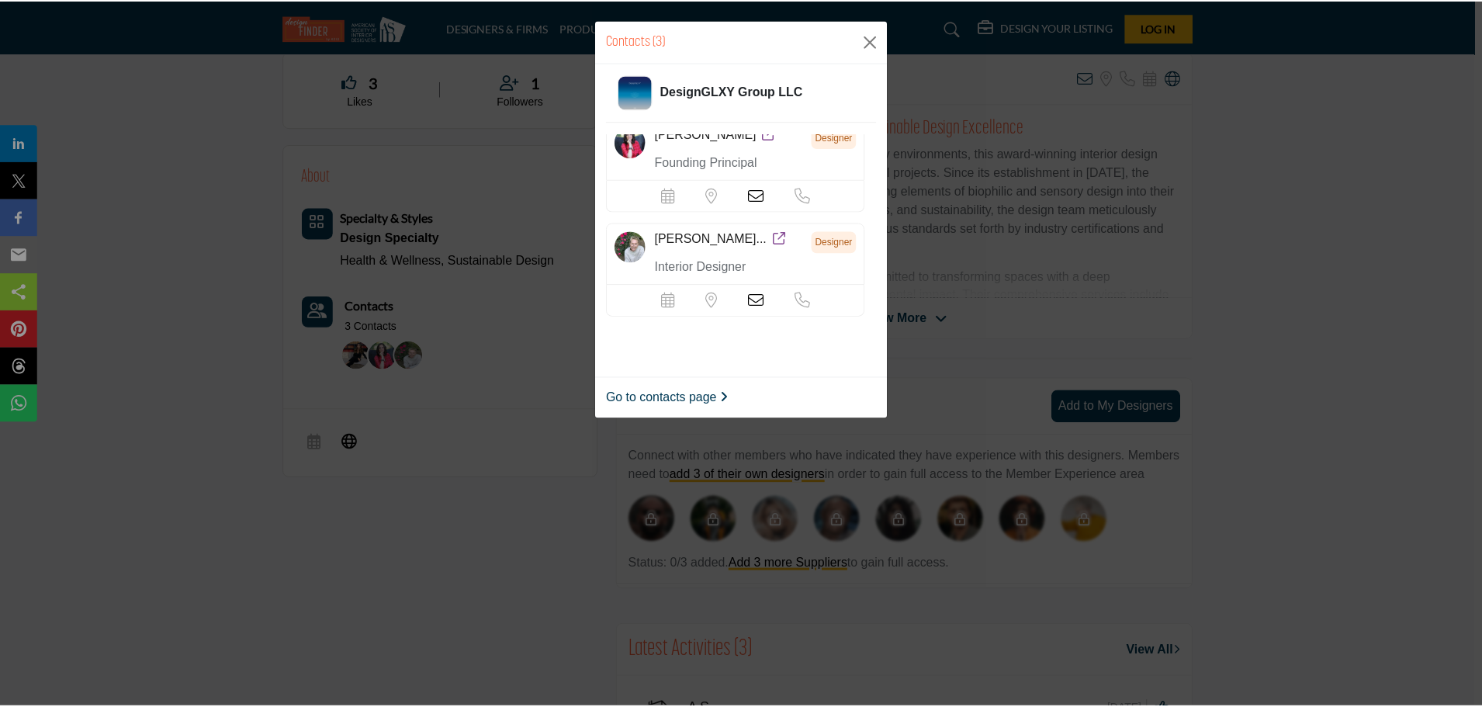
scroll to position [114, 0]
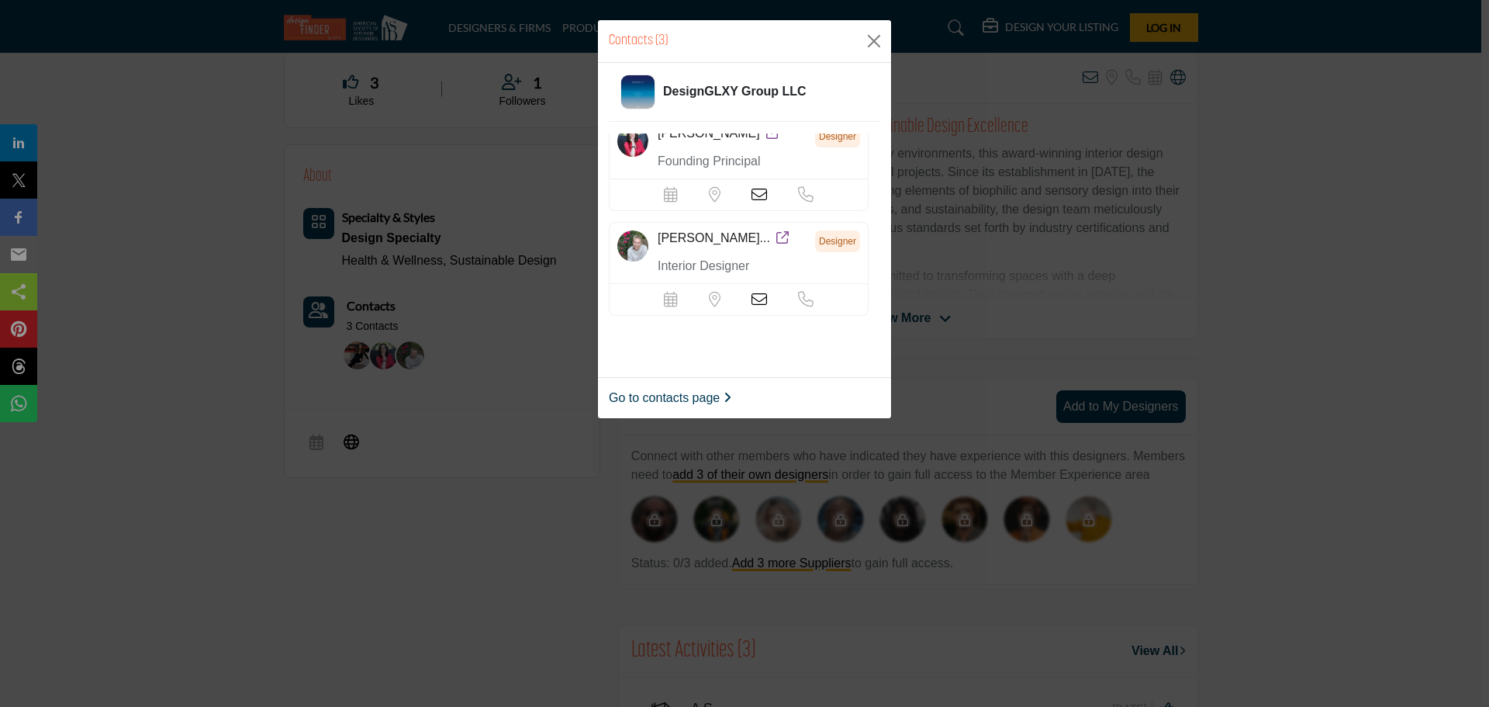
click at [545, 379] on div "Contacts (3) DesignGLXY Group LLC [PERSON_NAME] Interior Designer [PERSON_NAME]" at bounding box center [744, 353] width 1489 height 707
click at [884, 33] on button "Close" at bounding box center [874, 40] width 23 height 23
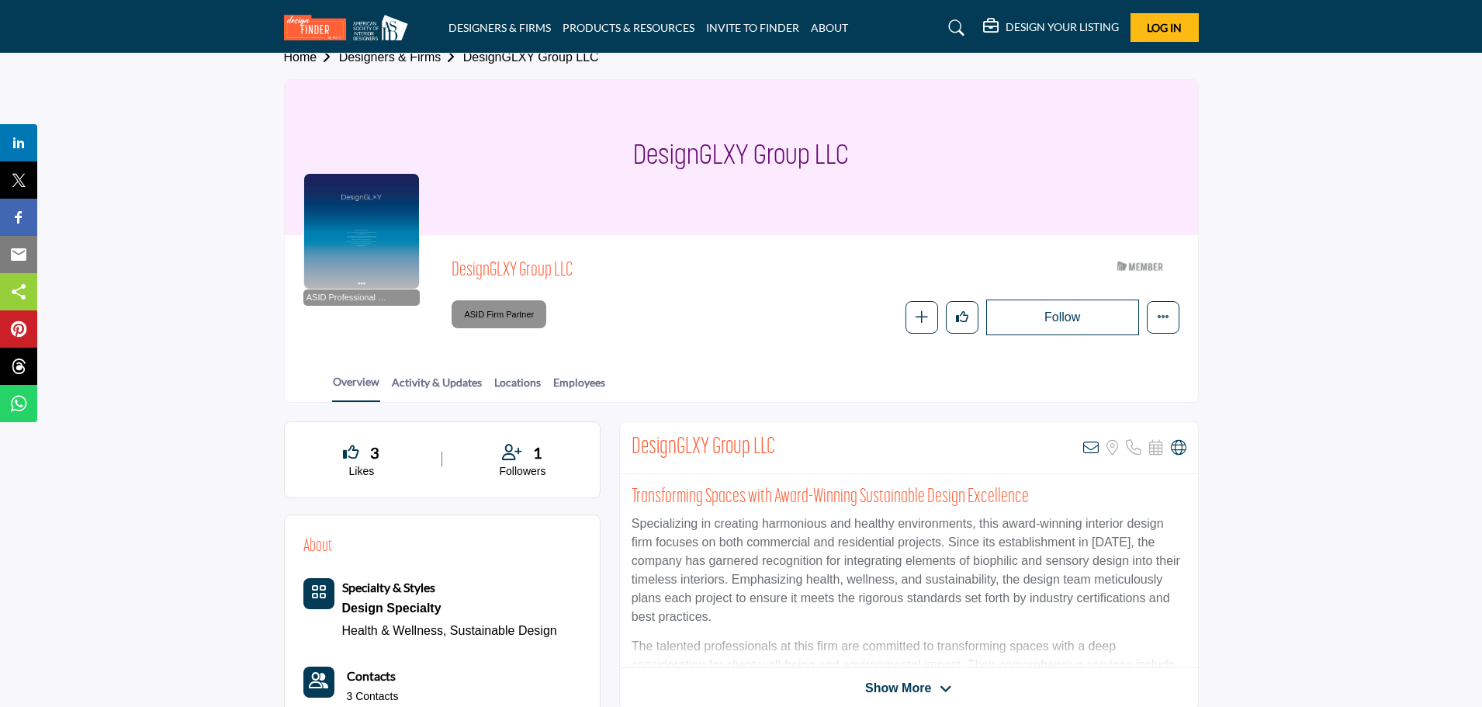
scroll to position [0, 0]
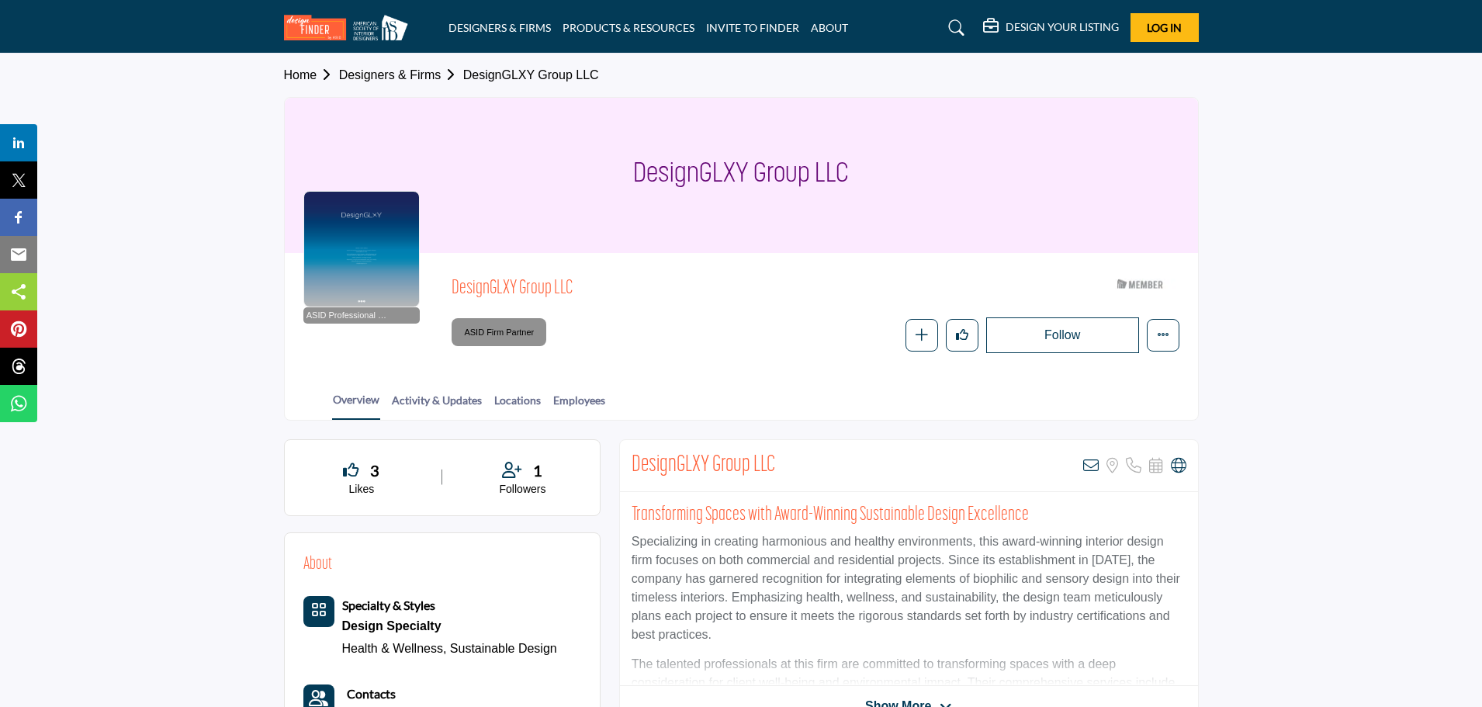
click at [735, 182] on h1 "DesignGLXY Group LLC" at bounding box center [741, 175] width 216 height 155
copy div "DesignGLXY Group LLC"
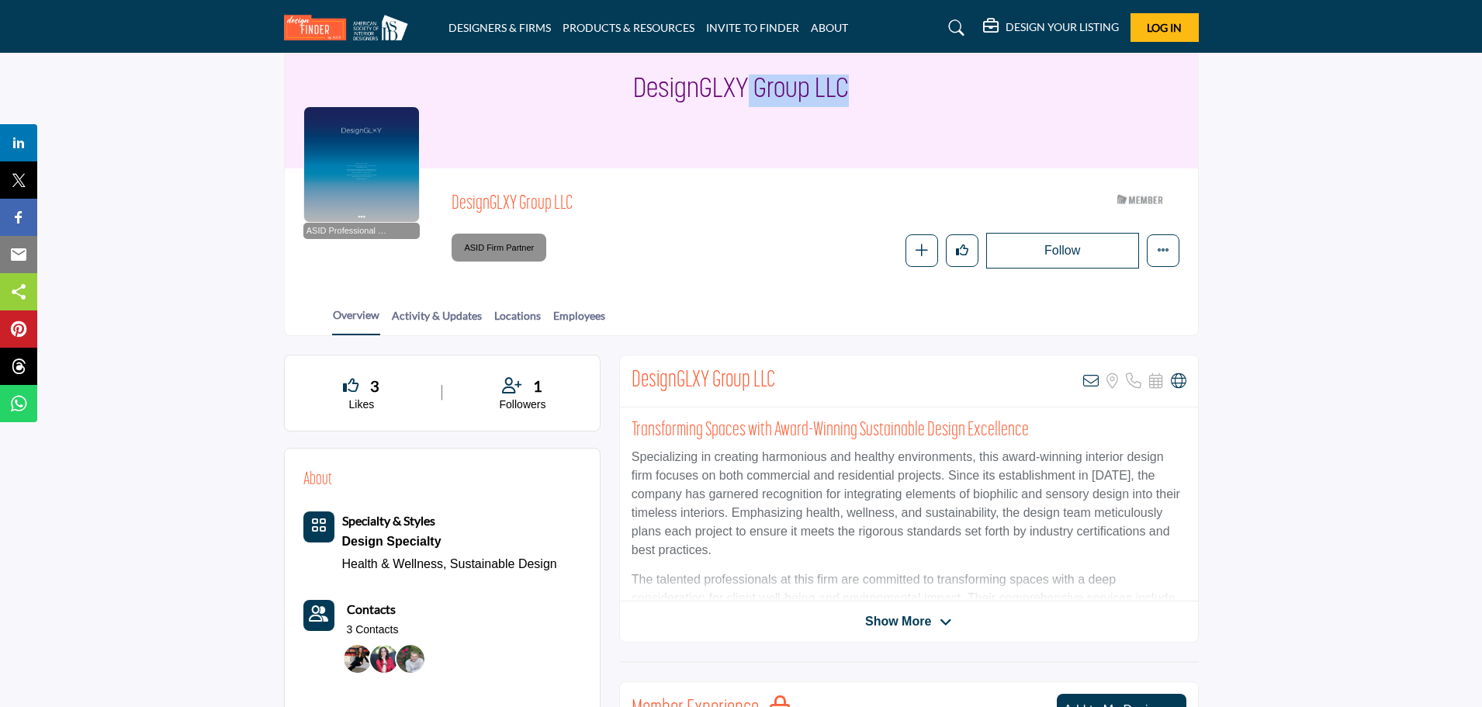
scroll to position [78, 0]
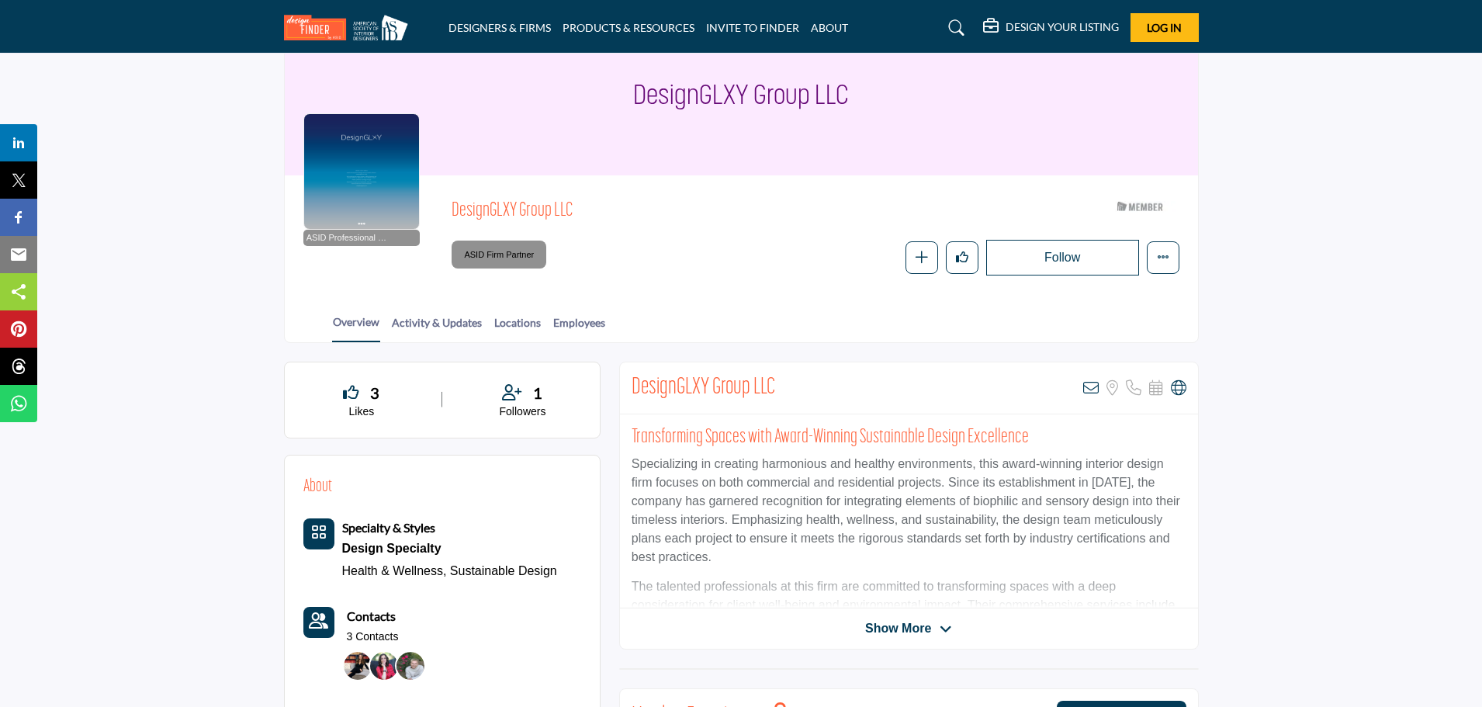
click at [709, 390] on h2 "DesignGLXY Group LLC" at bounding box center [703, 388] width 144 height 28
click at [738, 390] on h2 "DesignGLXY Group LLC" at bounding box center [703, 388] width 144 height 28
click at [517, 209] on span "DesignGLXY Group LLC" at bounding box center [626, 212] width 350 height 26
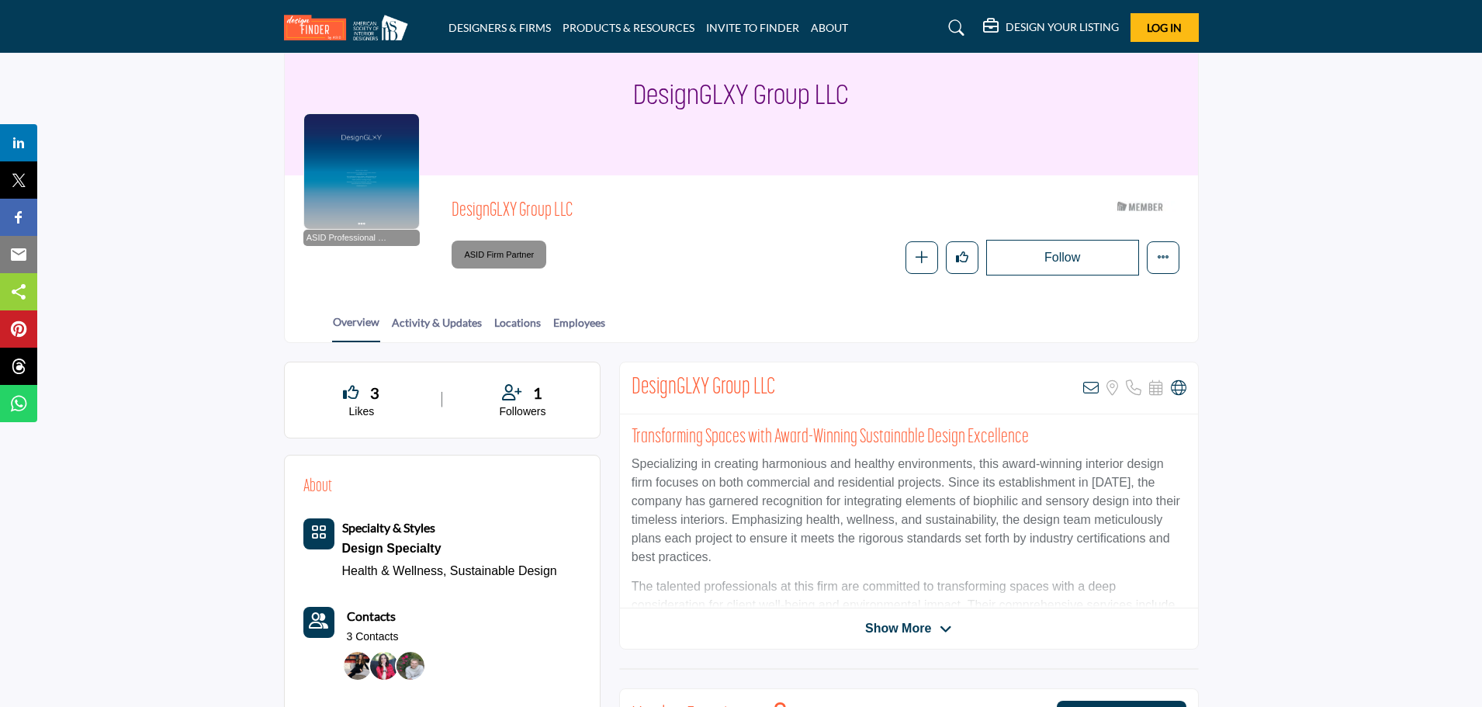
click at [517, 209] on span "DesignGLXY Group LLC" at bounding box center [626, 212] width 350 height 26
click at [622, 213] on span "DesignGLXY Group LLC" at bounding box center [626, 212] width 350 height 26
click at [693, 446] on h2 "Transforming Spaces with Award-Winning Sustainable Design Excellence" at bounding box center [908, 437] width 555 height 23
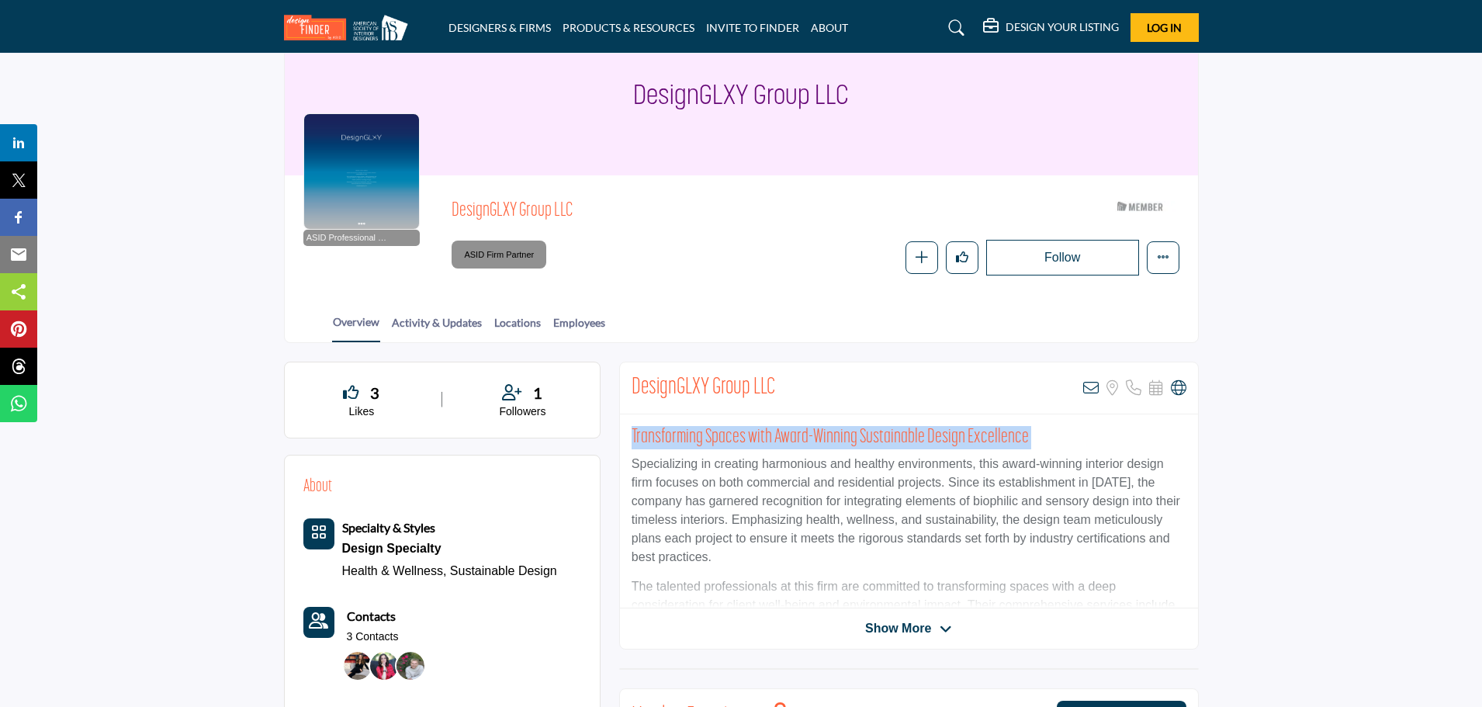
click at [693, 446] on h2 "Transforming Spaces with Award-Winning Sustainable Design Excellence" at bounding box center [908, 437] width 555 height 23
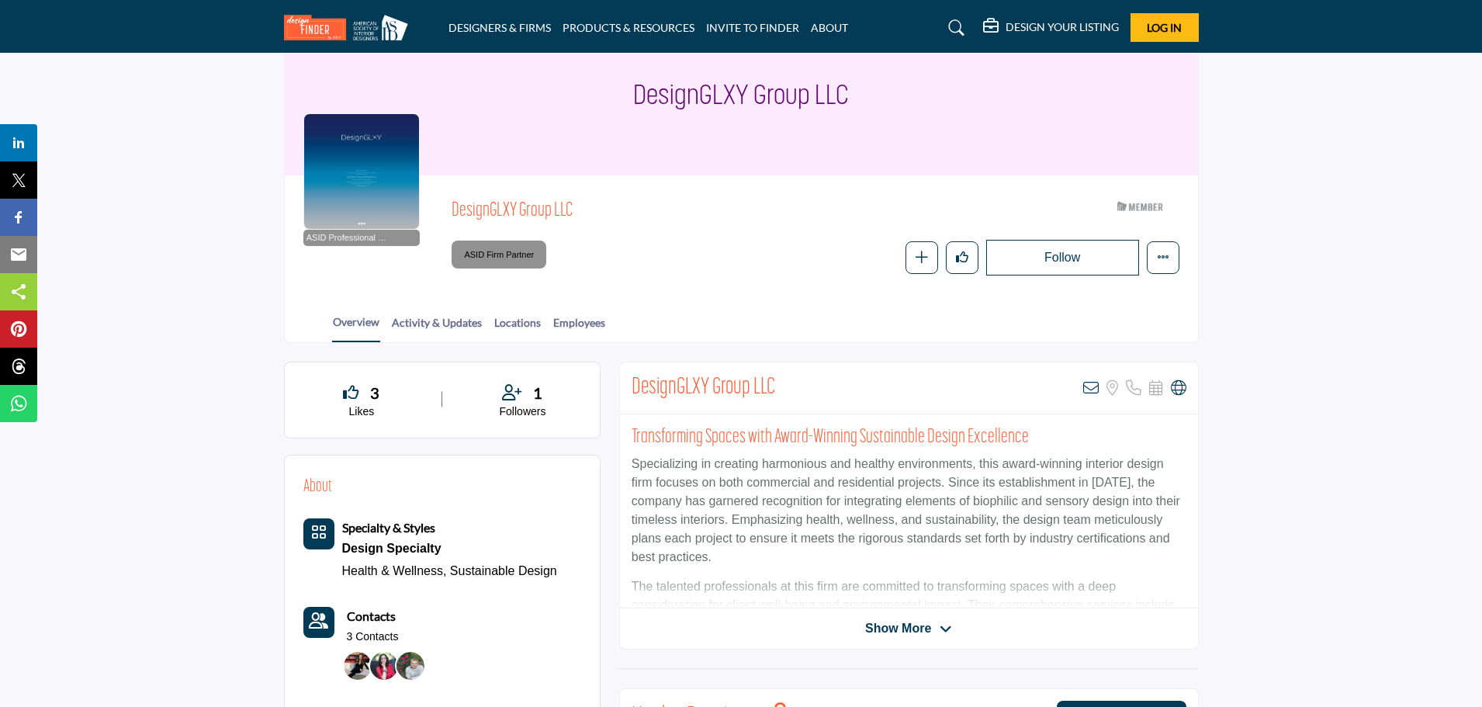
click at [693, 368] on div "DesignGLXY Group LLC View email address of this listing Sorry, but we don't hav…" at bounding box center [909, 388] width 578 height 52
click at [759, 380] on h2 "DesignGLXY Group LLC" at bounding box center [703, 388] width 144 height 28
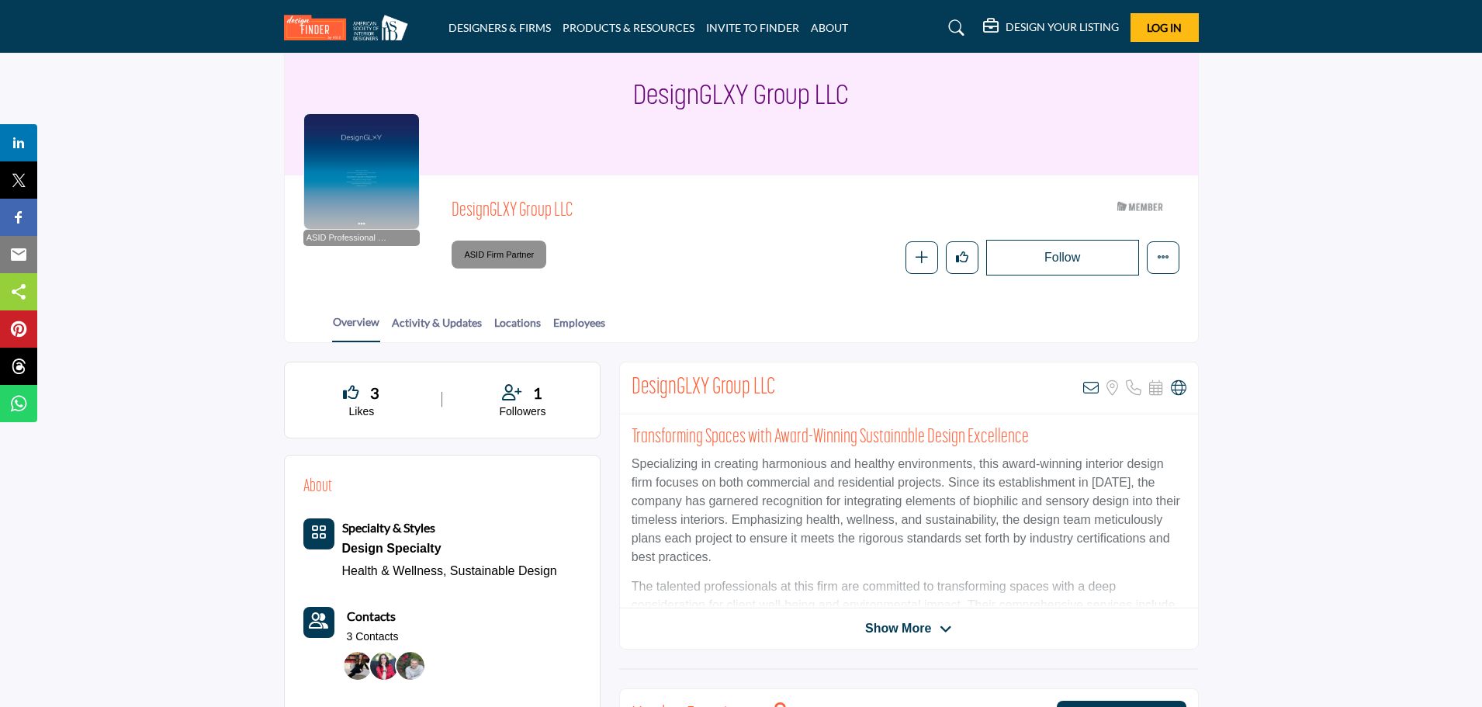
click at [735, 381] on h2 "DesignGLXY Group LLC" at bounding box center [703, 388] width 144 height 28
click at [735, 382] on h2 "DesignGLXY Group LLC" at bounding box center [703, 388] width 144 height 28
click at [676, 381] on h2 "DesignGLXY Group LLC" at bounding box center [703, 388] width 144 height 28
click at [524, 390] on div "1" at bounding box center [522, 392] width 117 height 23
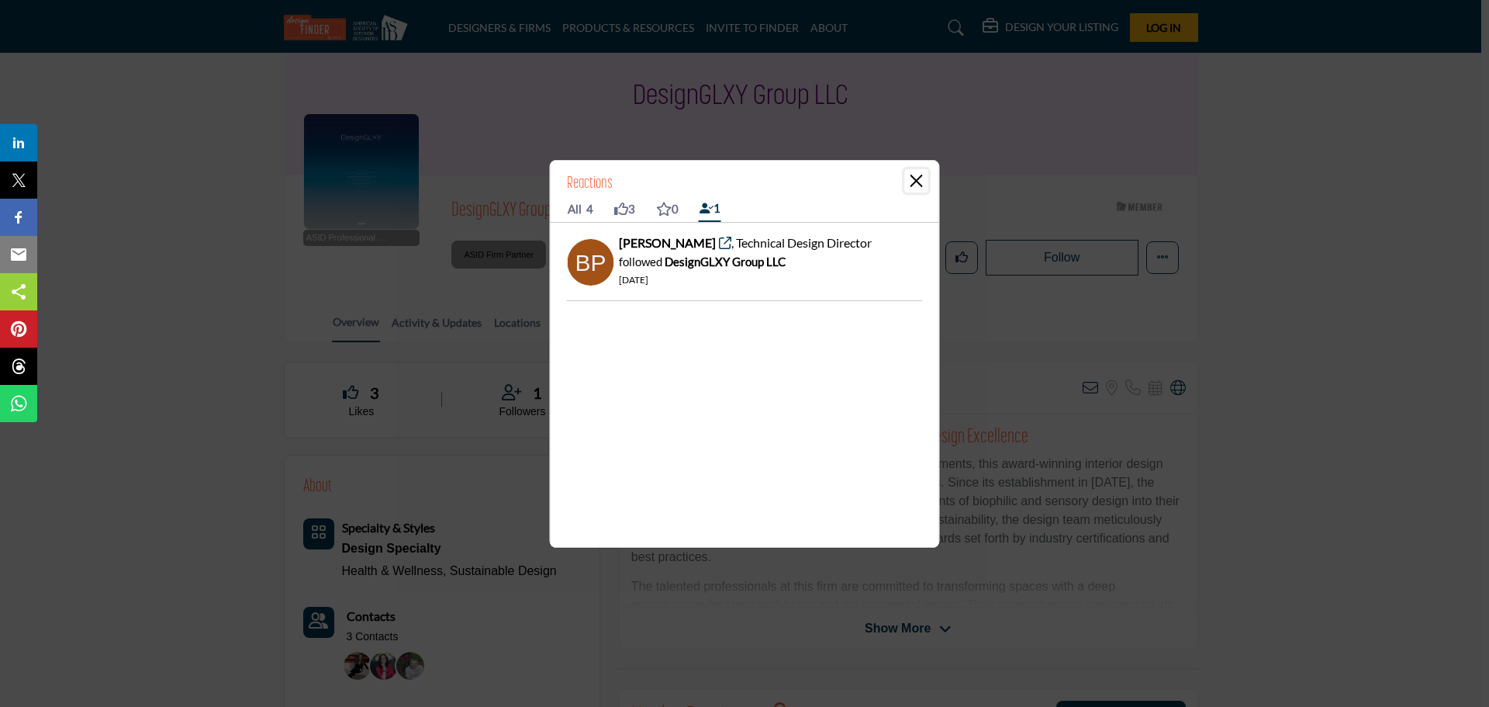
click at [915, 177] on button "Close" at bounding box center [916, 180] width 23 height 23
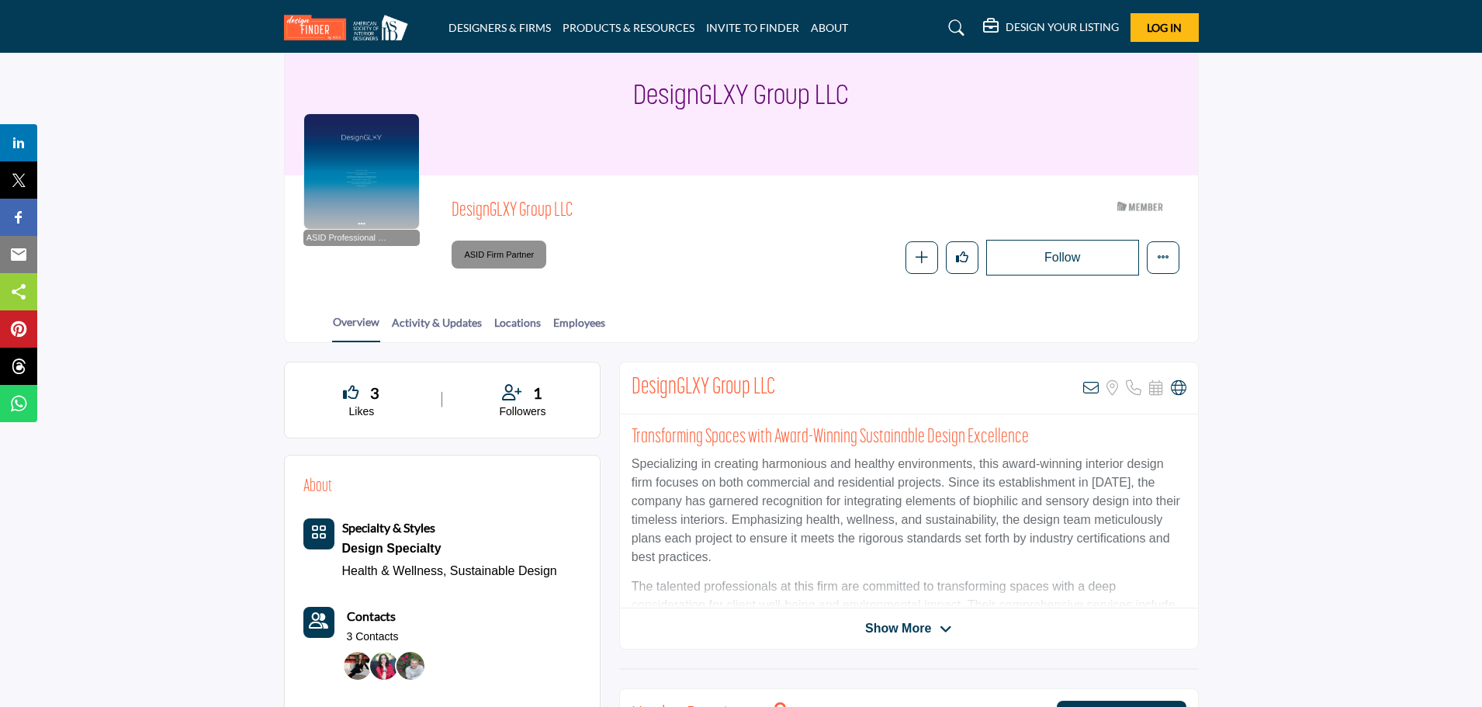
scroll to position [0, 0]
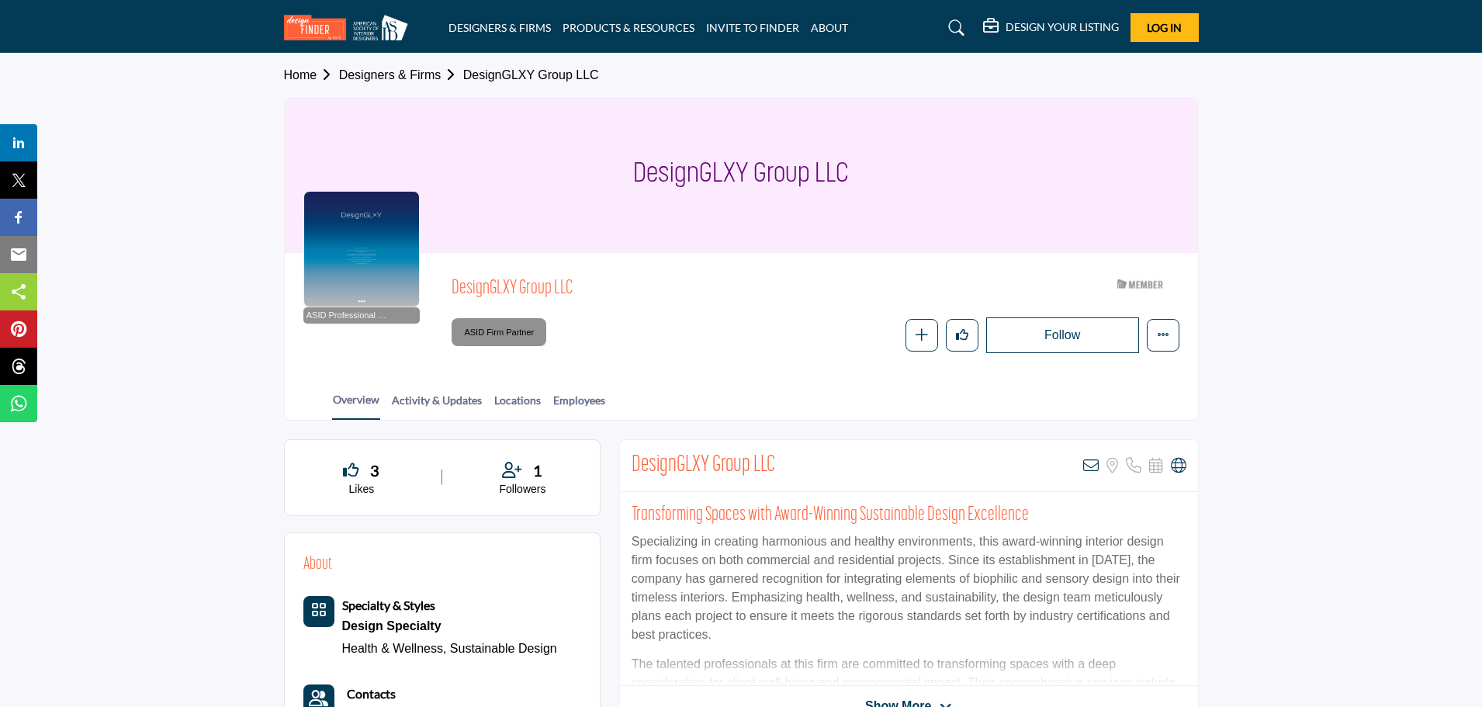
click at [704, 171] on h1 "DesignGLXY Group LLC" at bounding box center [741, 175] width 216 height 155
click at [774, 171] on h1 "DesignGLXY Group LLC" at bounding box center [741, 175] width 216 height 155
click at [838, 175] on h1 "DesignGLXY Group LLC" at bounding box center [741, 175] width 216 height 155
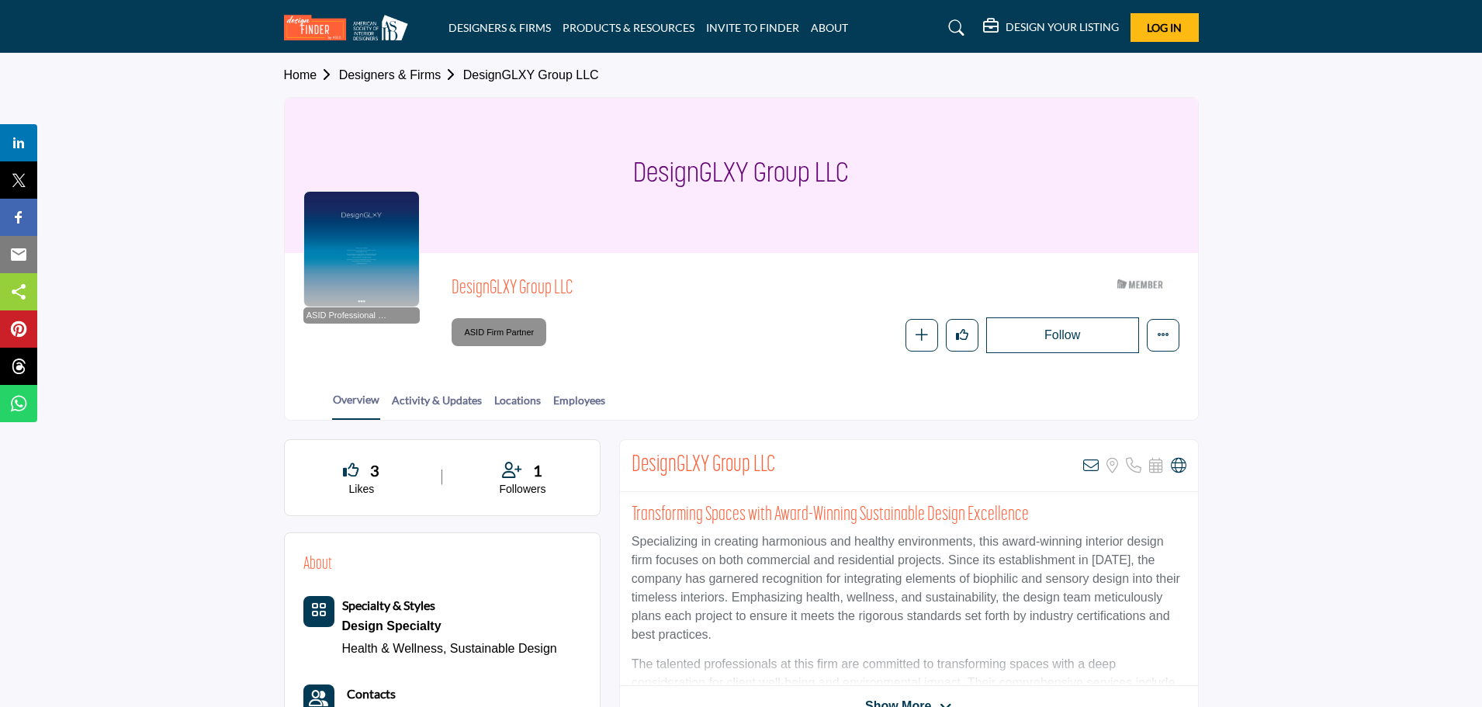
click at [838, 175] on h1 "DesignGLXY Group LLC" at bounding box center [741, 175] width 216 height 155
click at [794, 171] on h1 "DesignGLXY Group LLC" at bounding box center [741, 175] width 216 height 155
click at [721, 161] on h1 "DesignGLXY Group LLC" at bounding box center [741, 175] width 216 height 155
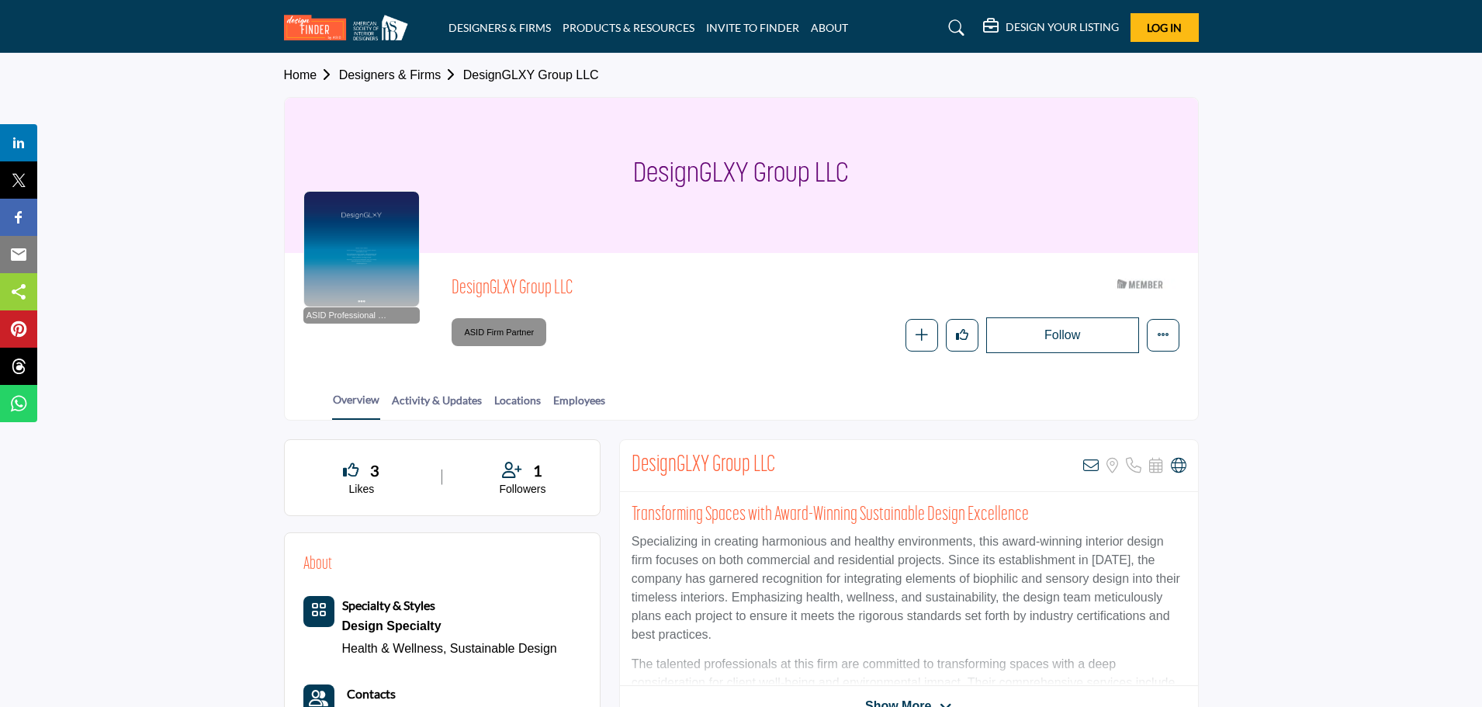
click at [803, 162] on h1 "DesignGLXY Group LLC" at bounding box center [741, 175] width 216 height 155
click at [831, 163] on h1 "DesignGLXY Group LLC" at bounding box center [741, 175] width 216 height 155
click at [791, 164] on h1 "DesignGLXY Group LLC" at bounding box center [741, 175] width 216 height 155
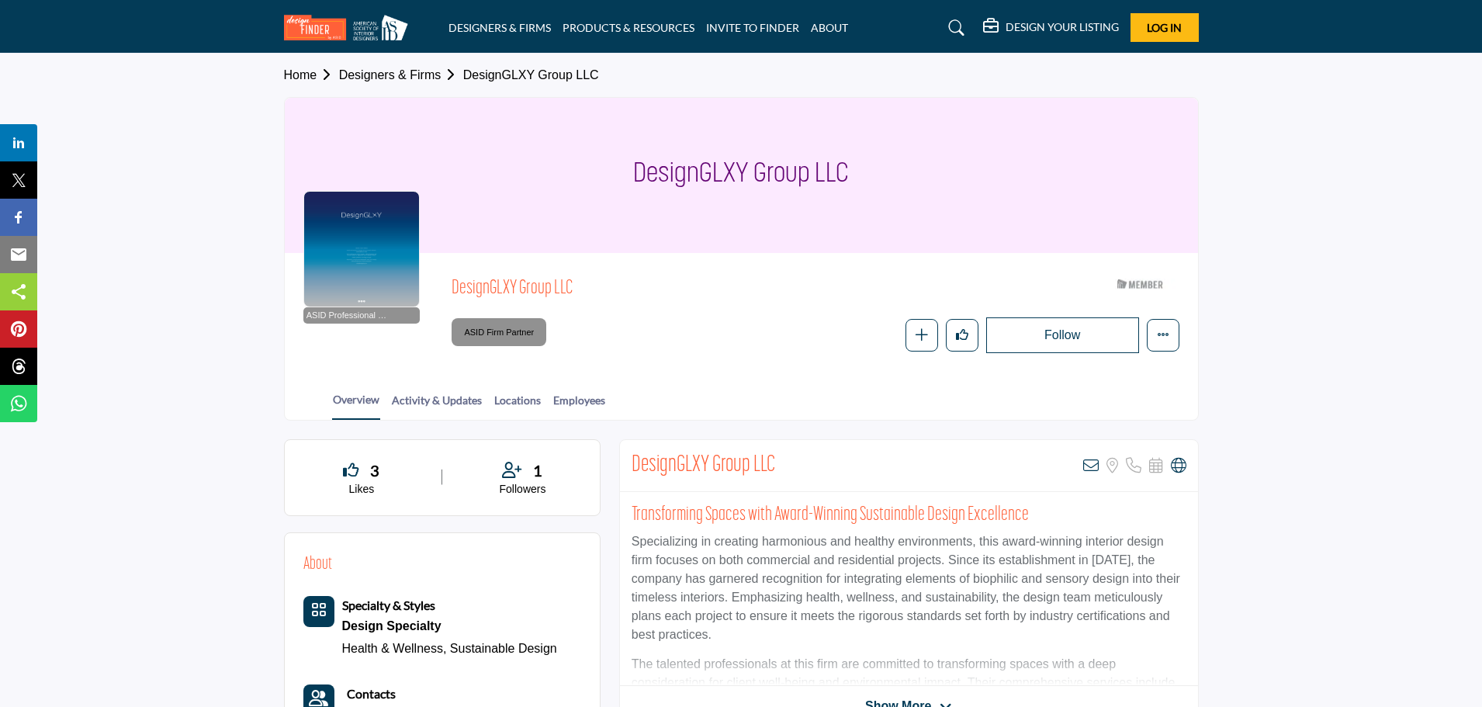
click at [791, 164] on h1 "DesignGLXY Group LLC" at bounding box center [741, 175] width 216 height 155
click at [724, 182] on h1 "DesignGLXY Group LLC" at bounding box center [741, 175] width 216 height 155
click at [688, 161] on h1 "DesignGLXY Group LLC" at bounding box center [741, 175] width 216 height 155
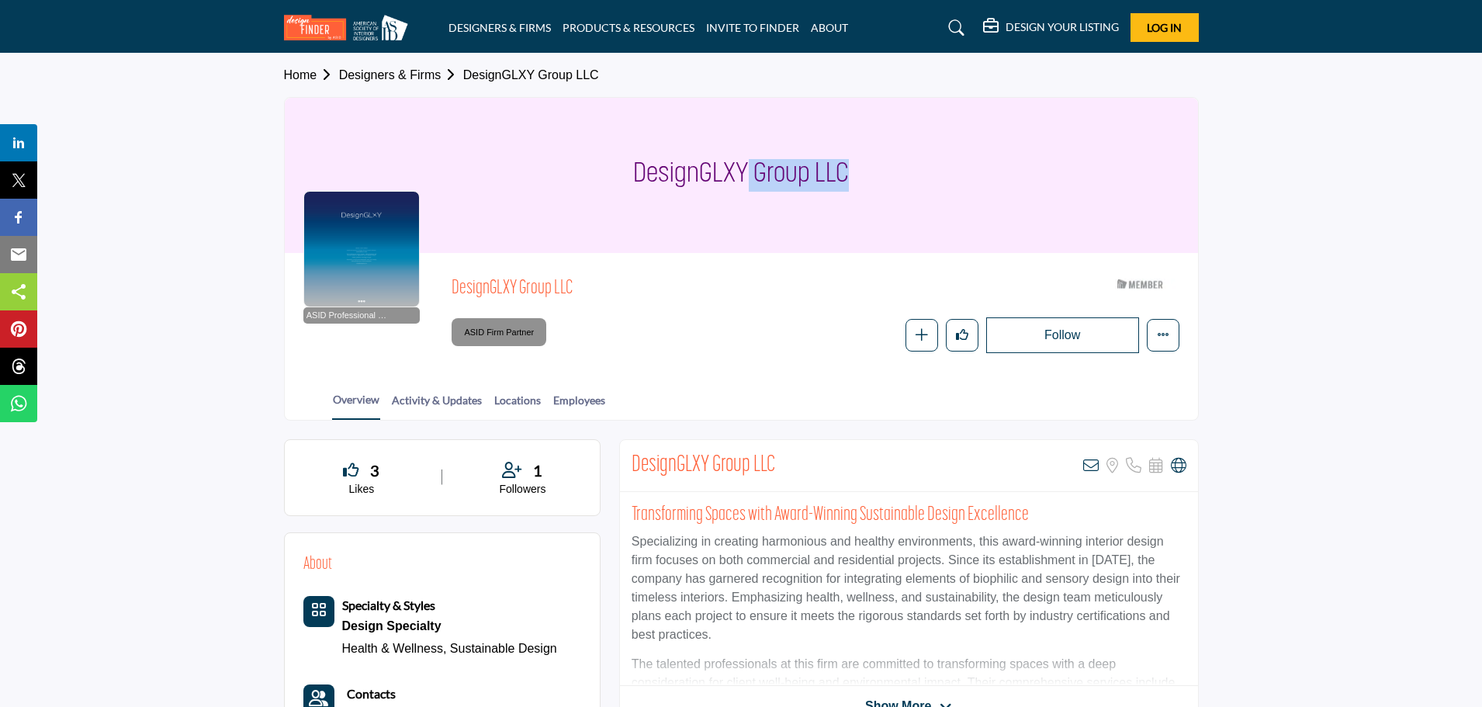
click at [688, 161] on h1 "DesignGLXY Group LLC" at bounding box center [741, 175] width 216 height 155
click at [698, 166] on h1 "DesignGLXY Group LLC" at bounding box center [741, 175] width 216 height 155
click at [758, 184] on h1 "DesignGLXY Group LLC" at bounding box center [741, 175] width 216 height 155
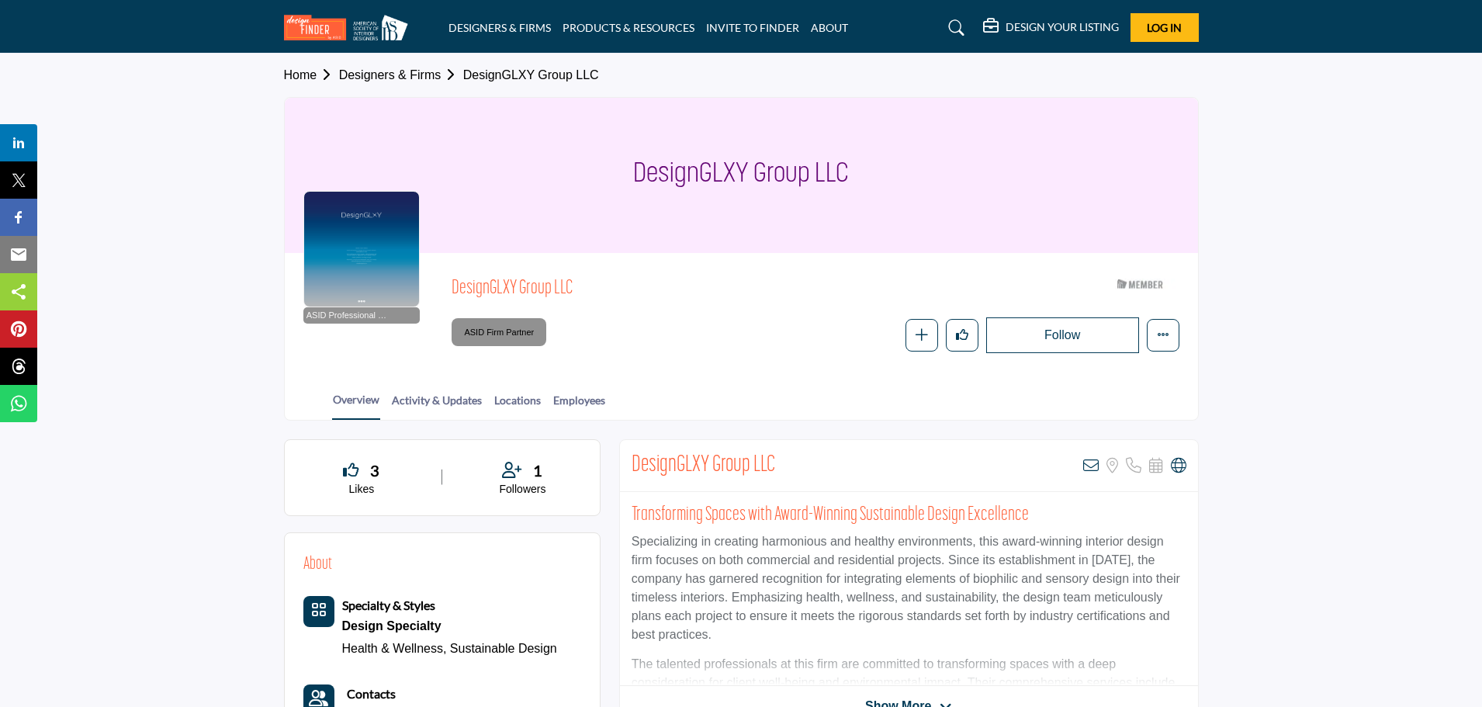
click at [758, 184] on h1 "DesignGLXY Group LLC" at bounding box center [741, 175] width 216 height 155
copy div "DesignGLXY Group LLC"
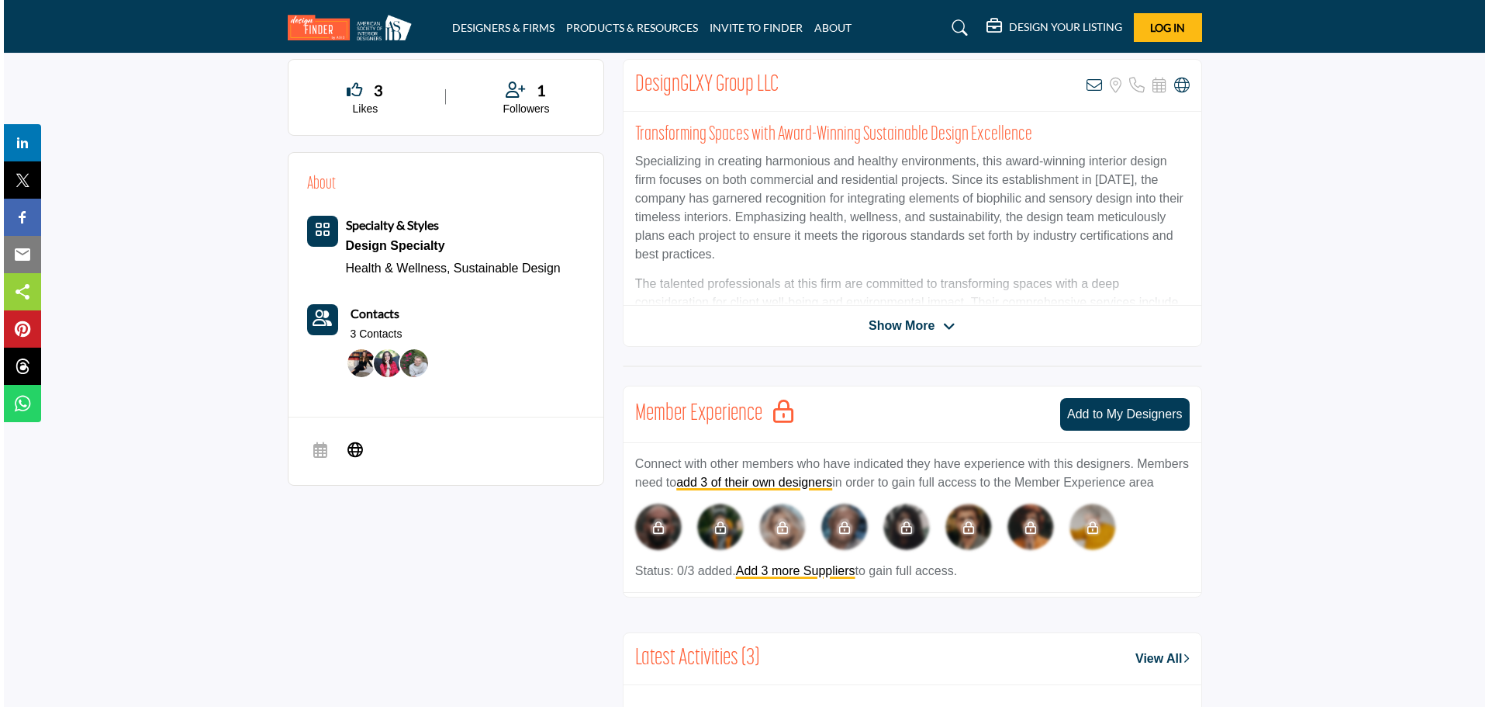
scroll to position [388, 0]
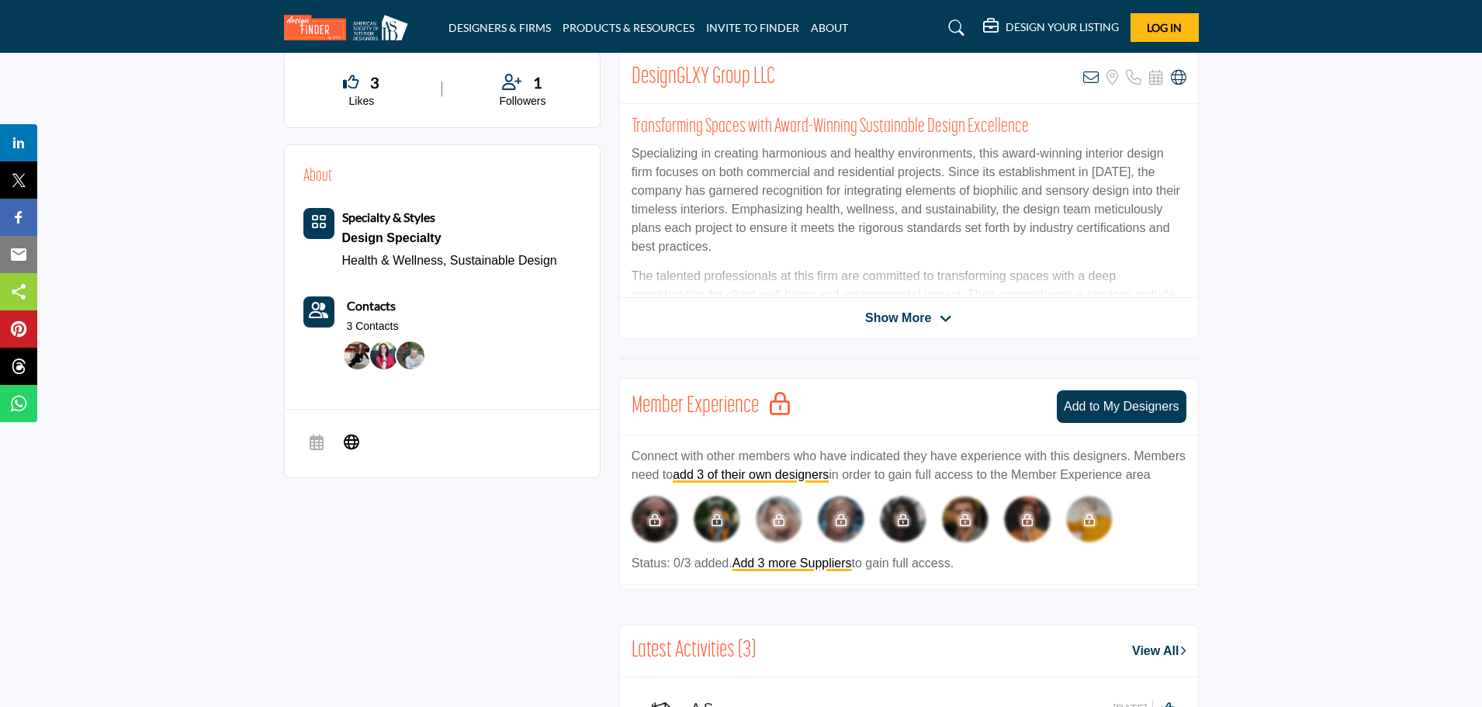
click at [423, 352] on img at bounding box center [410, 355] width 28 height 28
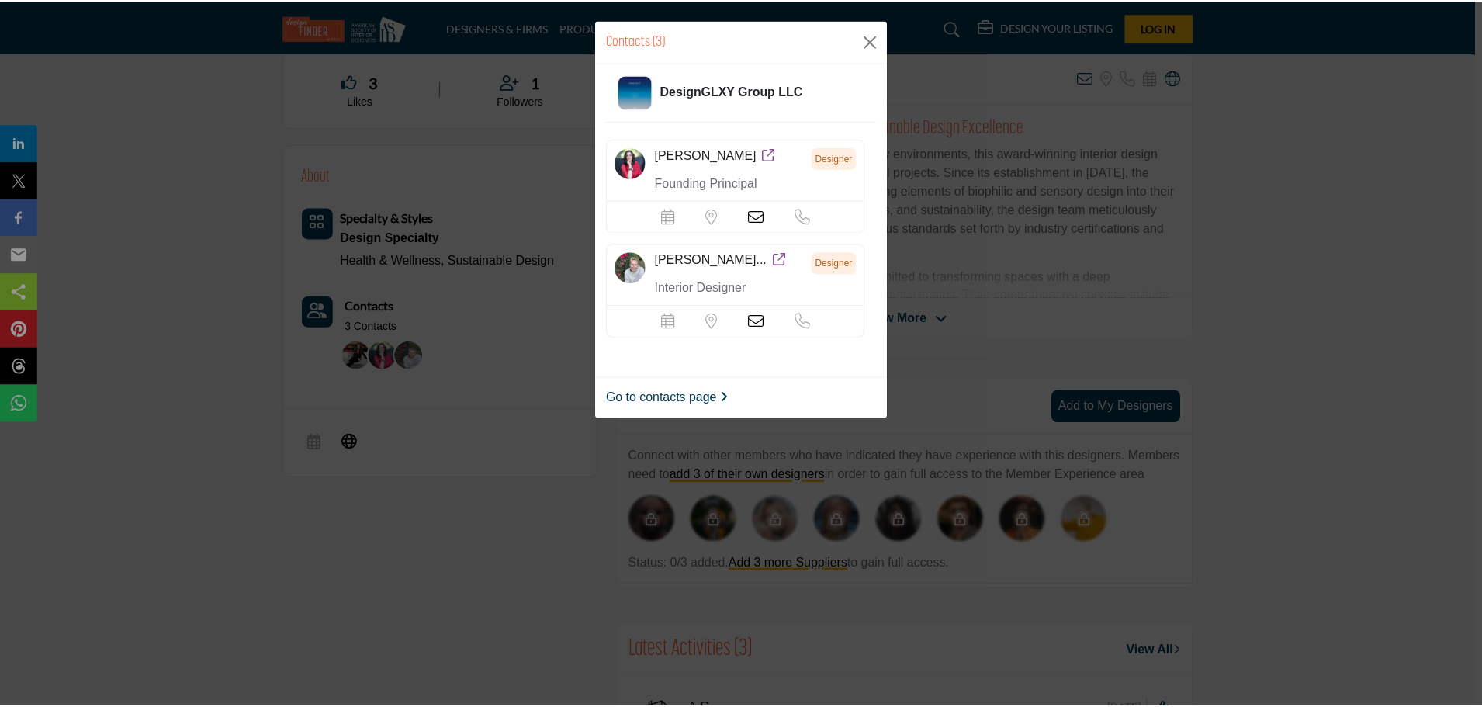
scroll to position [114, 0]
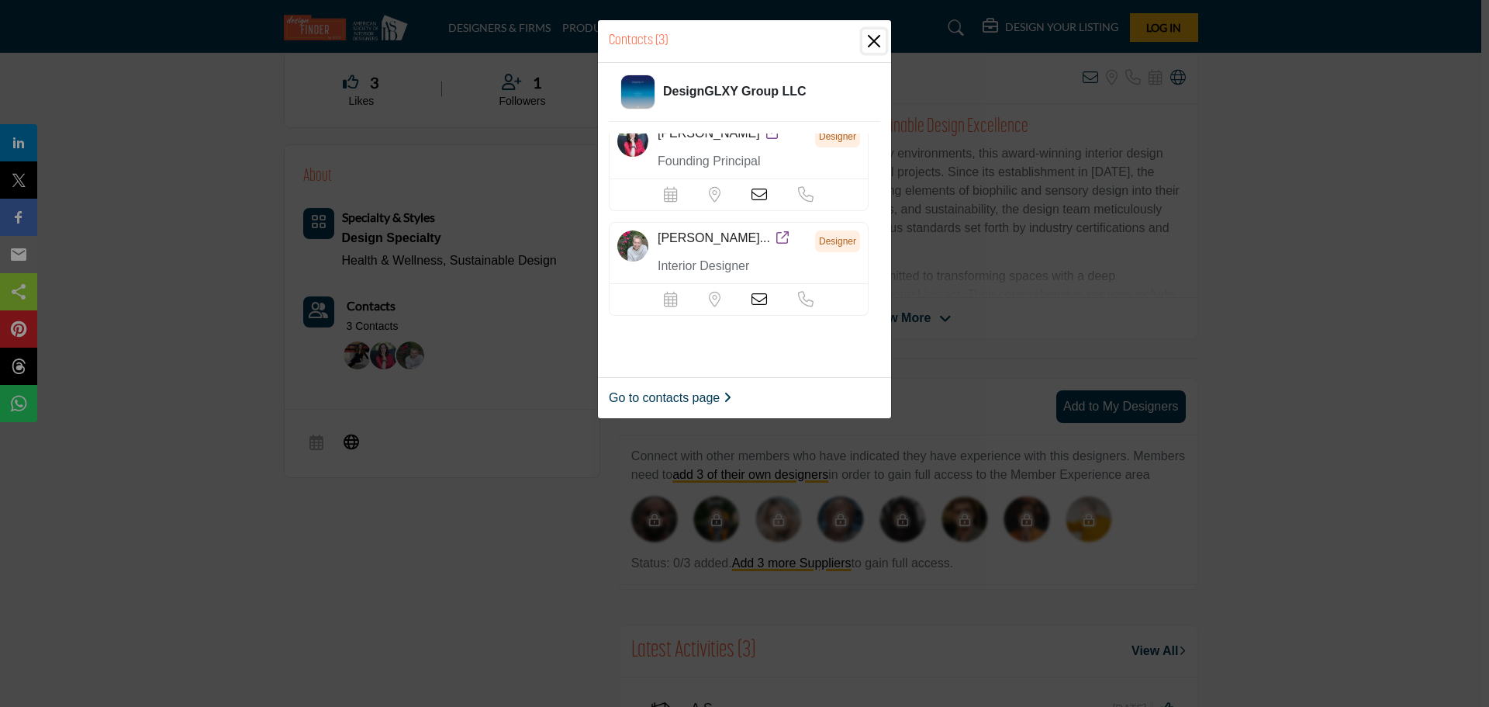
click at [876, 46] on button "Close" at bounding box center [874, 40] width 23 height 23
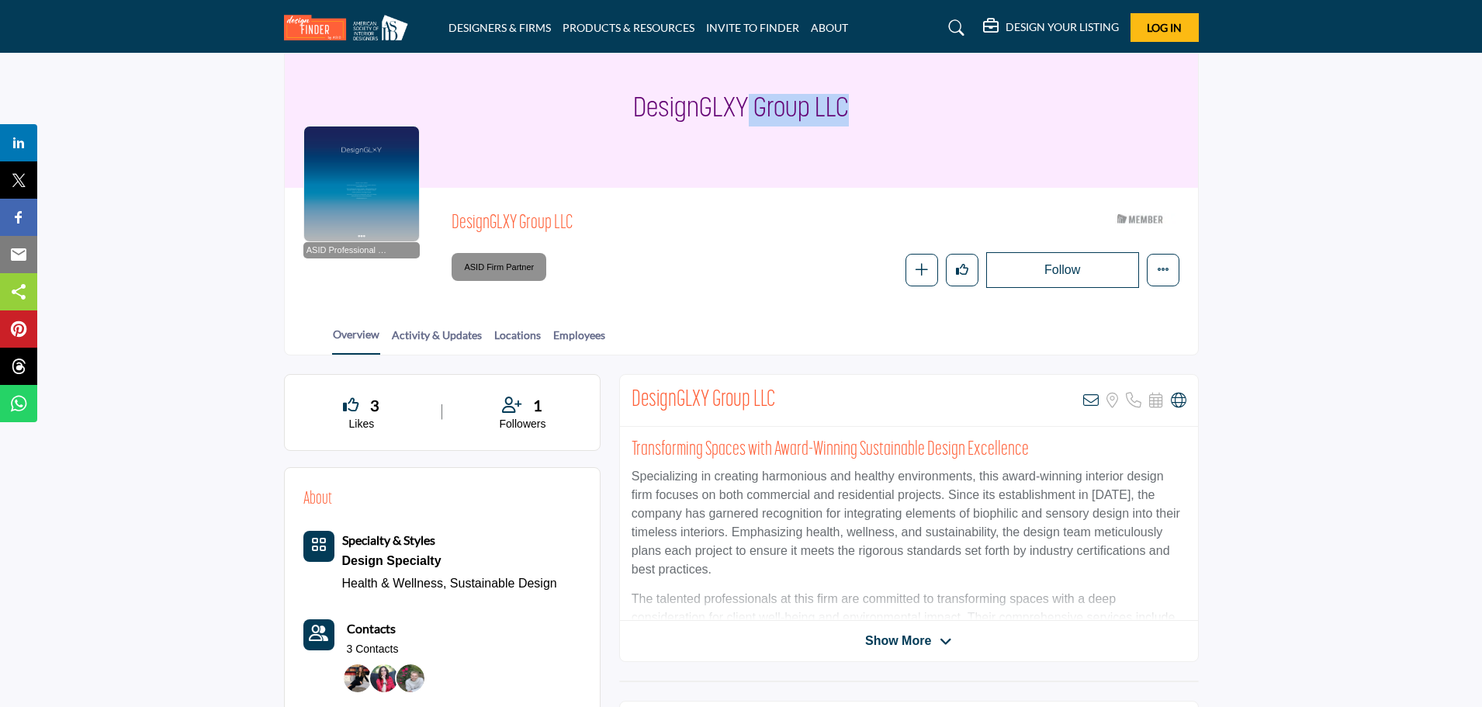
scroll to position [0, 0]
